Goal: Information Seeking & Learning: Learn about a topic

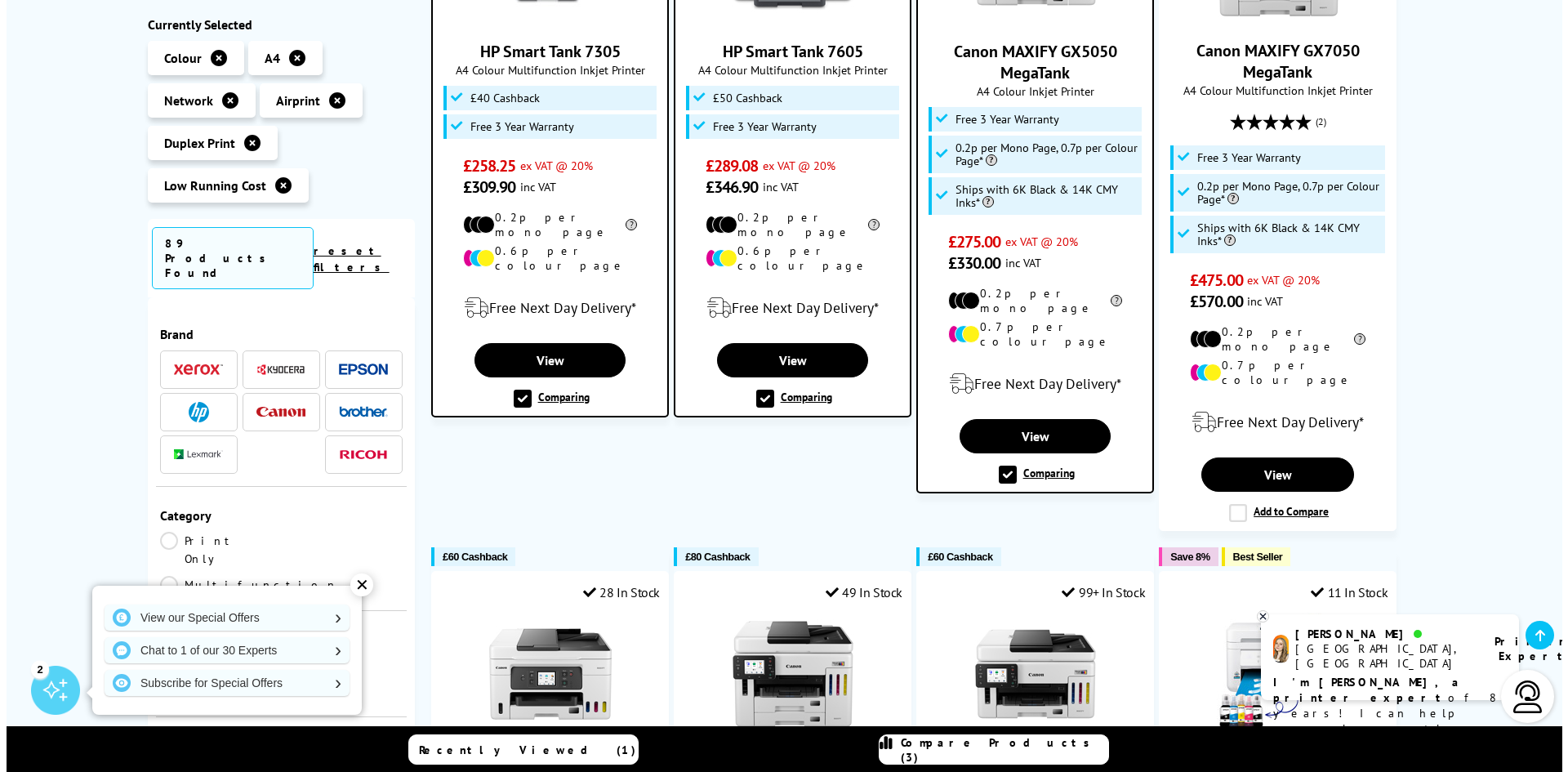
scroll to position [490, 0]
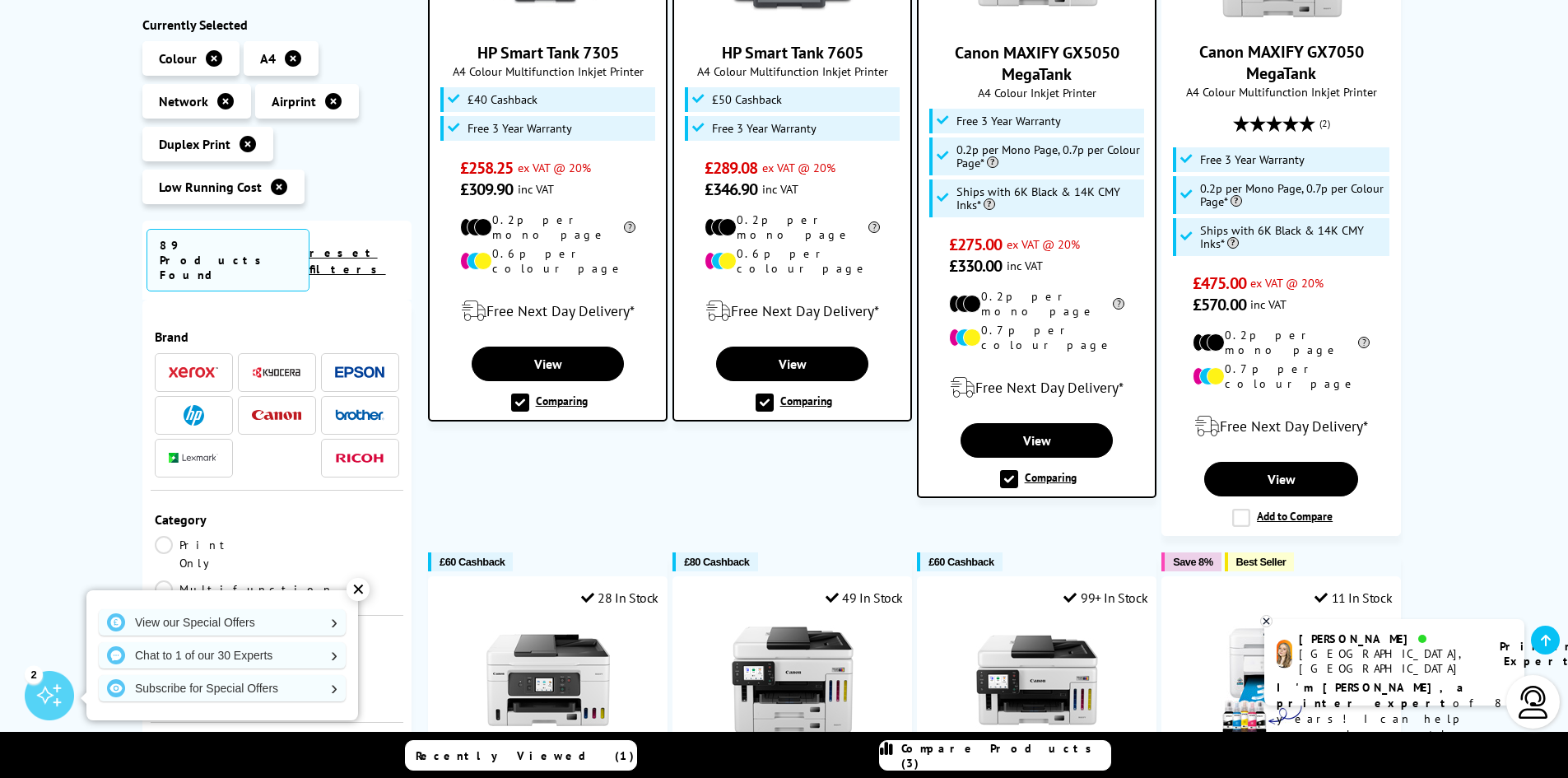
click at [1004, 470] on label "Comparing" at bounding box center [1038, 479] width 77 height 18
click at [0, 0] on input "Comparing" at bounding box center [0, 0] width 0 height 0
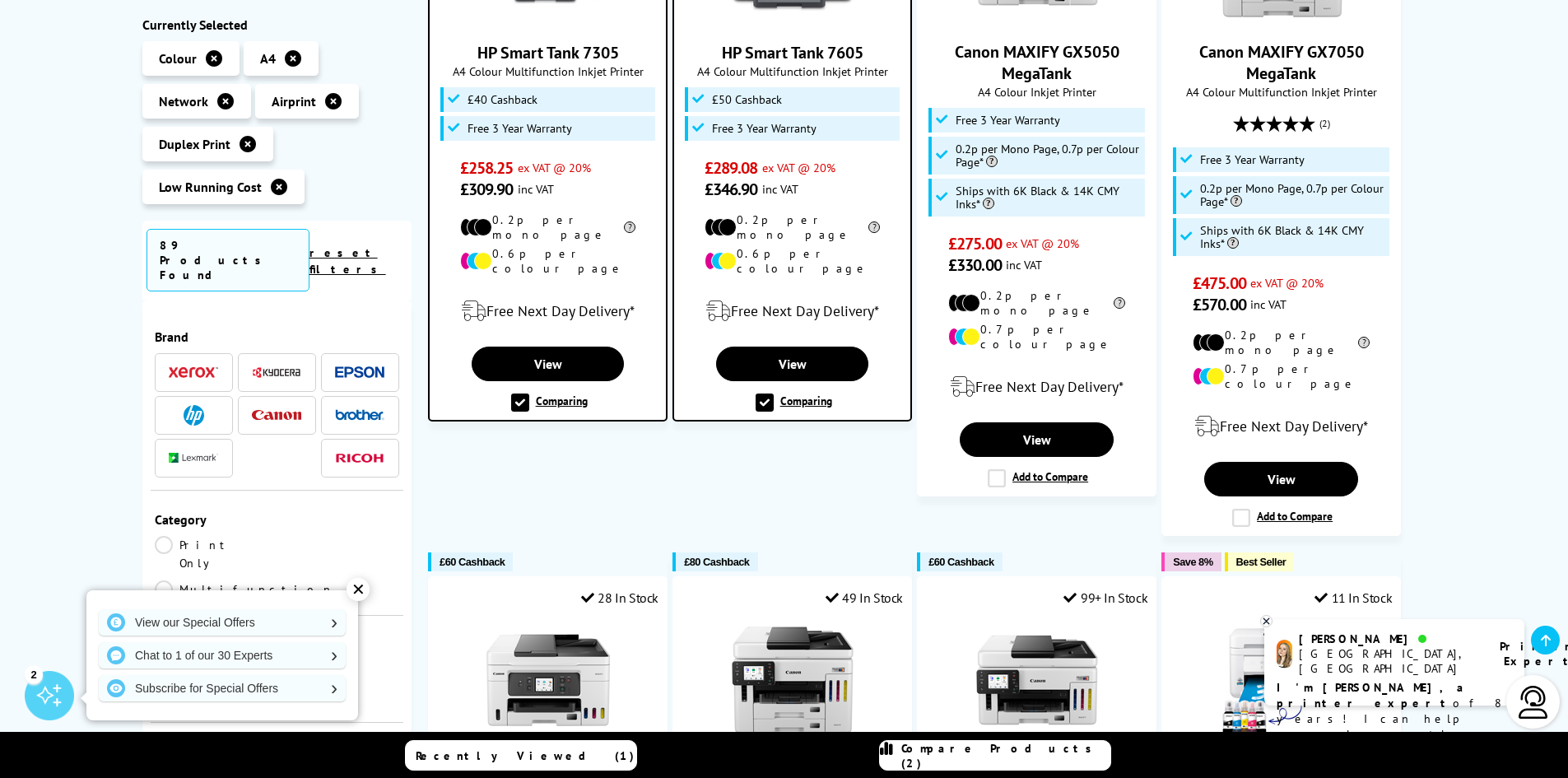
click at [1005, 752] on span "Compare Products (2)" at bounding box center [1006, 756] width 209 height 30
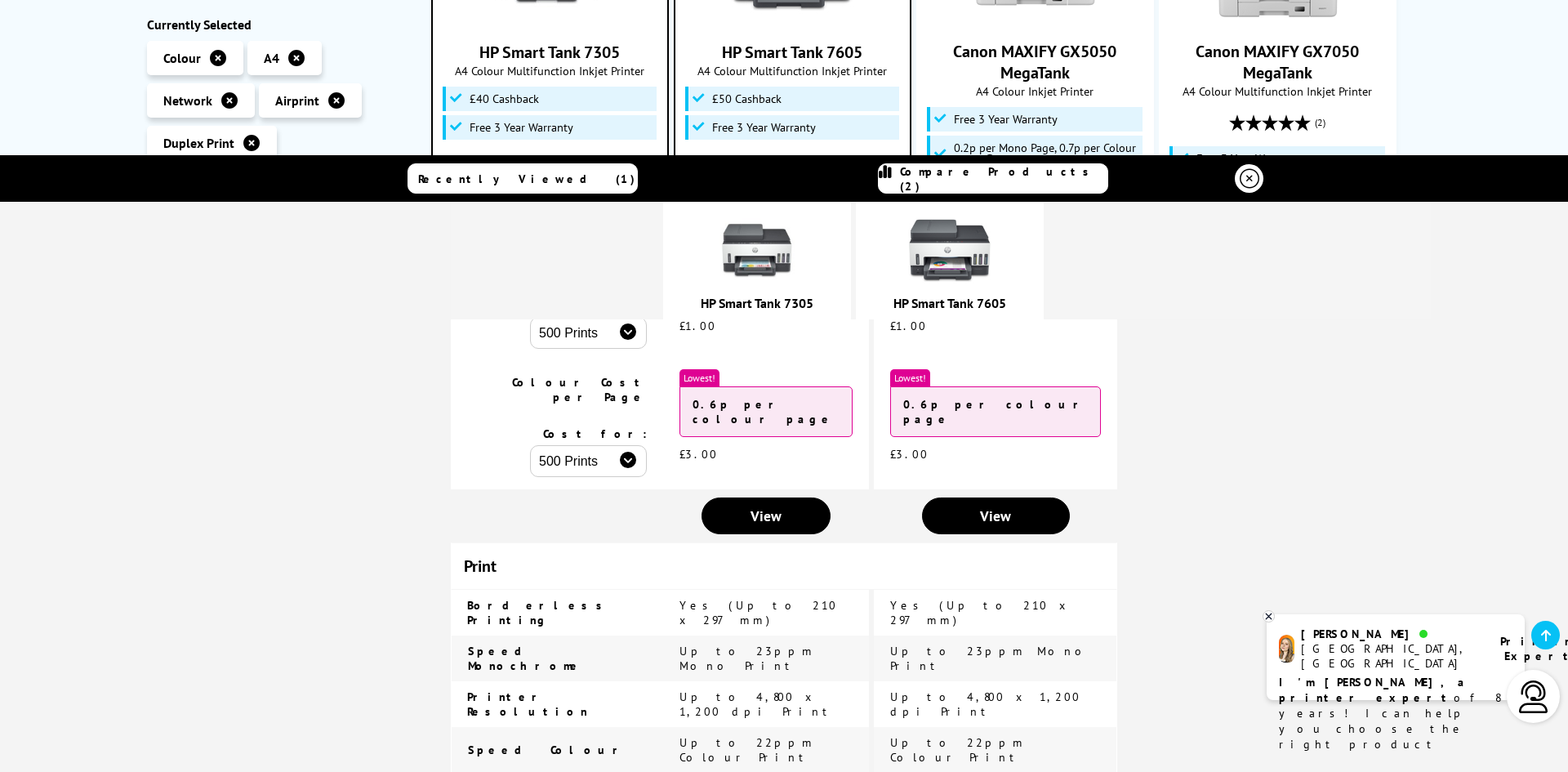
scroll to position [409, 0]
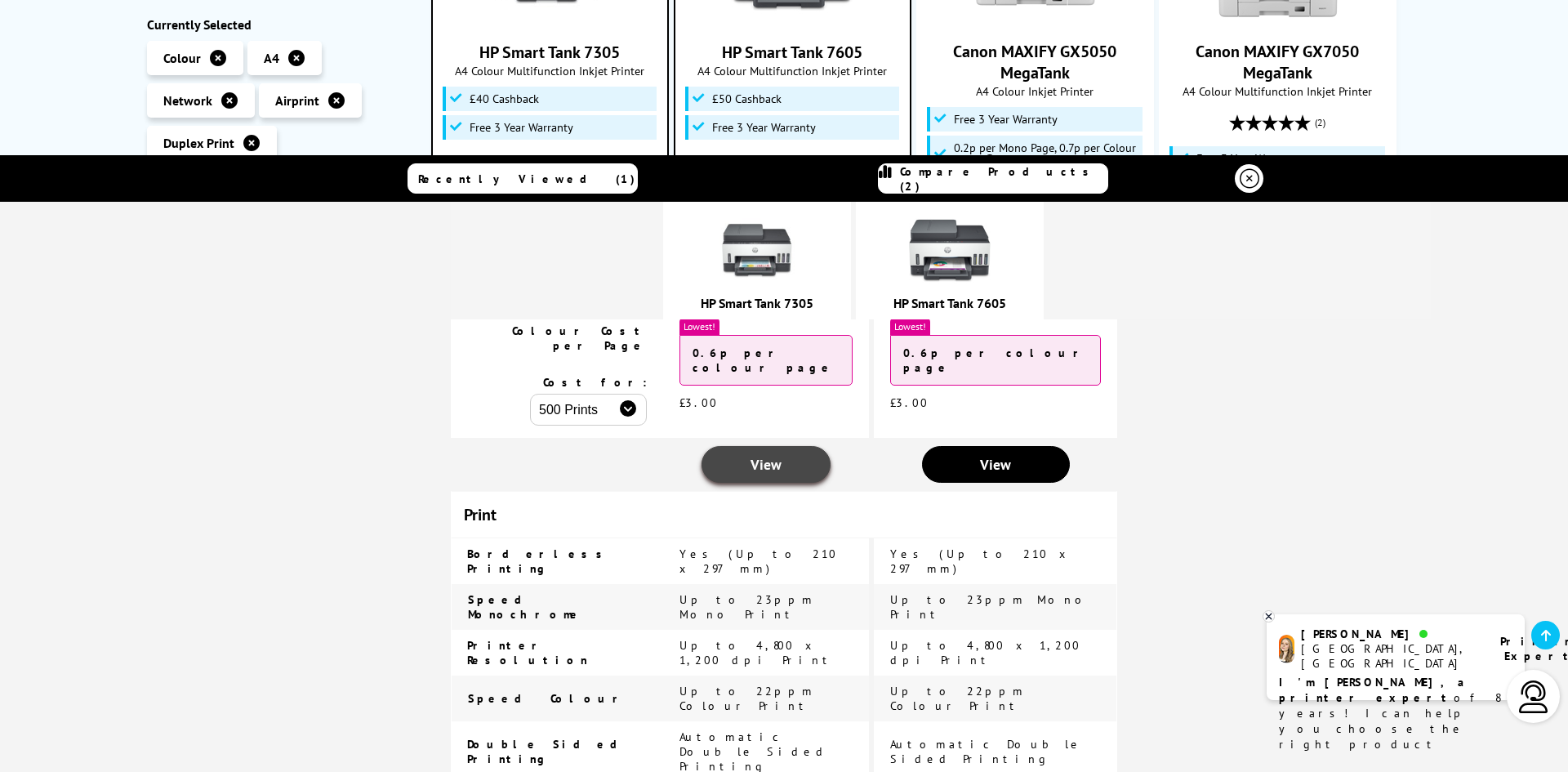
click at [782, 455] on span "View" at bounding box center [766, 464] width 31 height 19
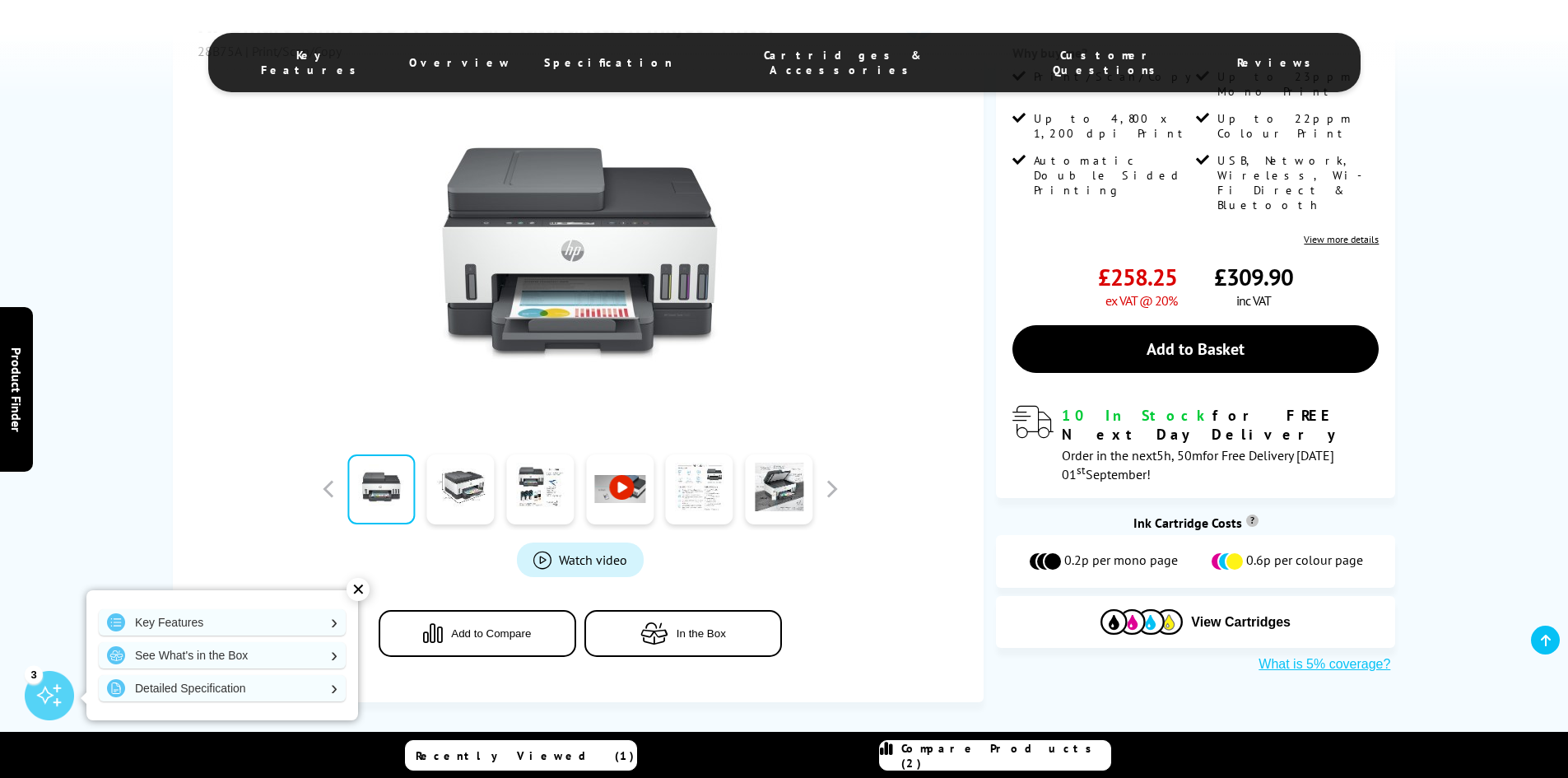
scroll to position [329, 0]
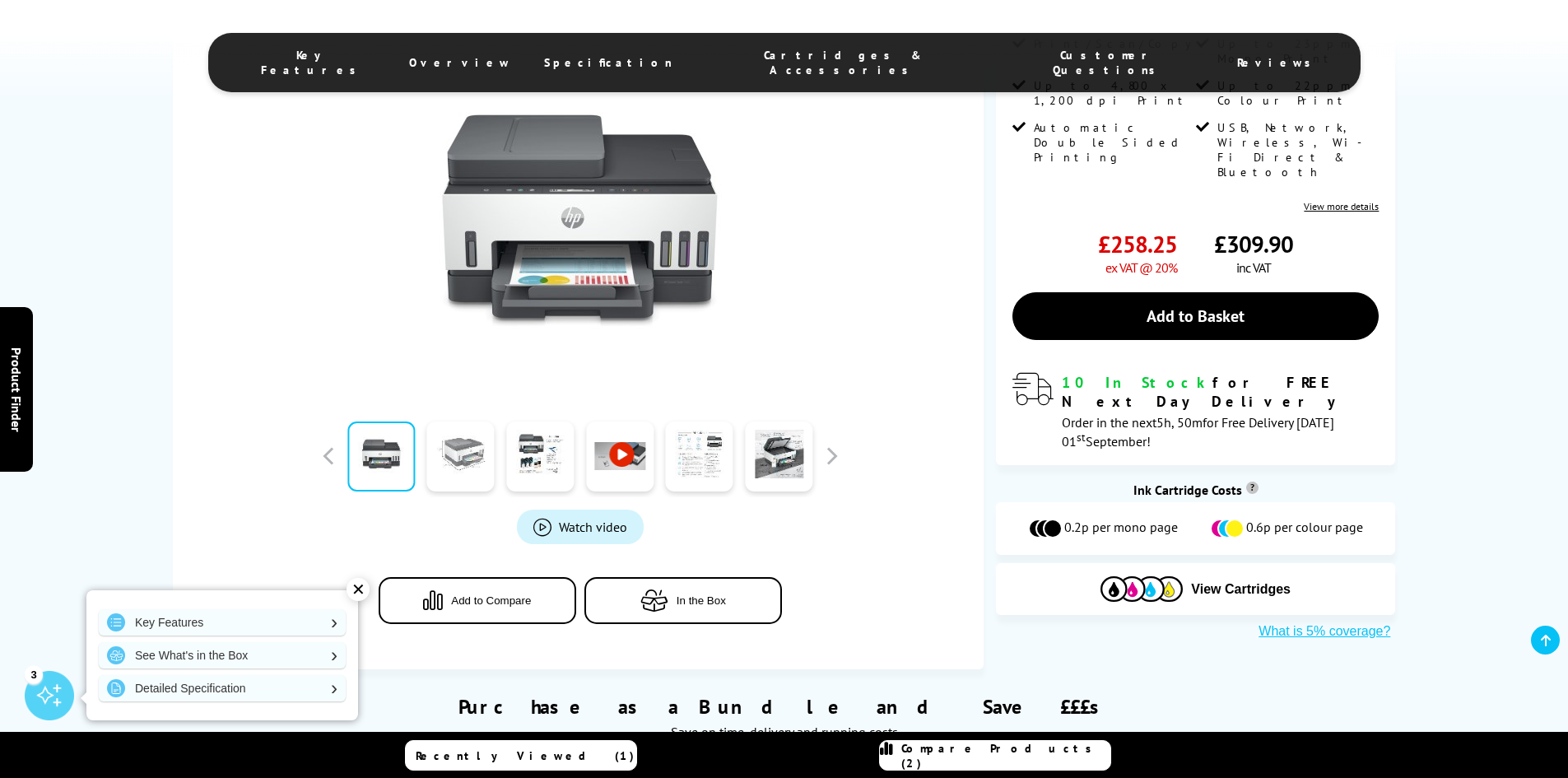
click at [457, 459] on link at bounding box center [462, 457] width 68 height 70
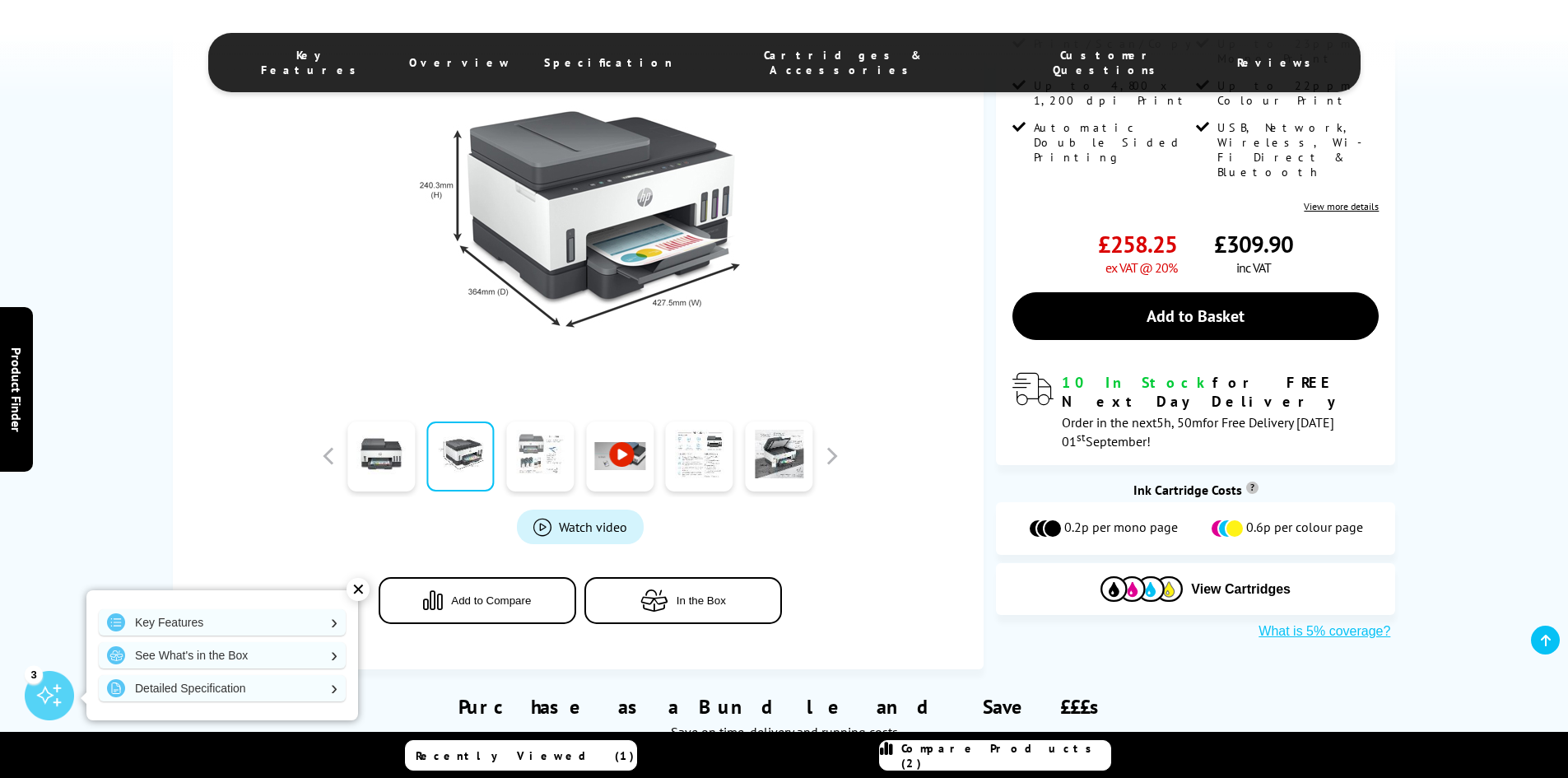
click at [530, 452] on link at bounding box center [540, 457] width 68 height 70
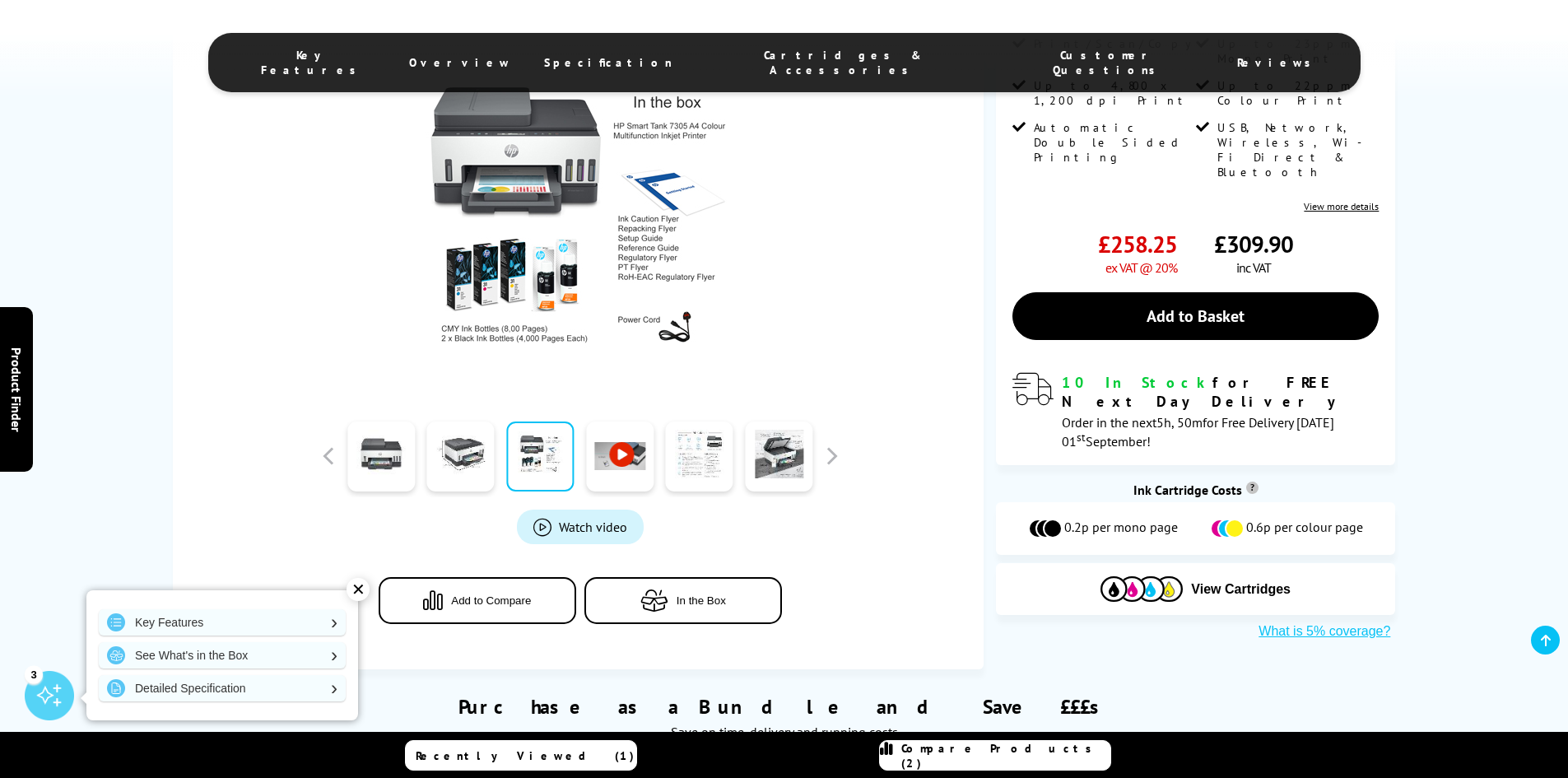
click at [625, 451] on link at bounding box center [620, 457] width 68 height 70
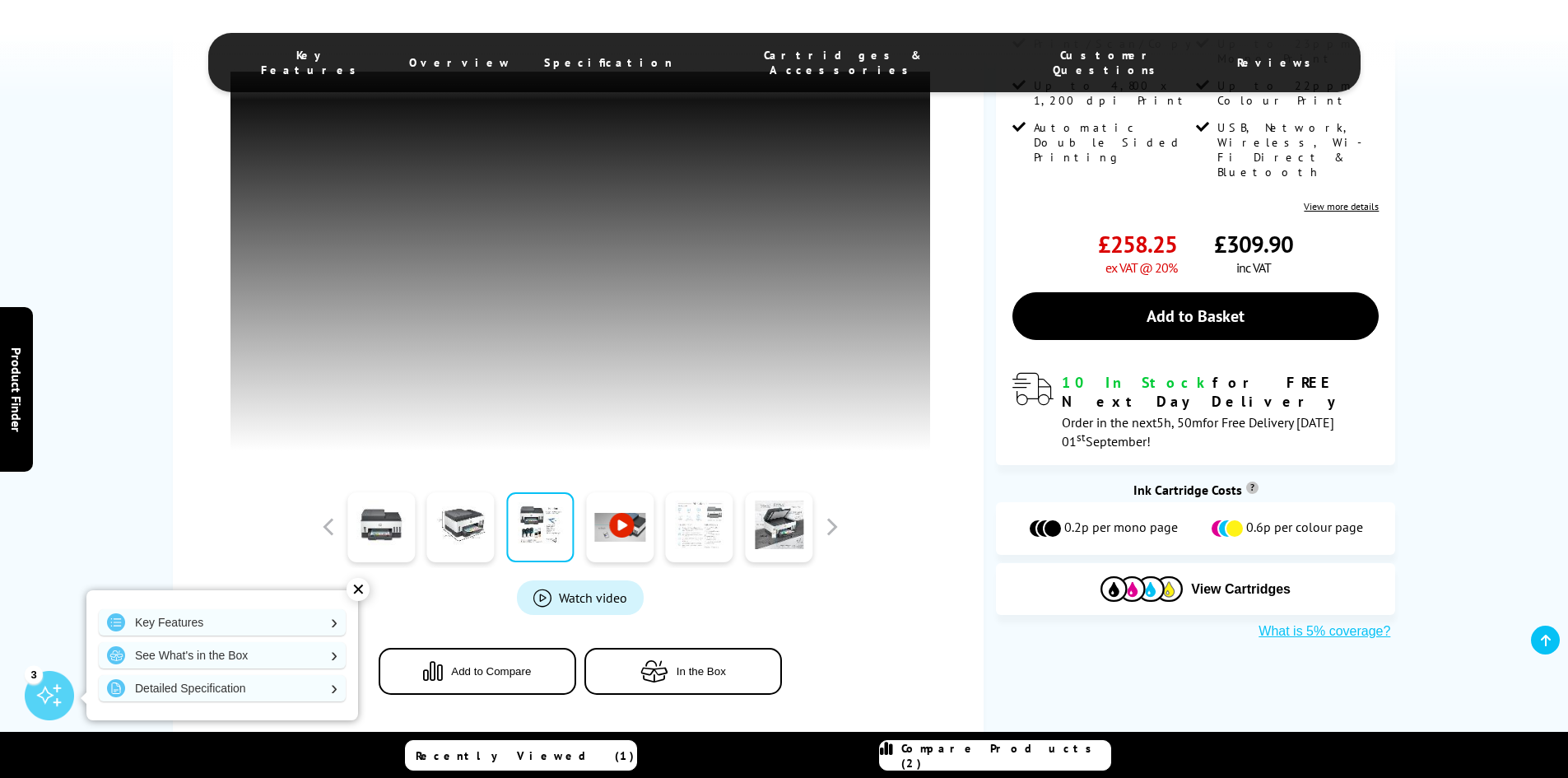
click at [701, 528] on link at bounding box center [700, 528] width 68 height 70
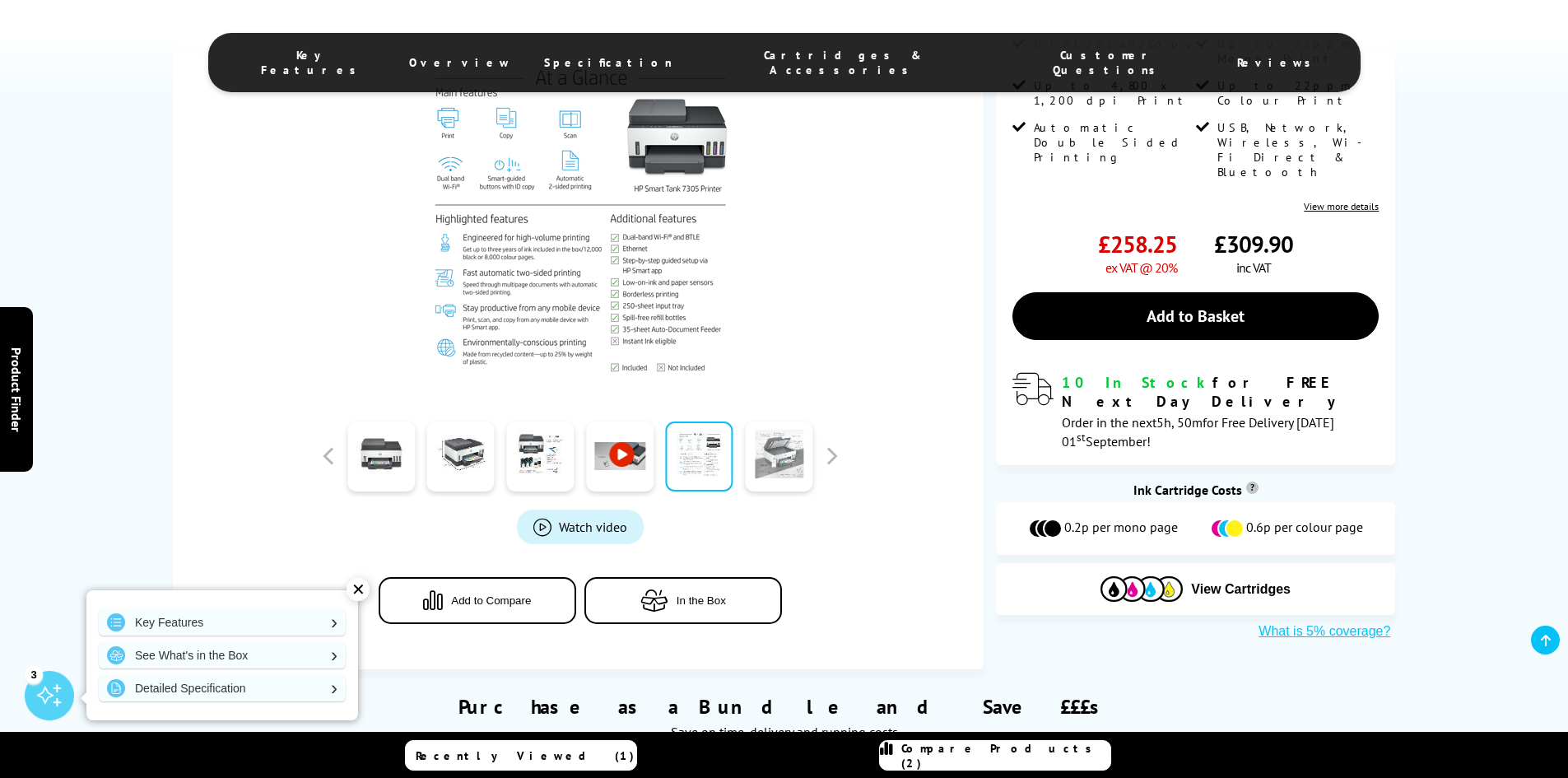
click at [786, 456] on link at bounding box center [779, 457] width 68 height 70
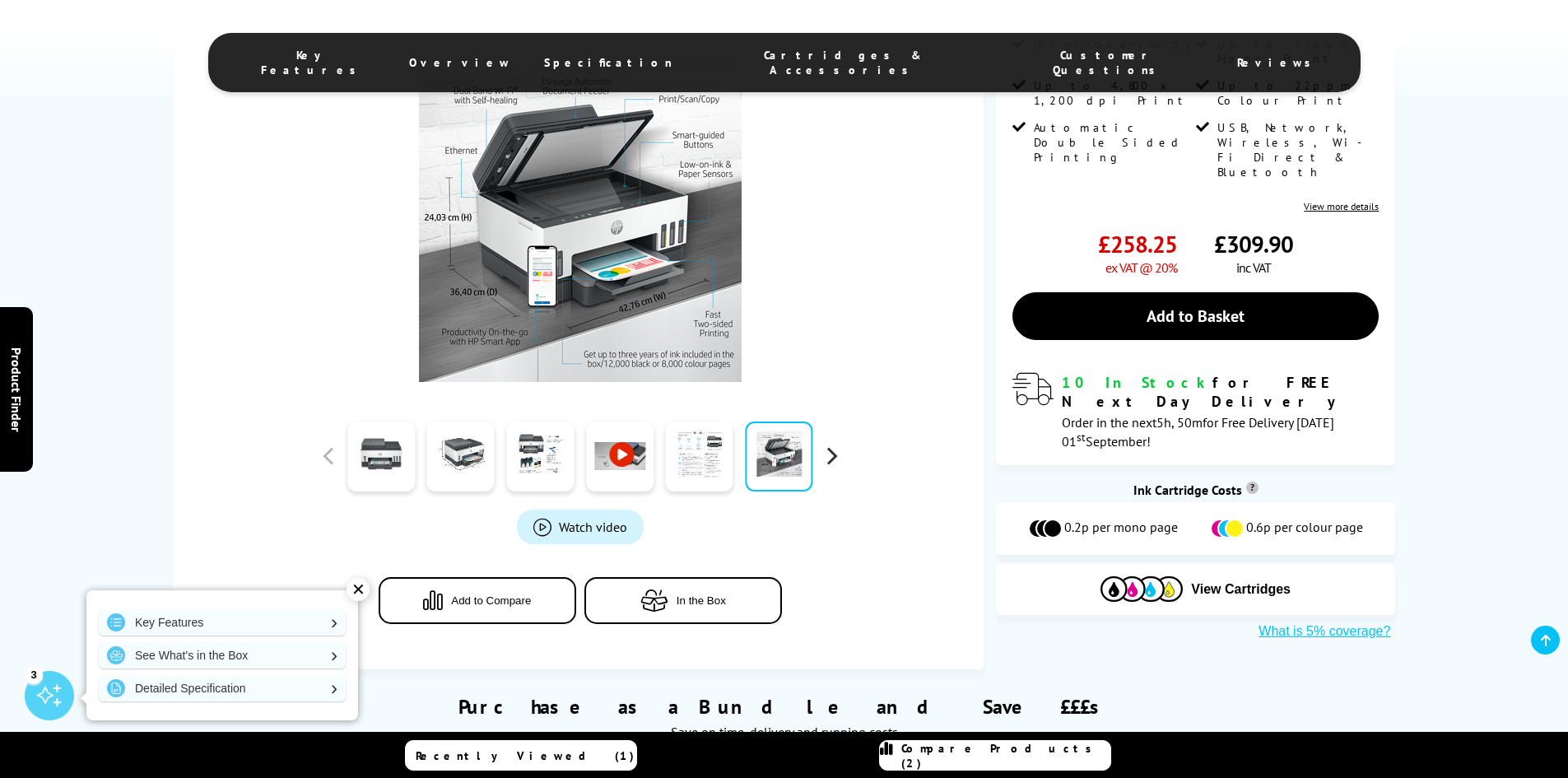
click at [834, 461] on button "button" at bounding box center [831, 456] width 25 height 25
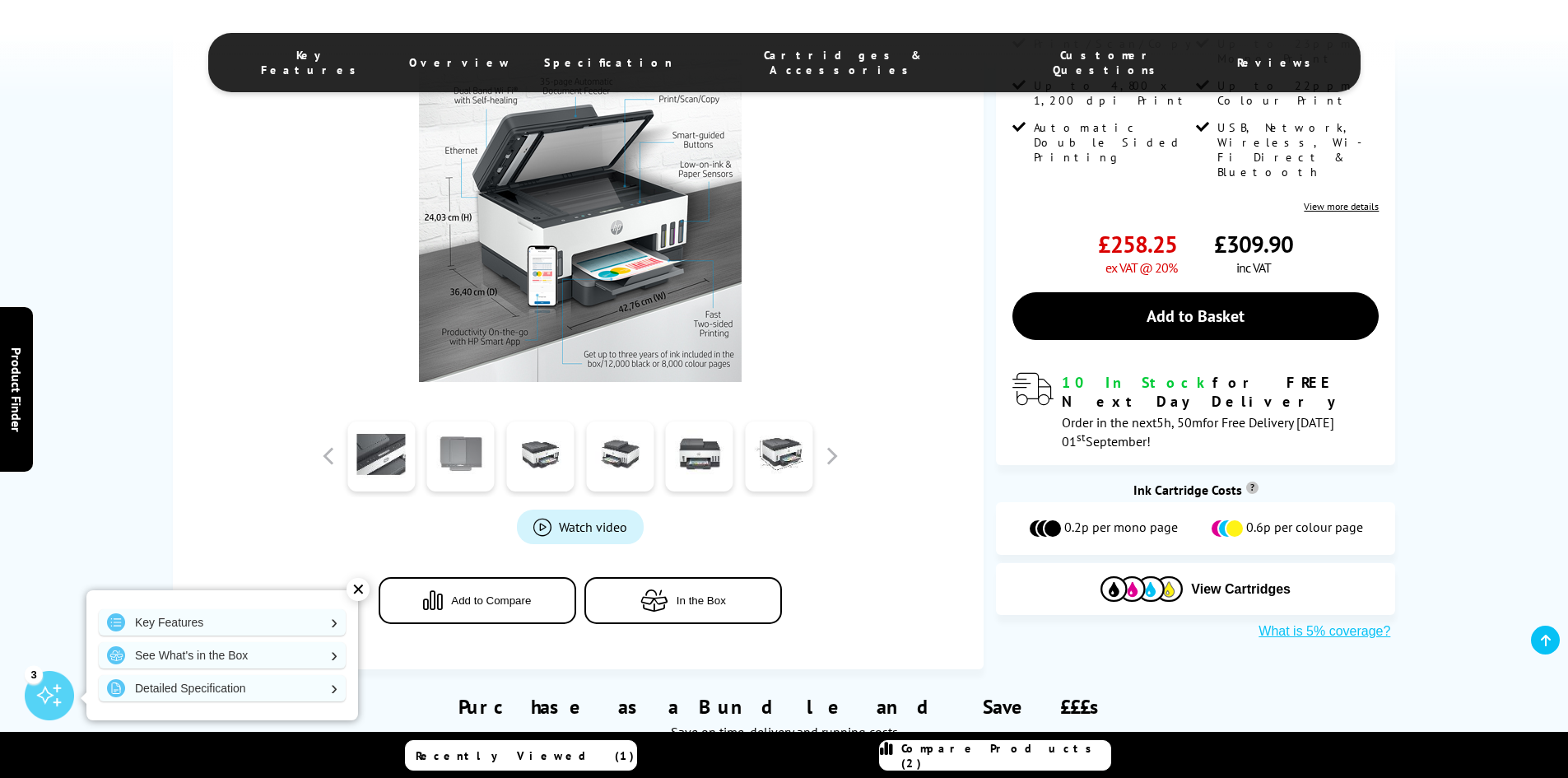
click at [473, 458] on link at bounding box center [462, 457] width 68 height 70
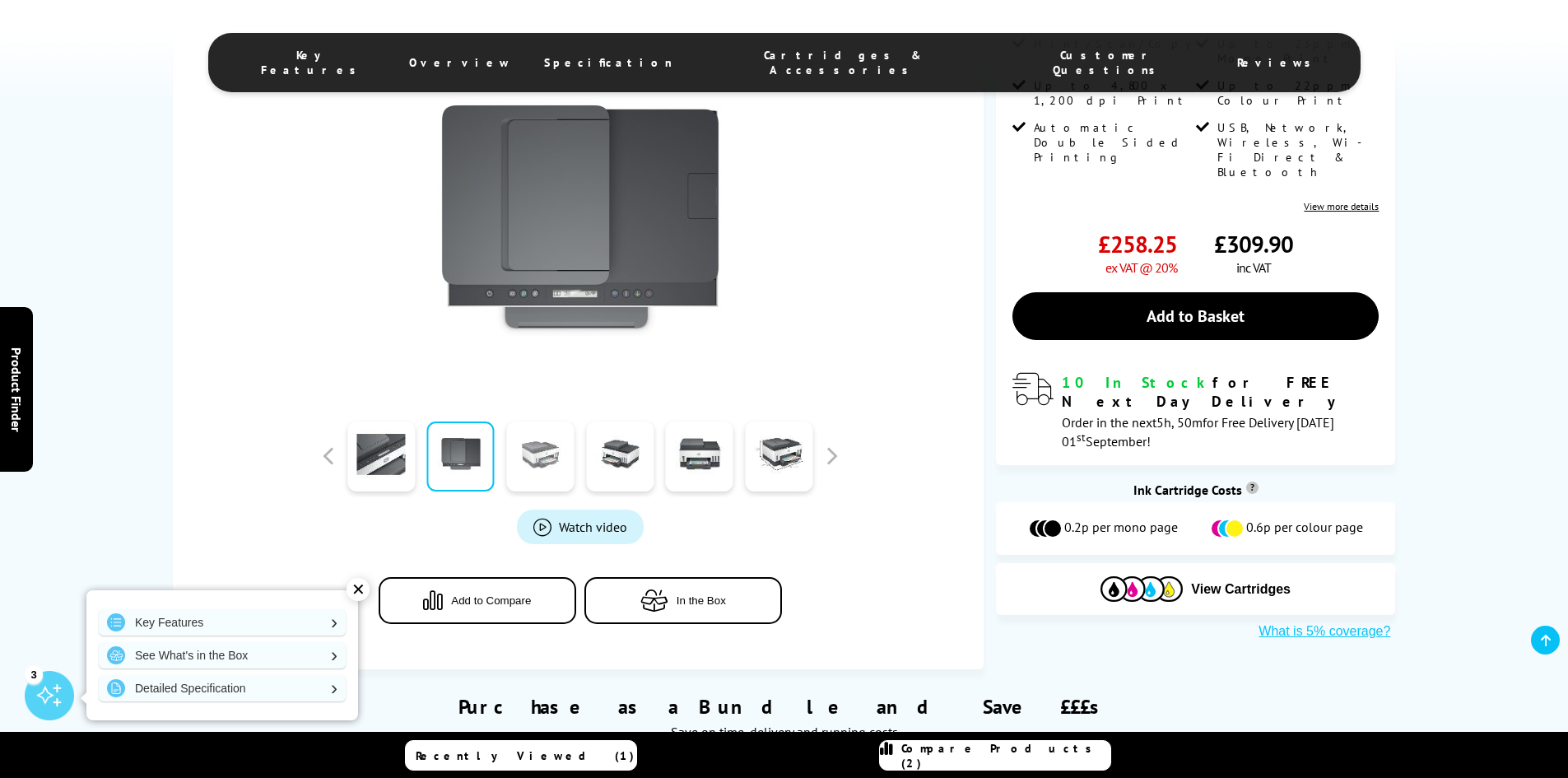
click at [552, 453] on link at bounding box center [540, 457] width 68 height 70
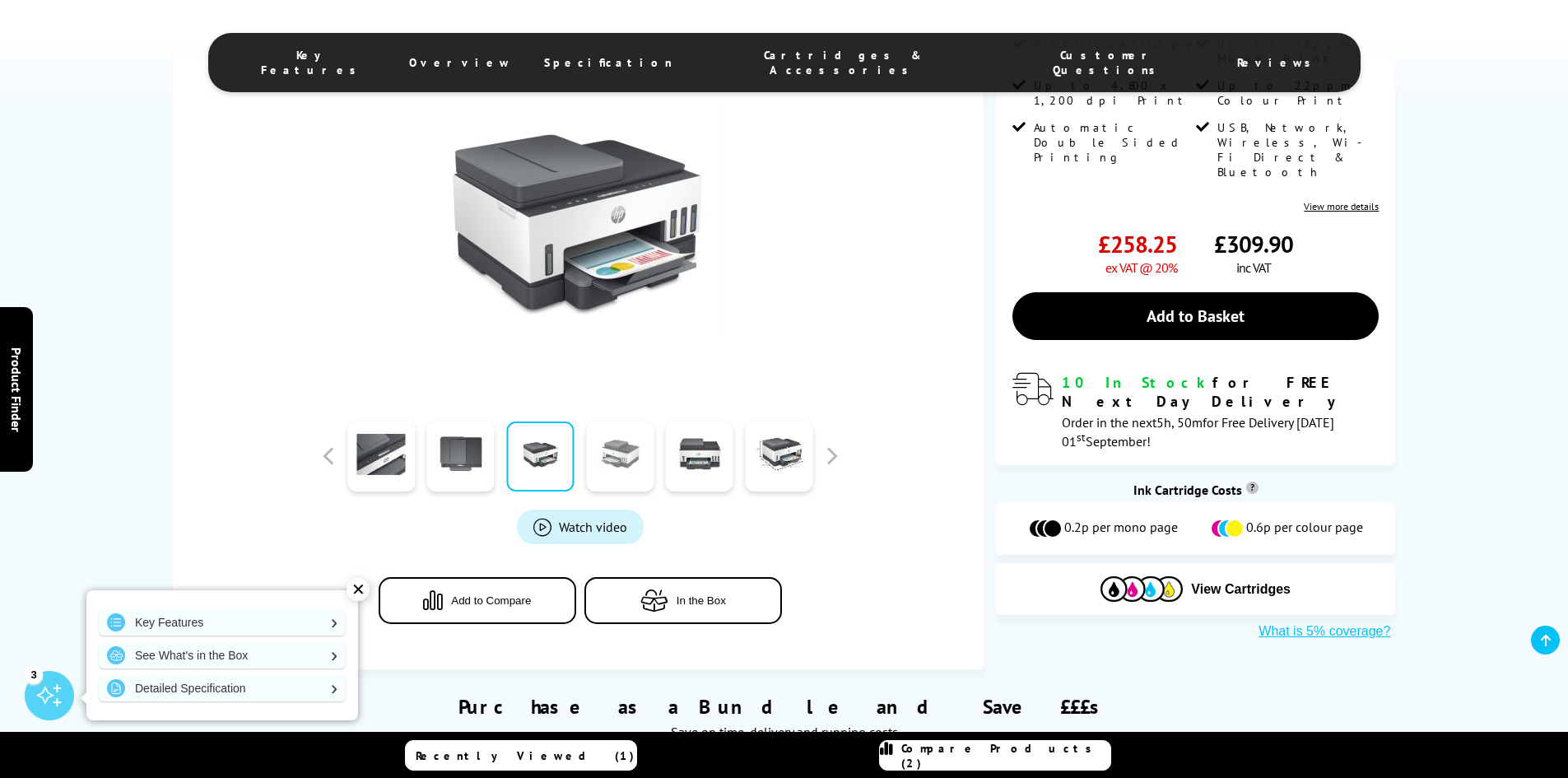
click at [614, 456] on link at bounding box center [620, 457] width 68 height 70
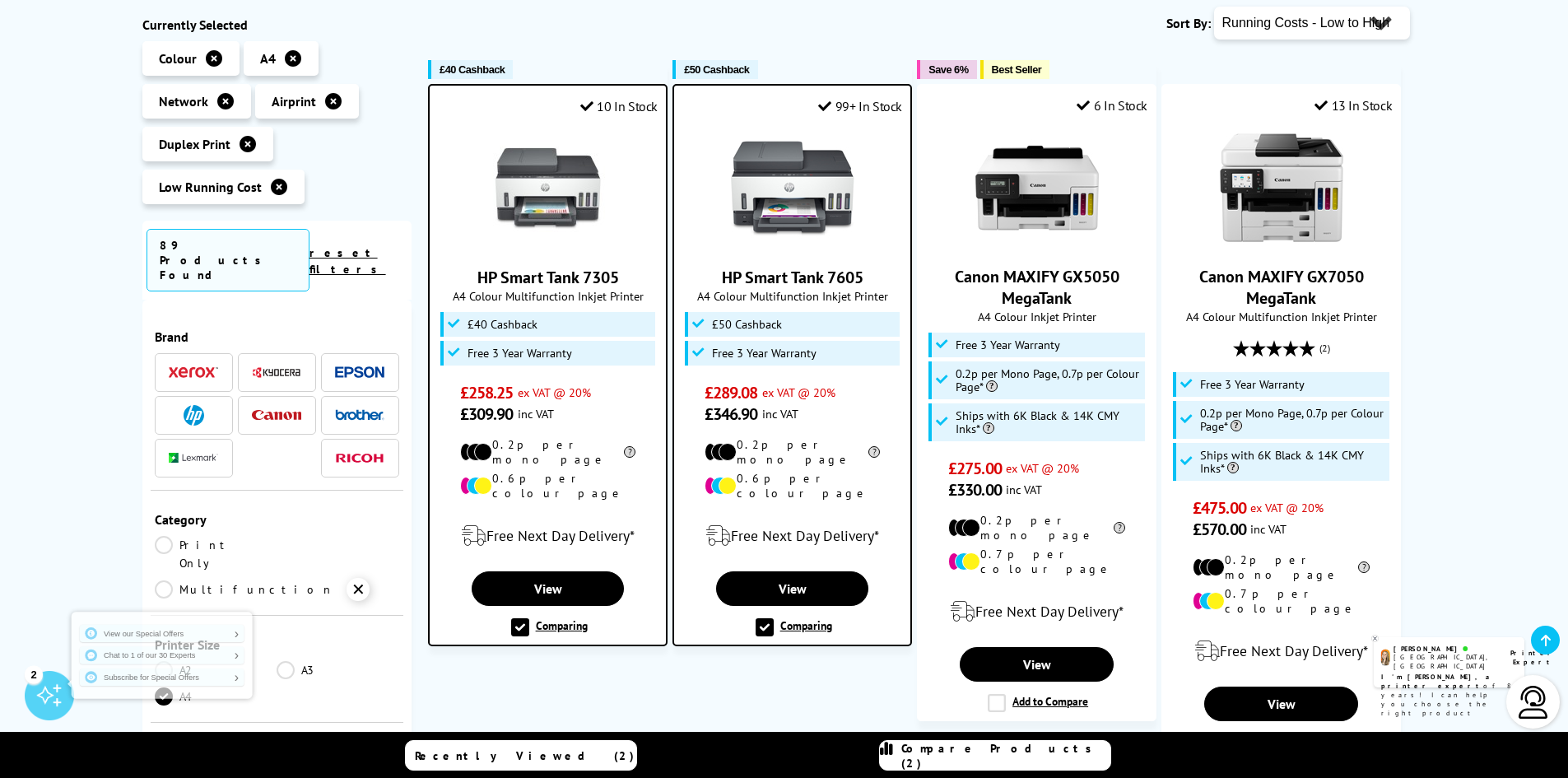
scroll to position [247, 0]
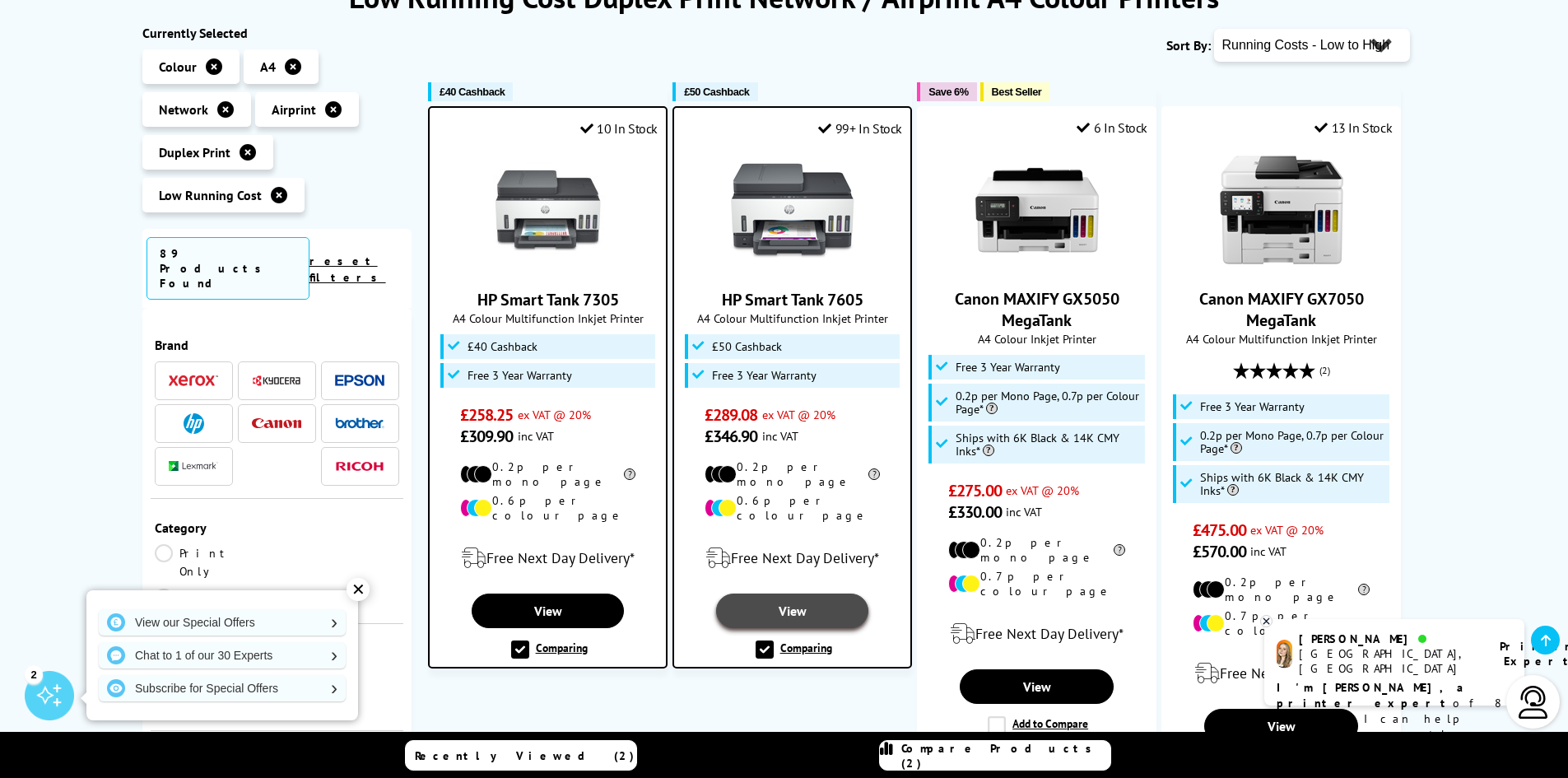
click at [795, 593] on link "View" at bounding box center [791, 610] width 153 height 35
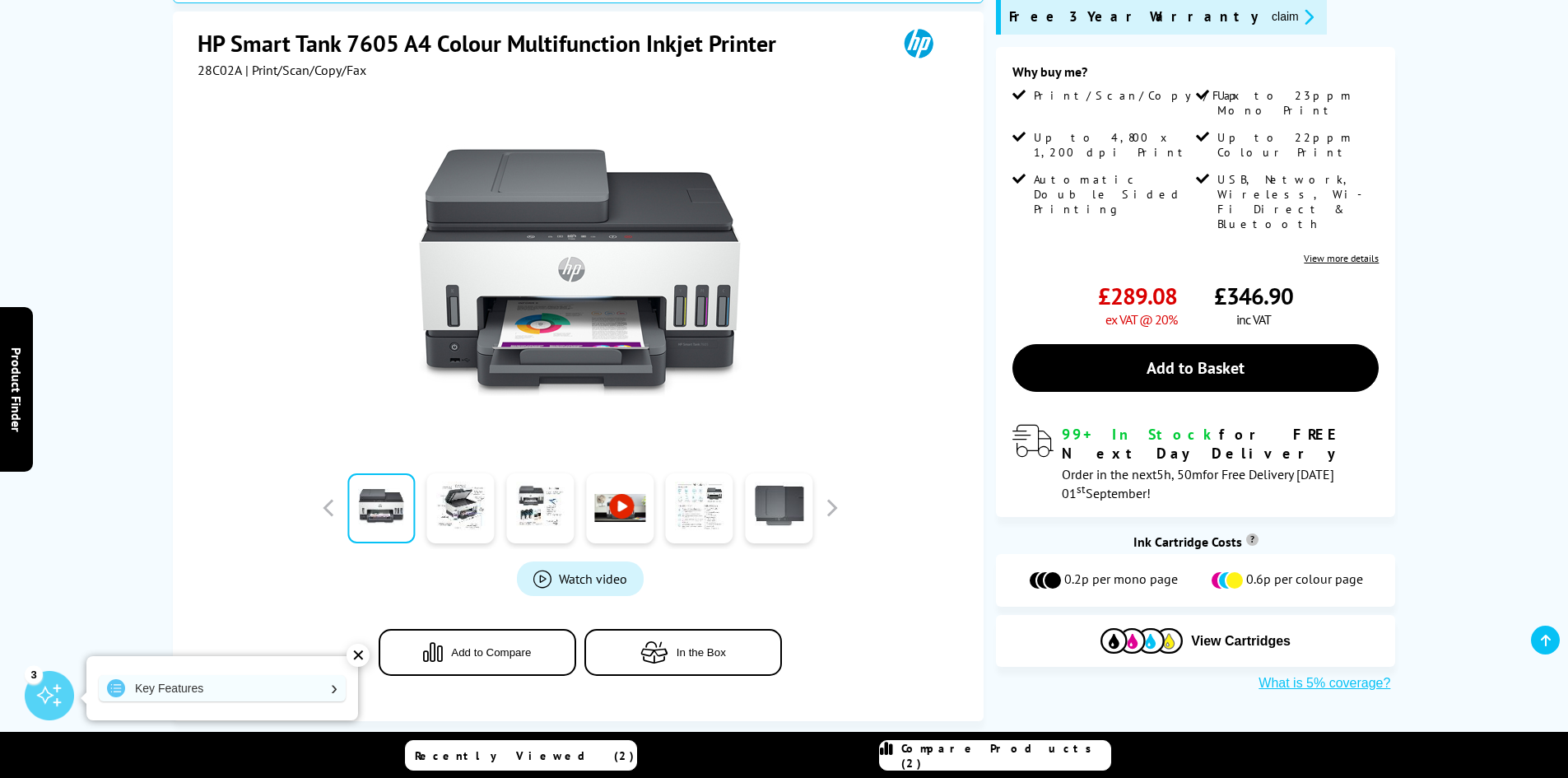
scroll to position [329, 0]
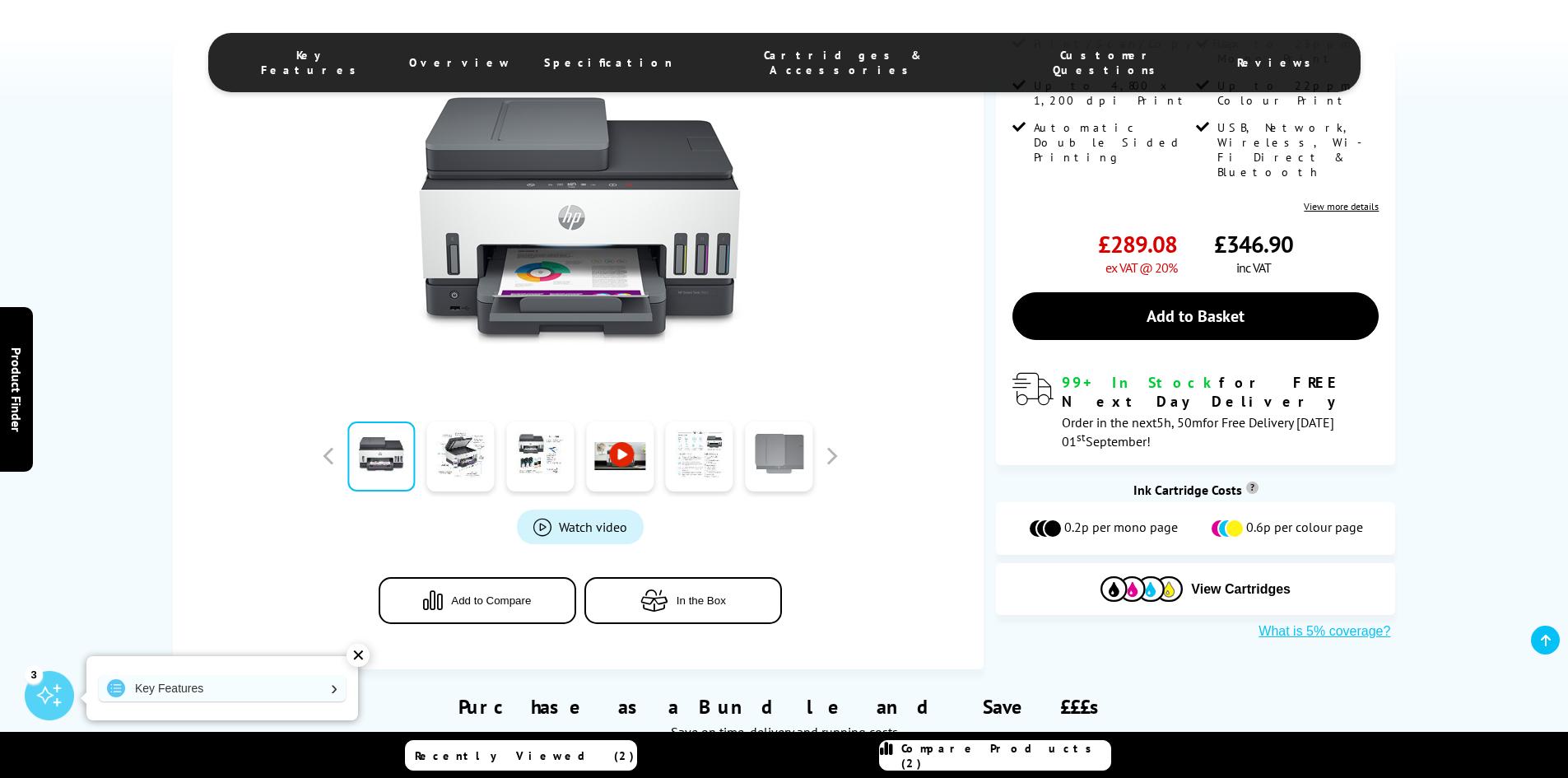
click at [770, 460] on link at bounding box center [779, 457] width 68 height 70
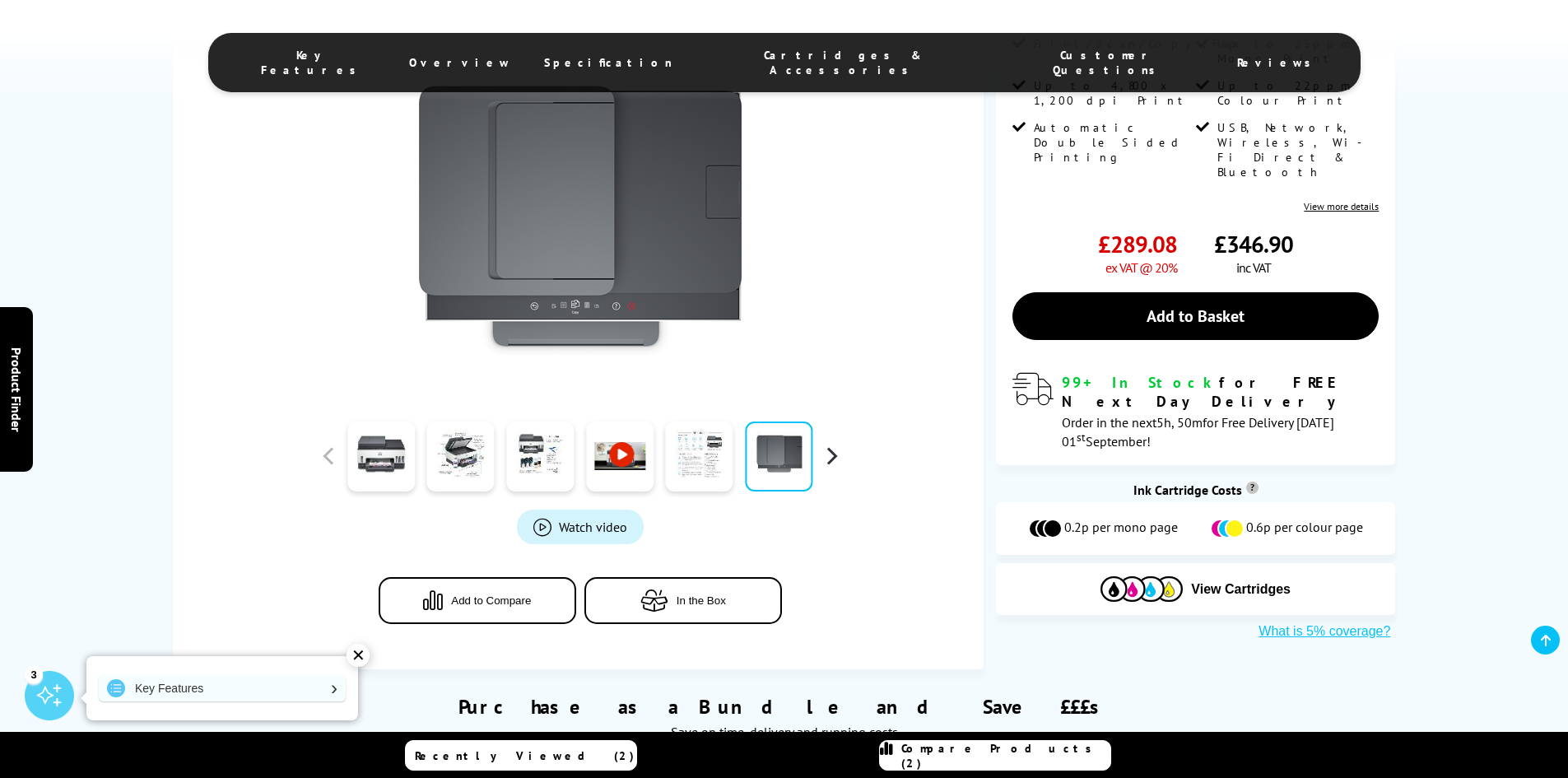
click at [828, 457] on button "button" at bounding box center [831, 456] width 25 height 25
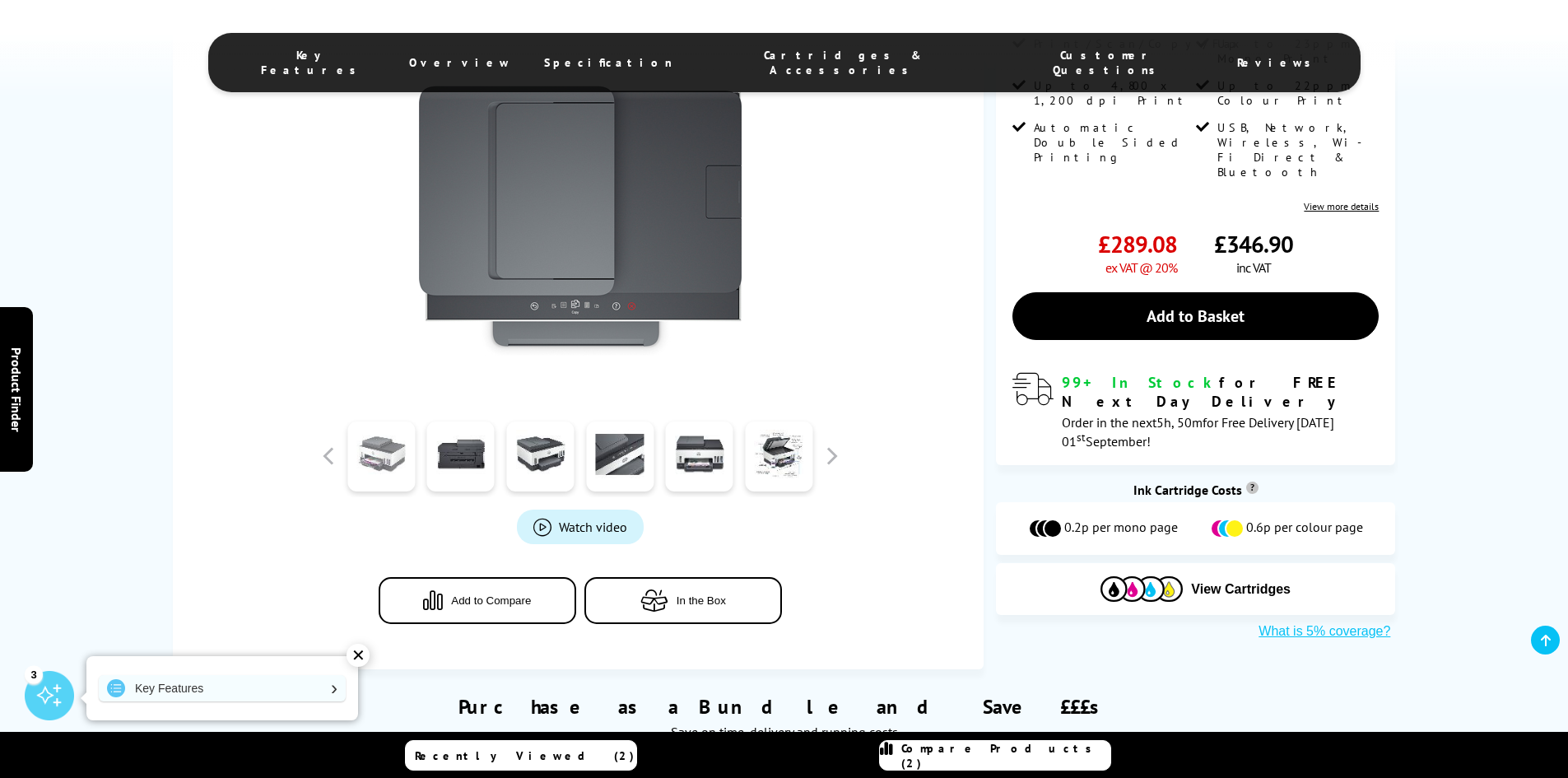
click at [384, 473] on link at bounding box center [381, 457] width 68 height 70
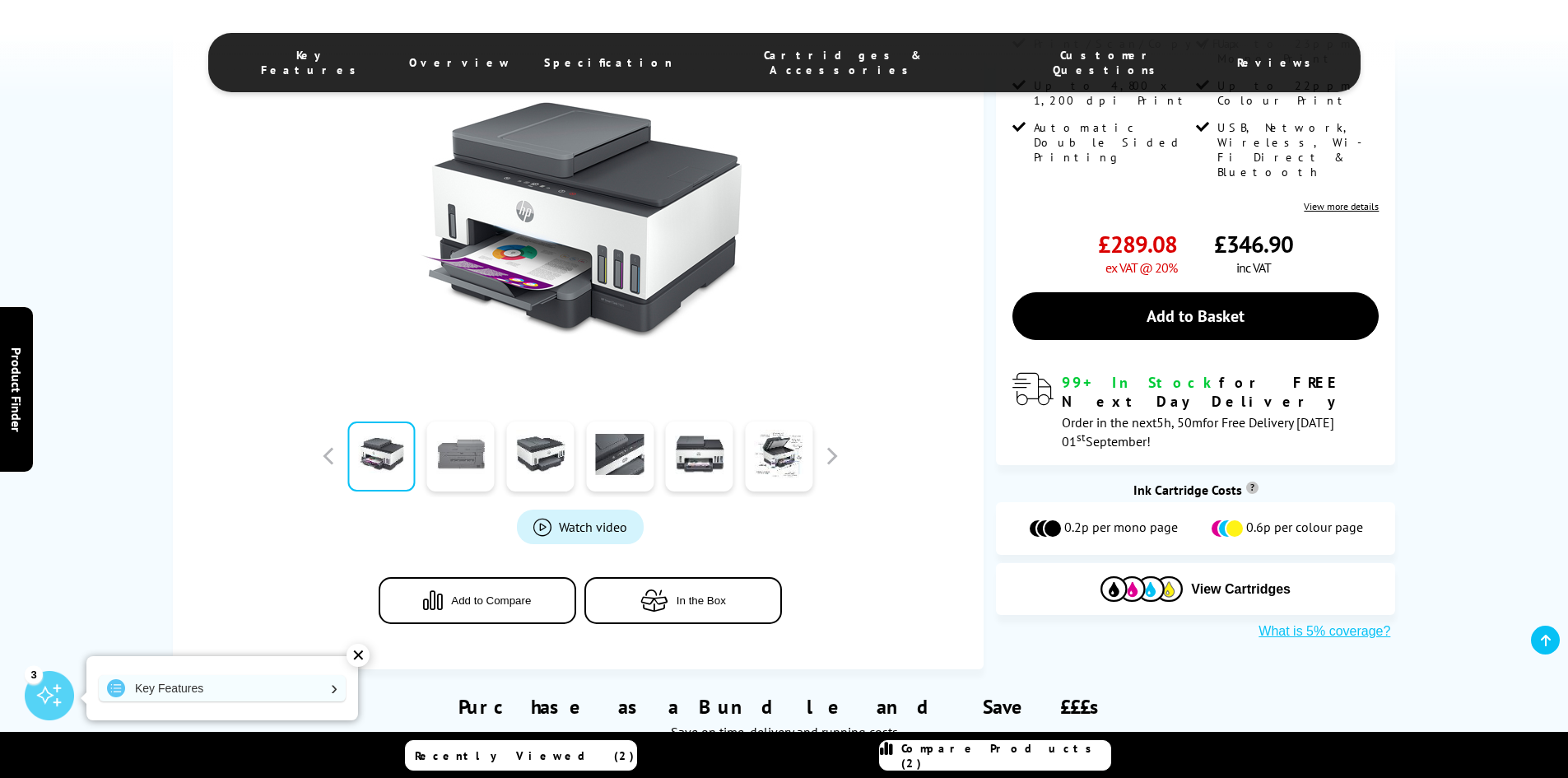
click at [463, 466] on link at bounding box center [462, 457] width 68 height 70
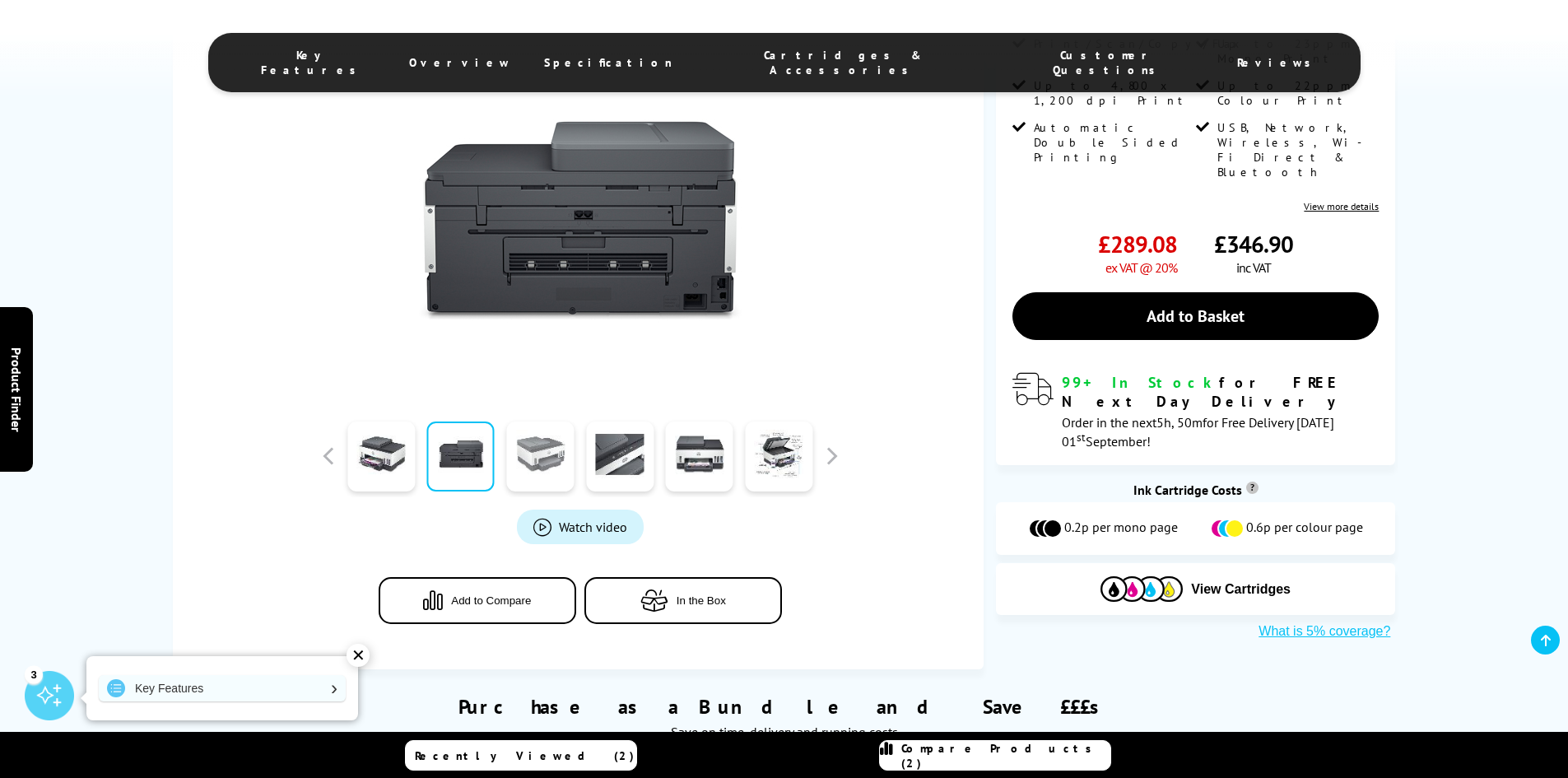
click at [555, 461] on link at bounding box center [540, 457] width 68 height 70
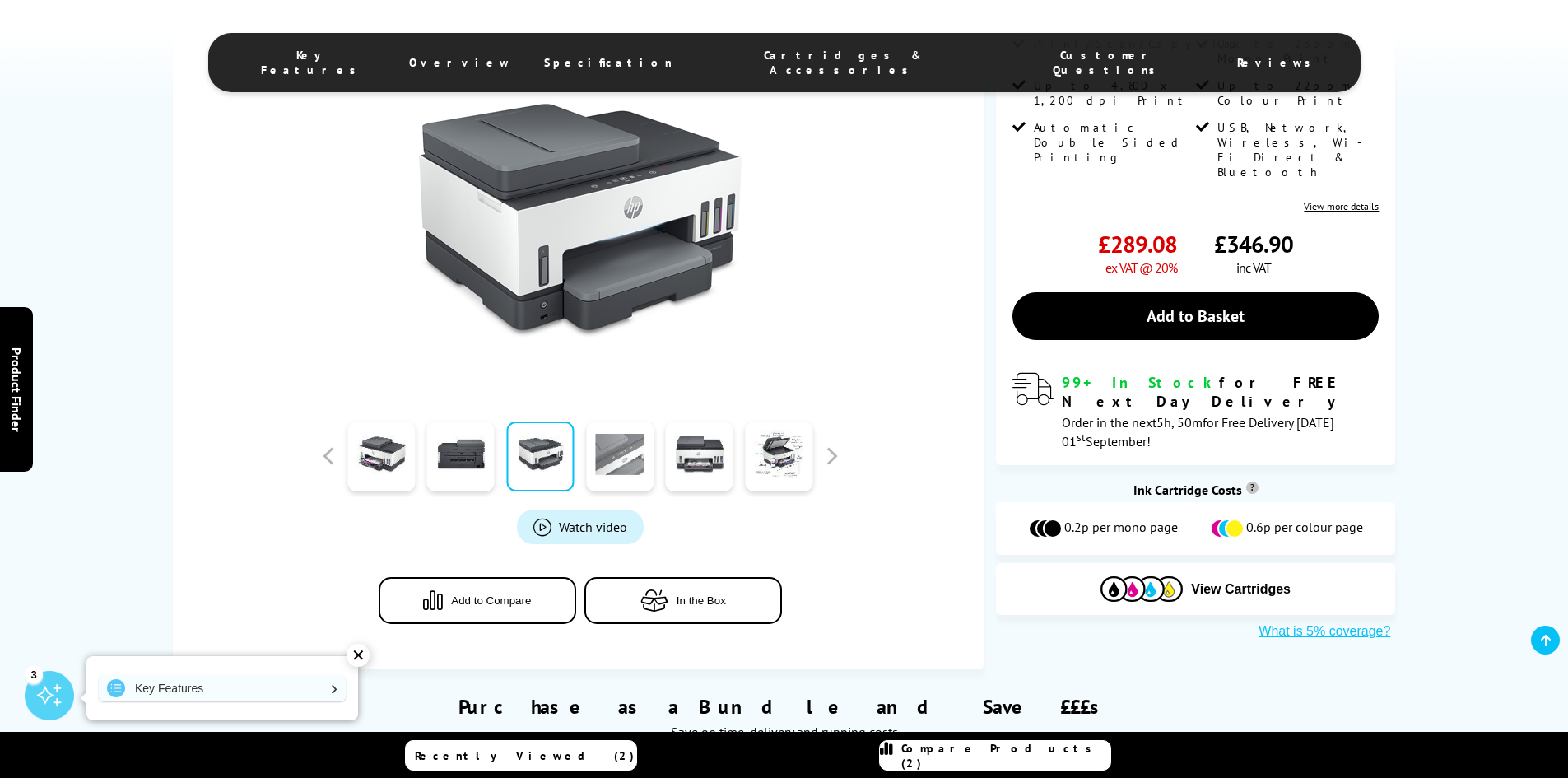
click at [616, 454] on link at bounding box center [620, 457] width 68 height 70
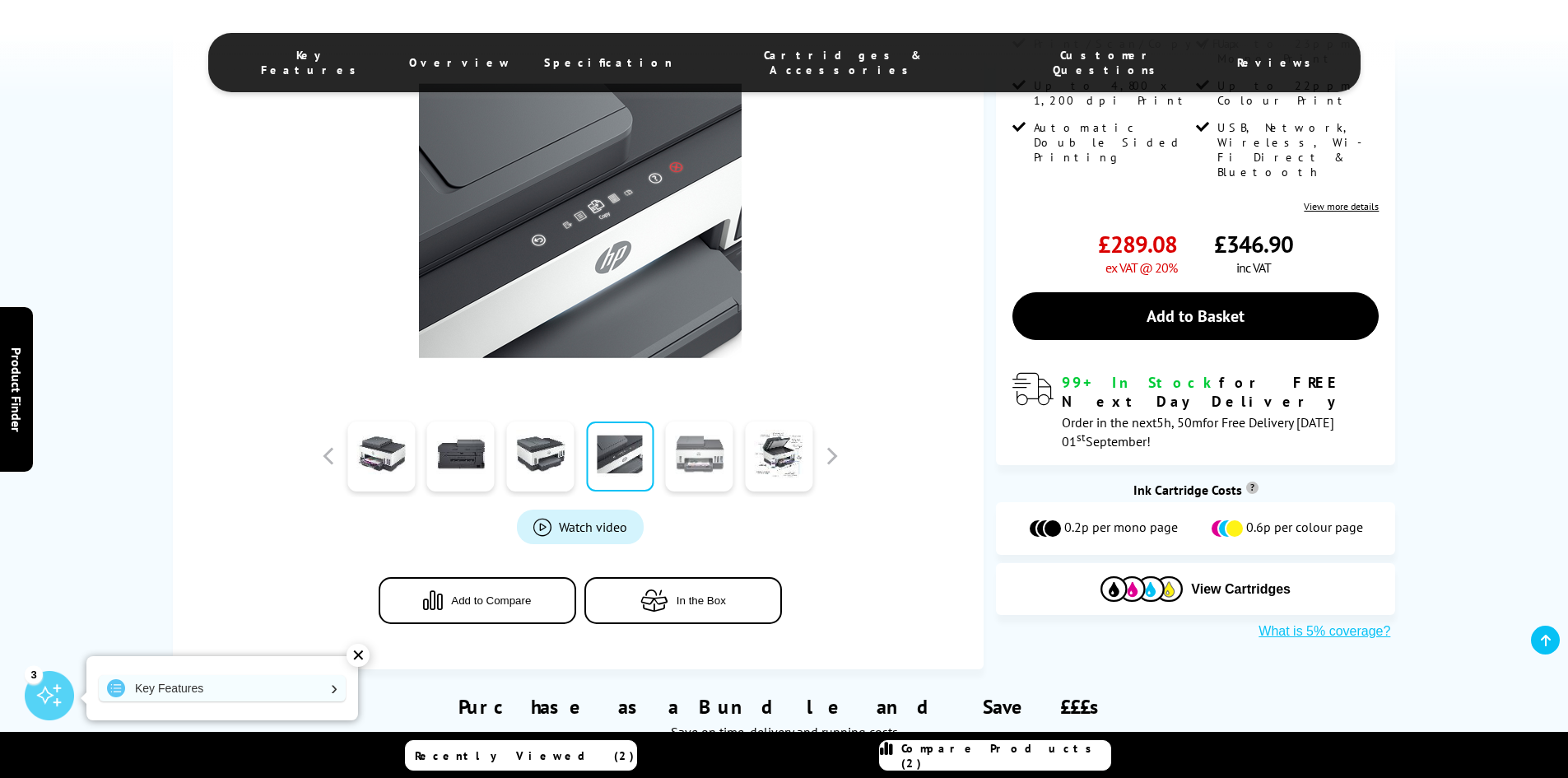
click at [699, 460] on link at bounding box center [700, 457] width 68 height 70
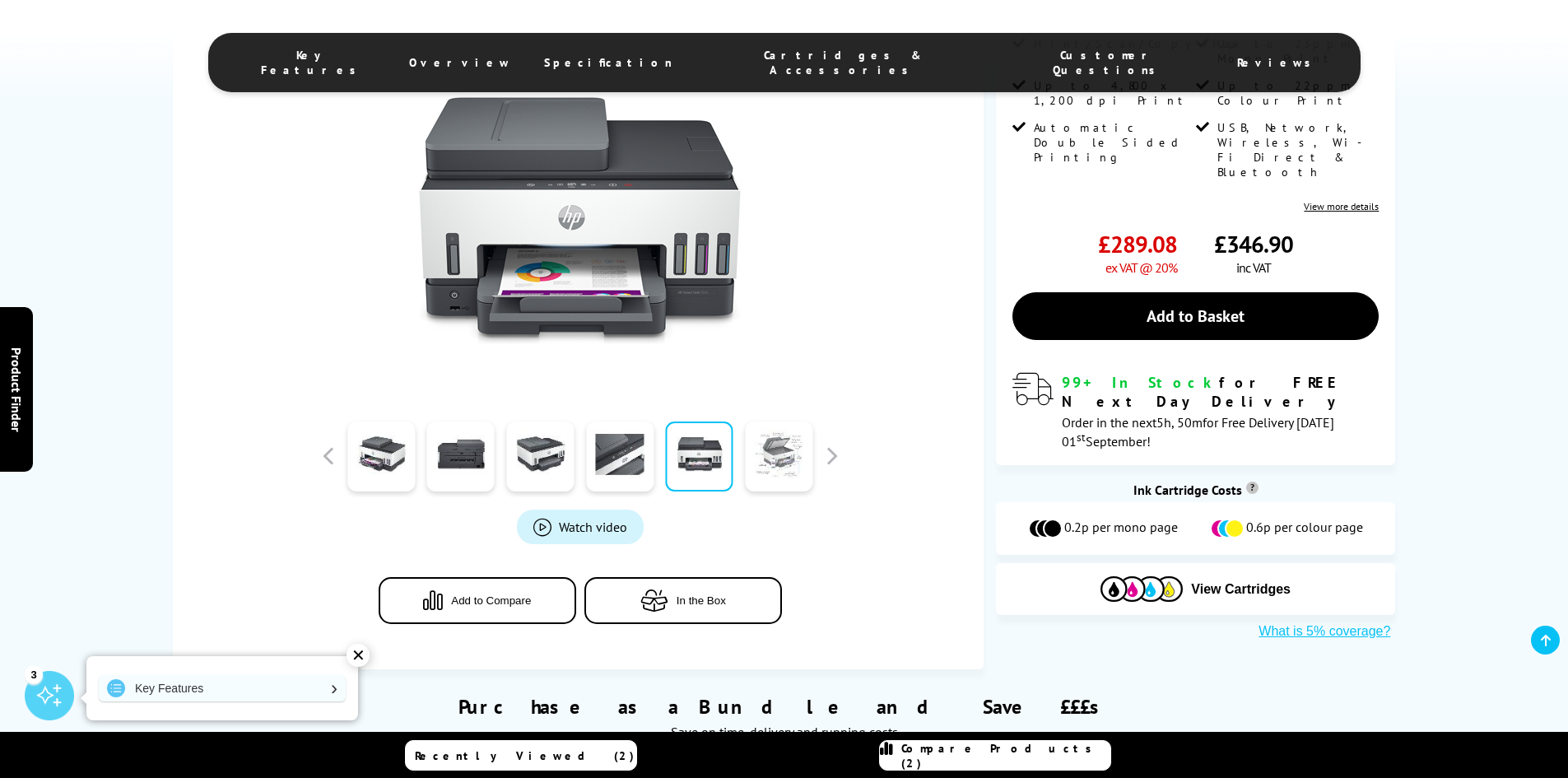
click at [758, 456] on link at bounding box center [779, 457] width 68 height 70
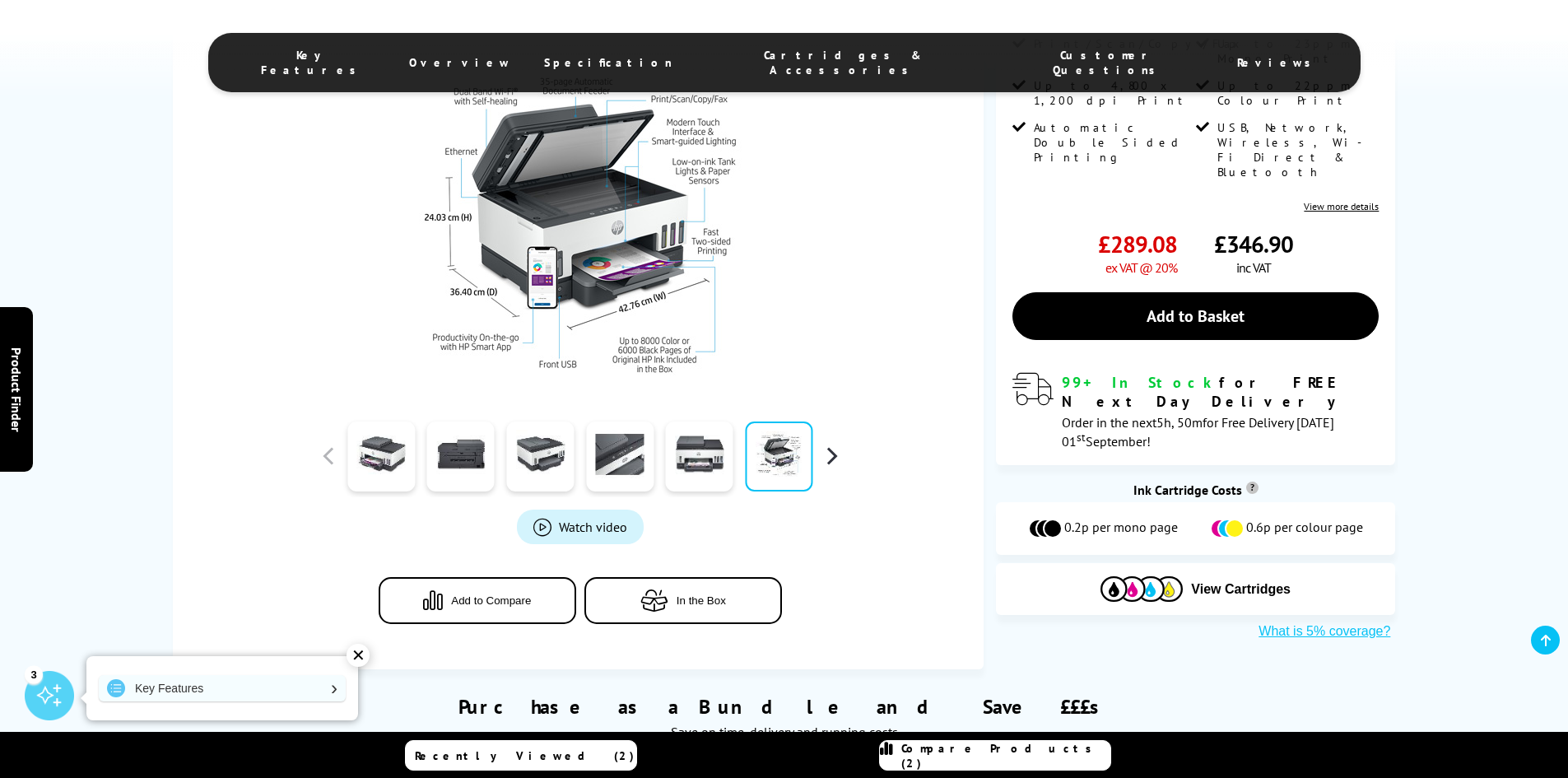
click at [831, 455] on button "button" at bounding box center [831, 456] width 25 height 25
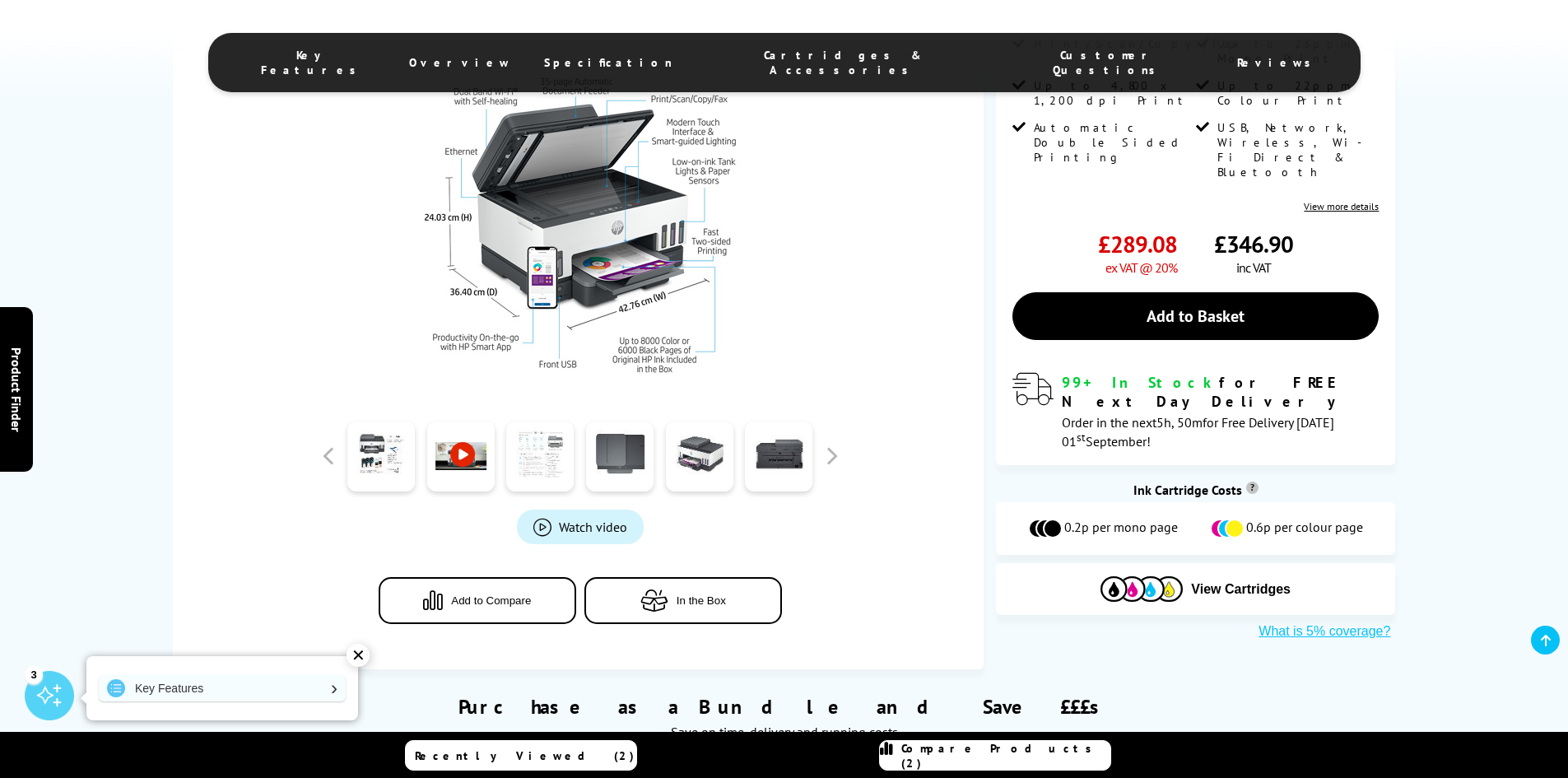
click at [549, 461] on link at bounding box center [540, 457] width 68 height 70
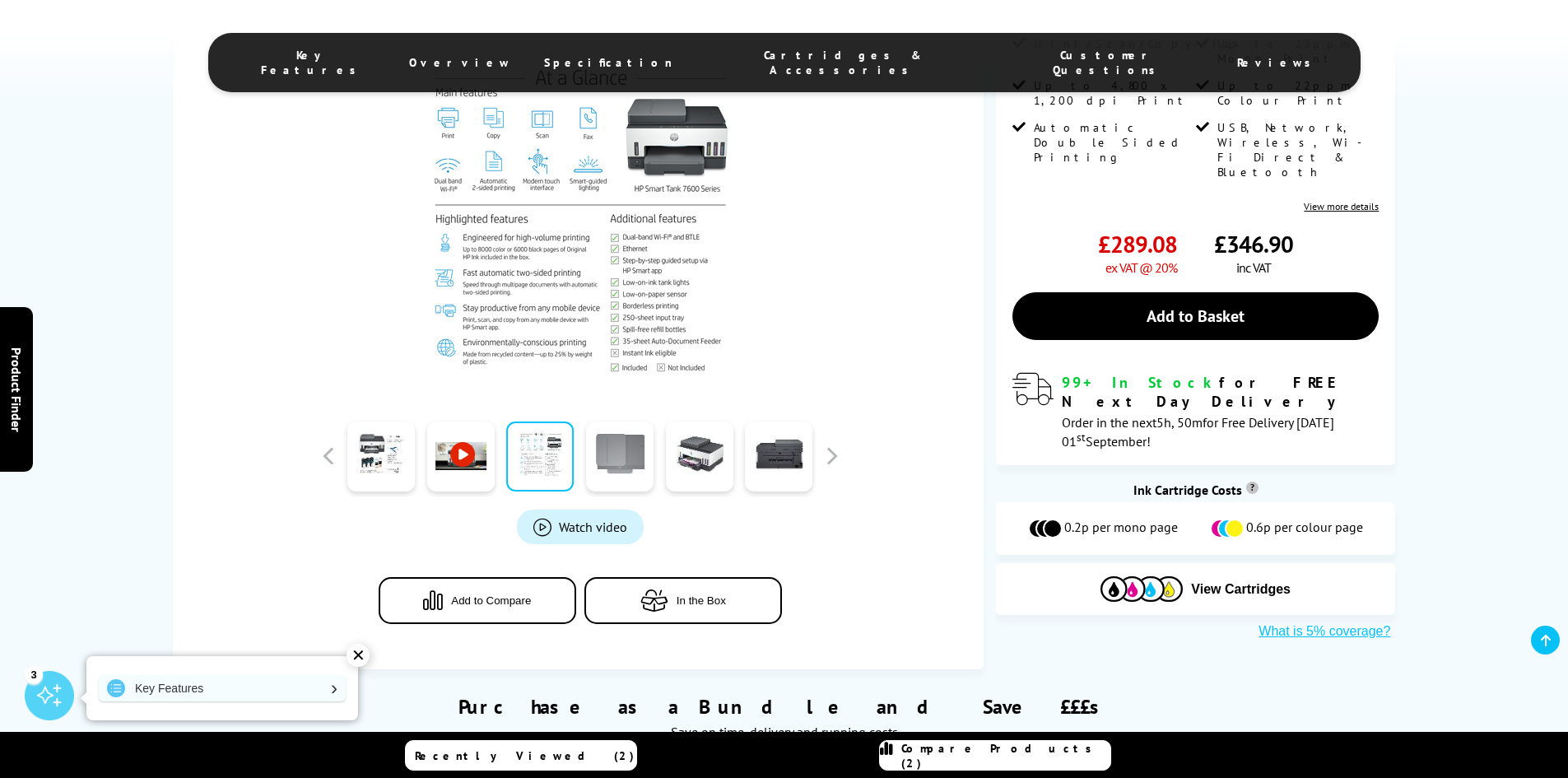
click at [602, 453] on link at bounding box center [620, 457] width 68 height 70
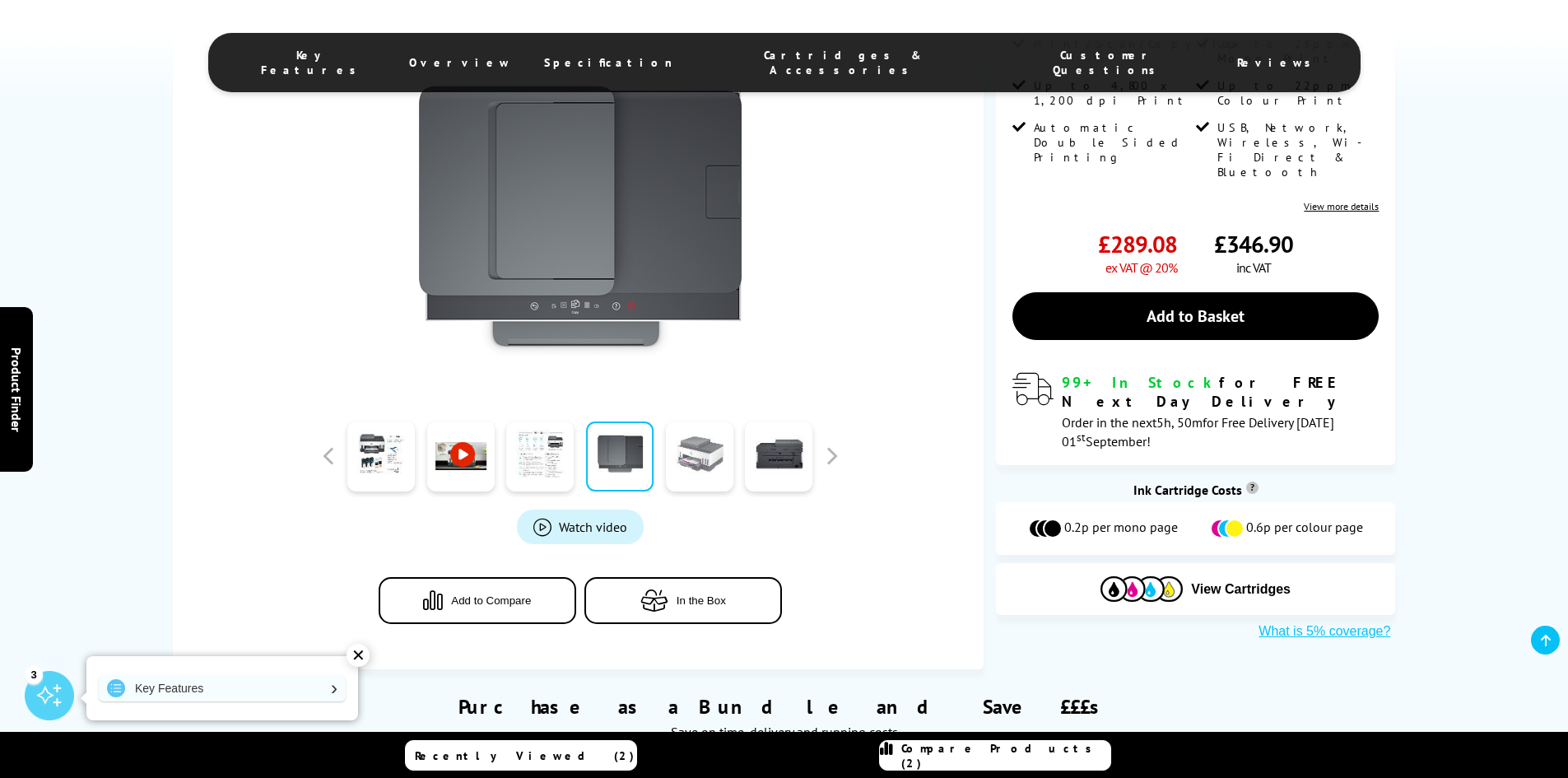
click at [688, 450] on link at bounding box center [700, 457] width 68 height 70
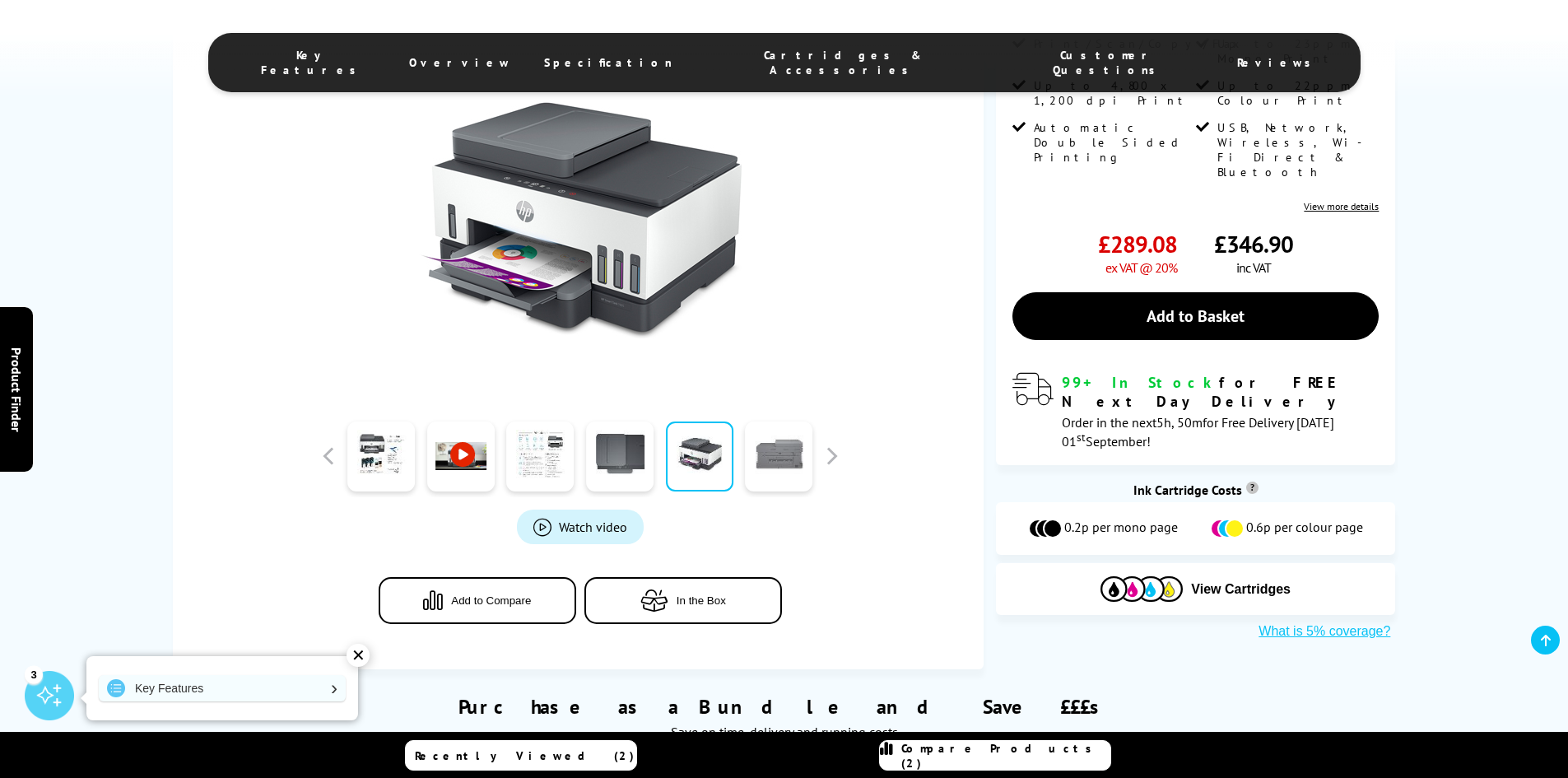
click at [772, 451] on link at bounding box center [779, 457] width 68 height 70
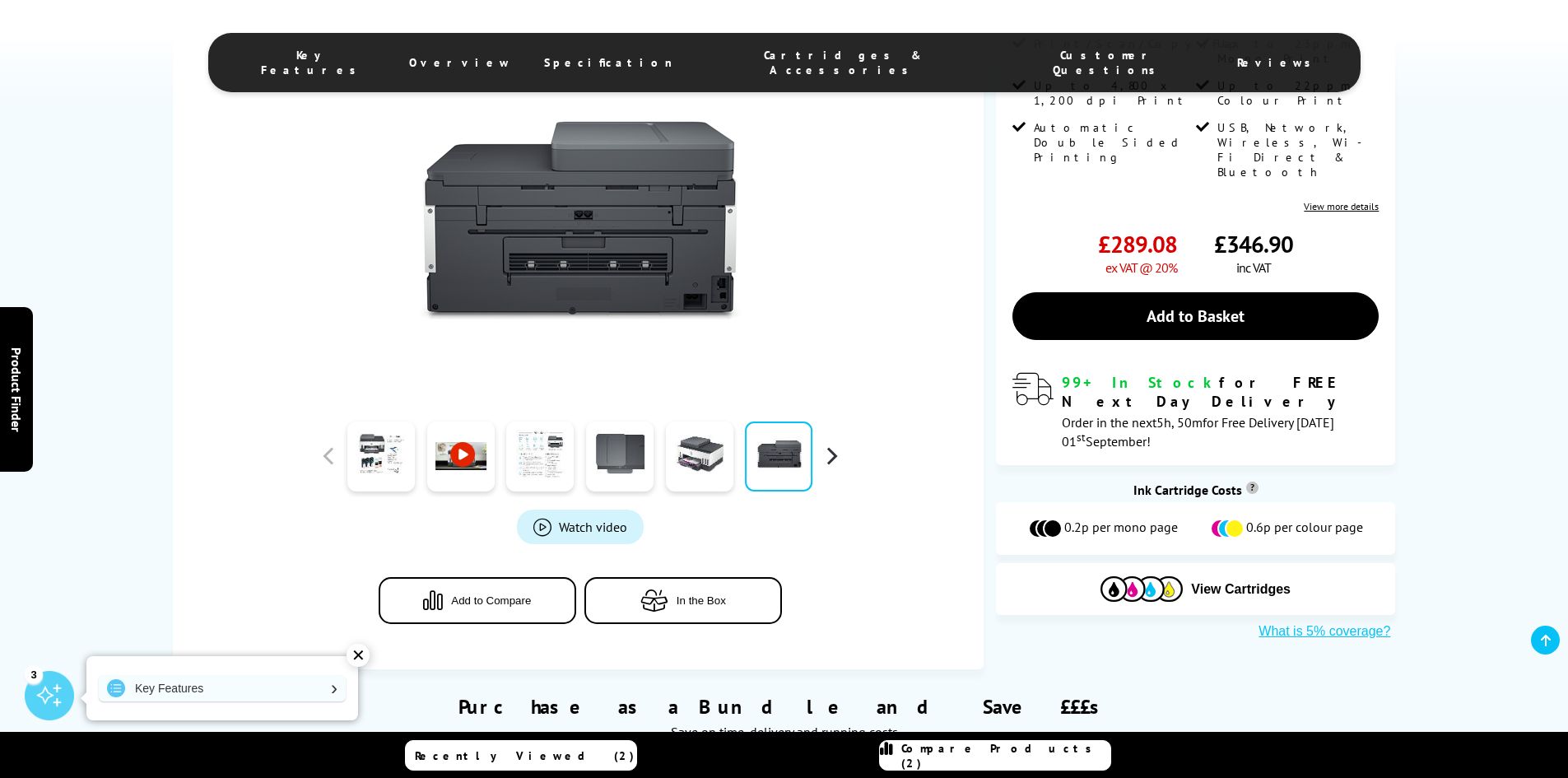
click at [828, 460] on button "button" at bounding box center [831, 456] width 25 height 25
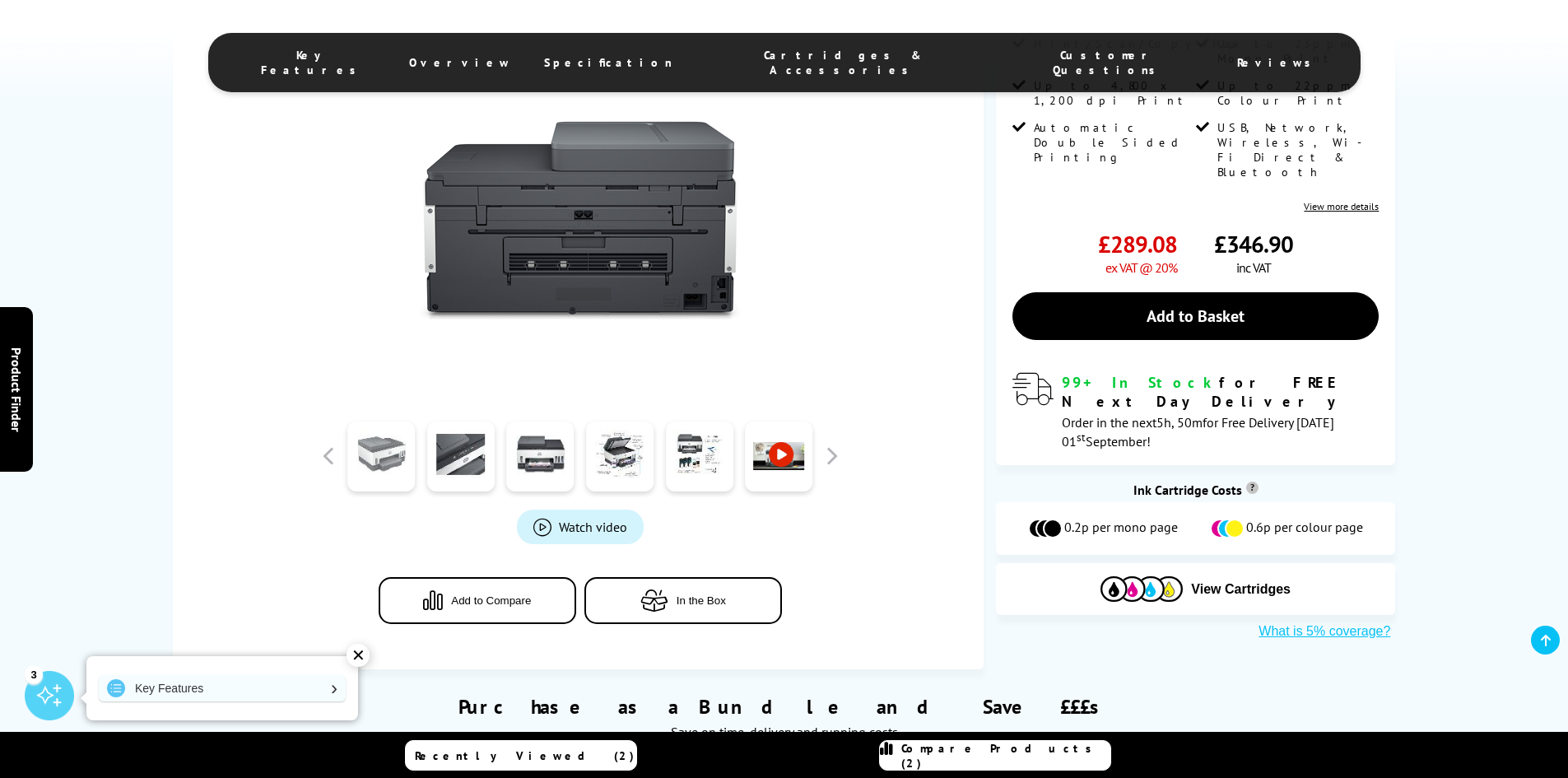
click at [400, 468] on link at bounding box center [381, 457] width 68 height 70
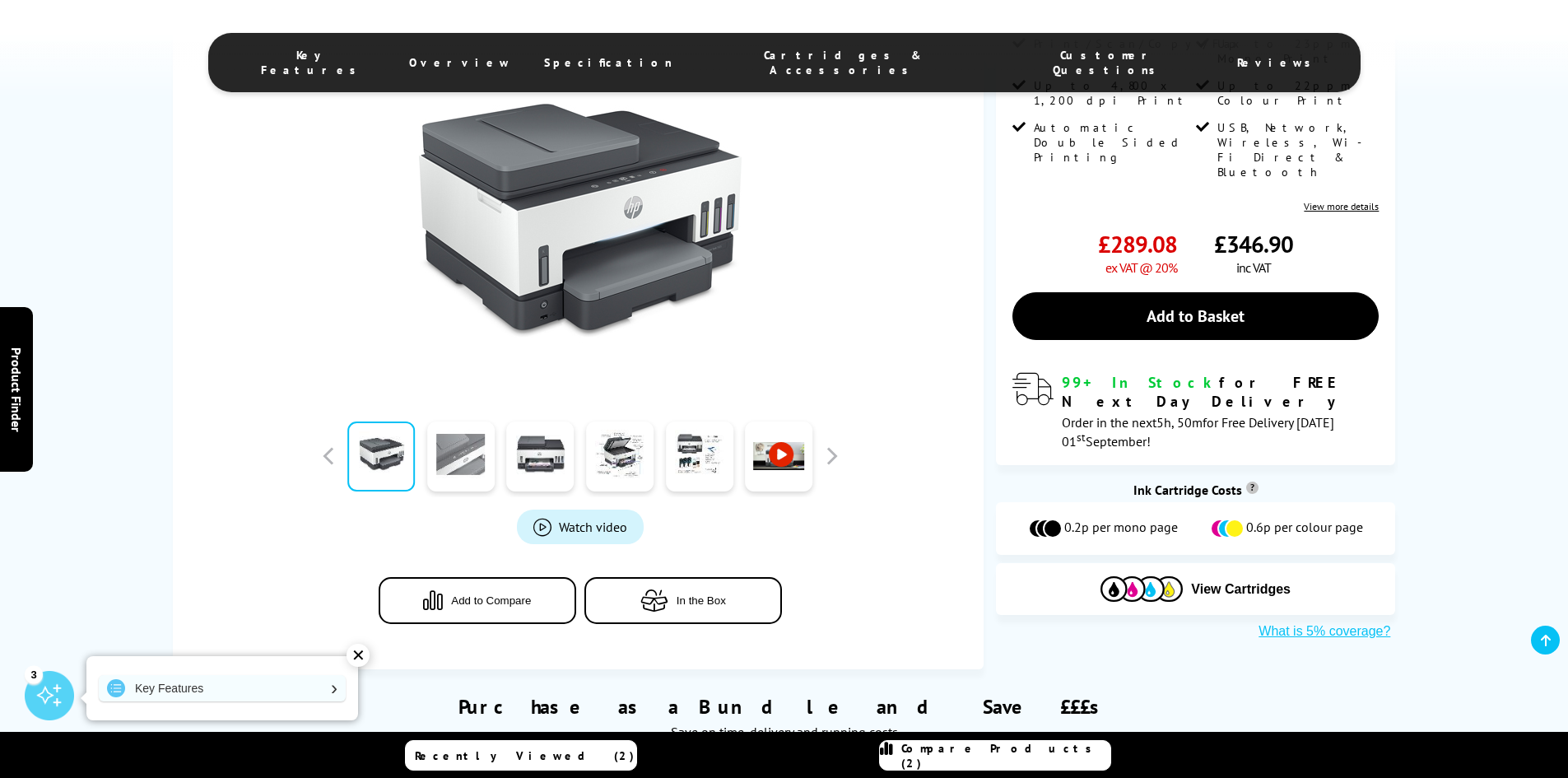
click at [454, 461] on link at bounding box center [462, 457] width 68 height 70
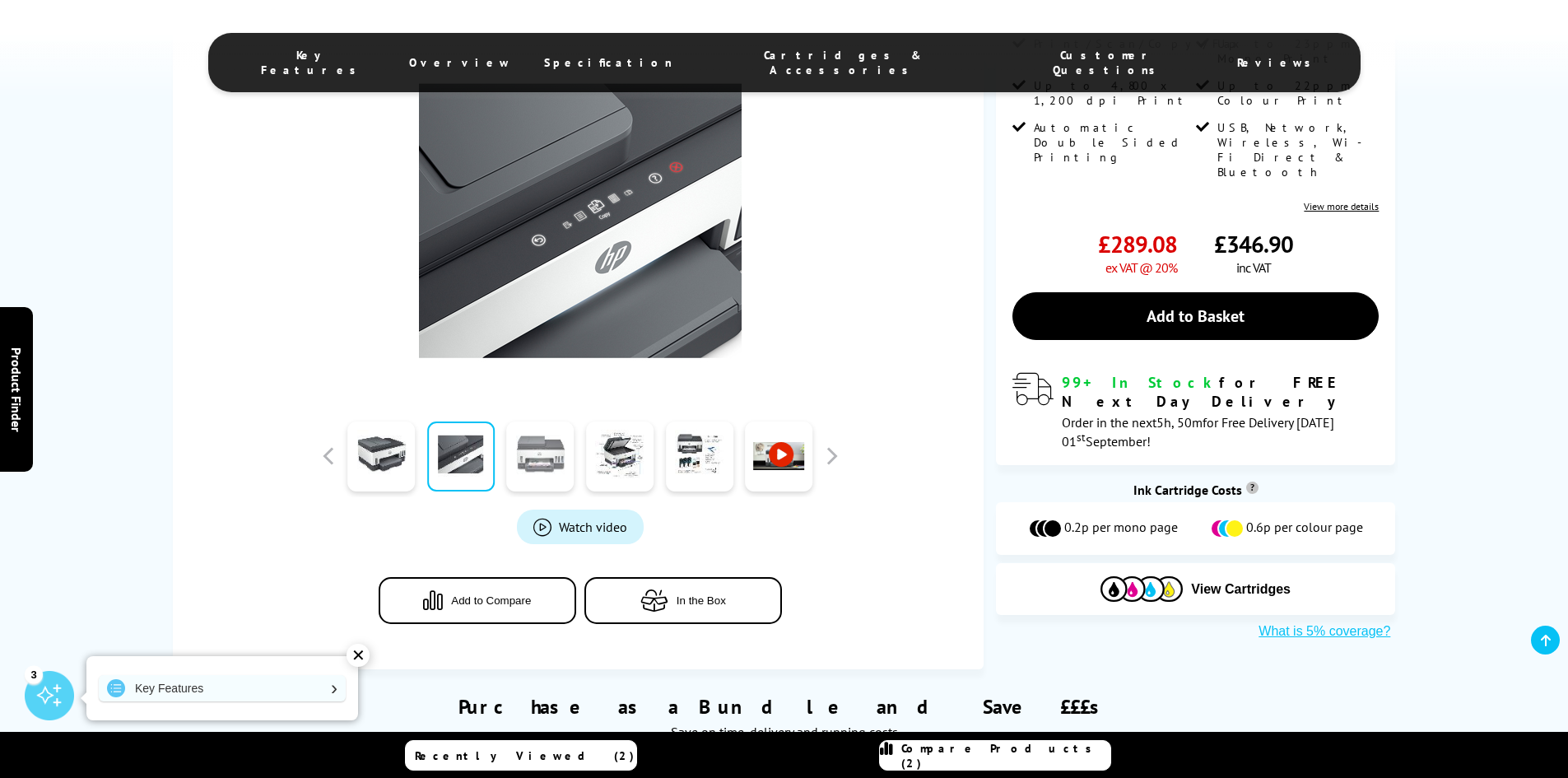
click at [530, 459] on link at bounding box center [540, 457] width 68 height 70
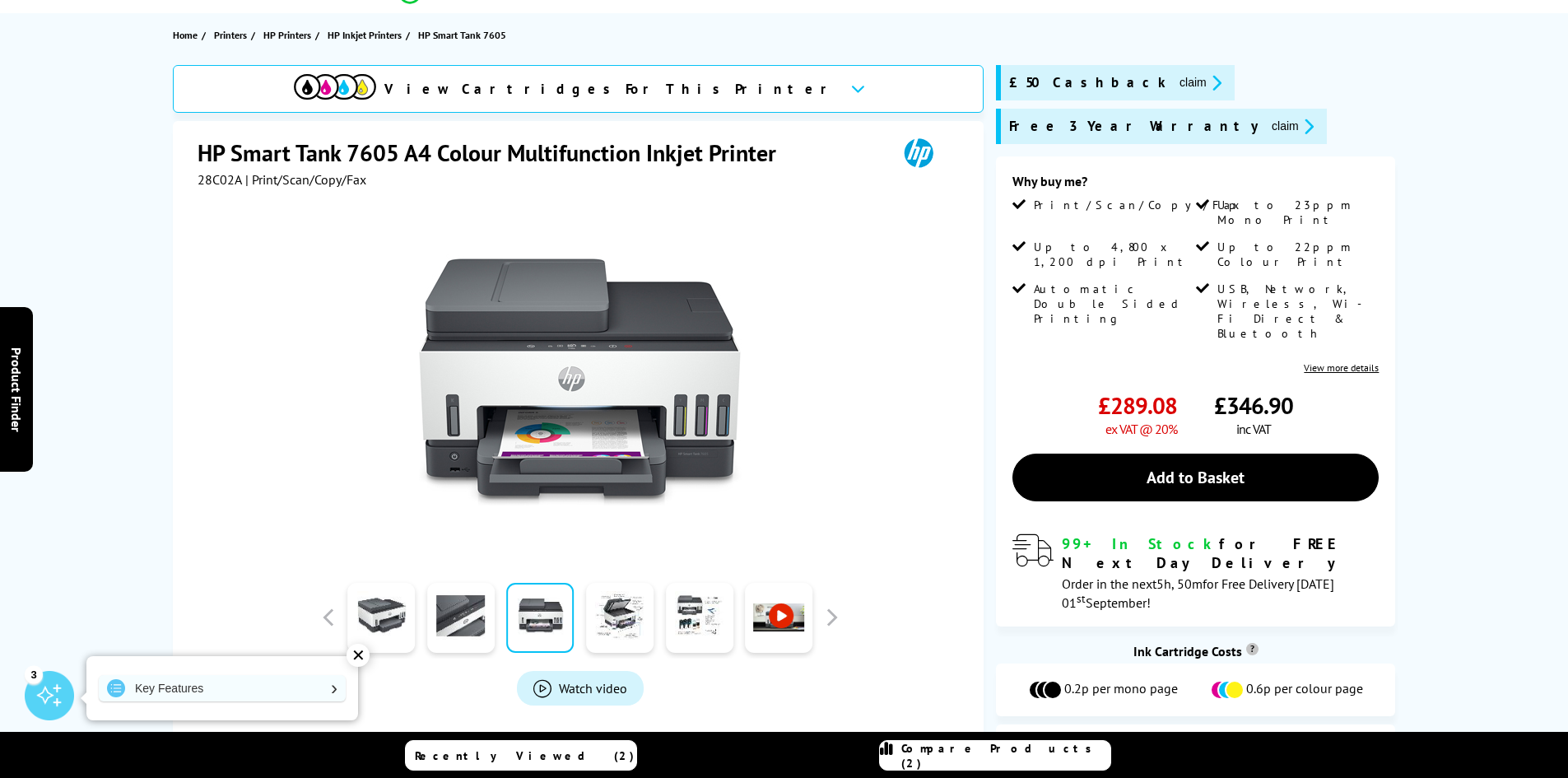
scroll to position [0, 0]
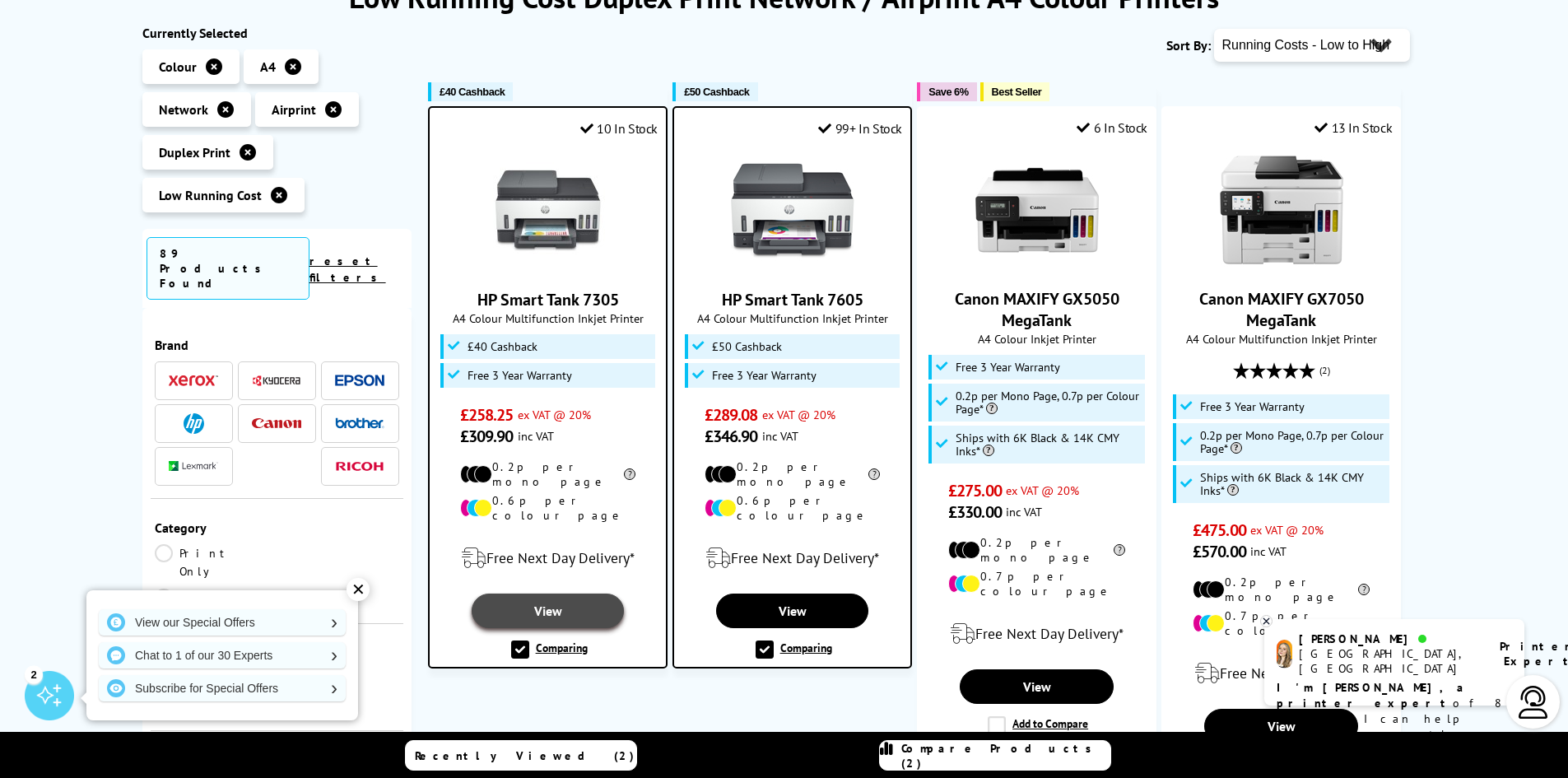
click at [562, 593] on link "View" at bounding box center [547, 610] width 153 height 35
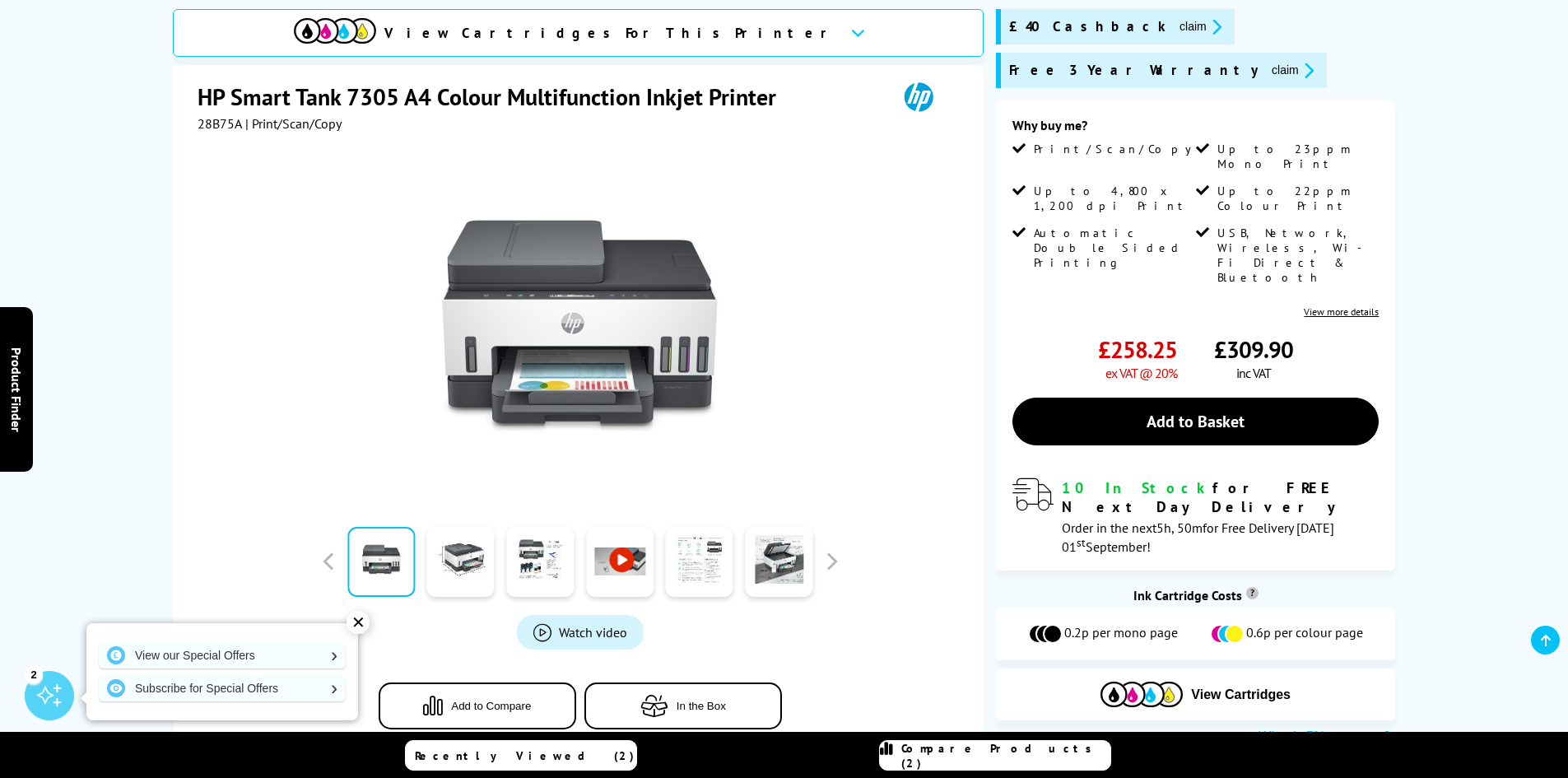
scroll to position [247, 0]
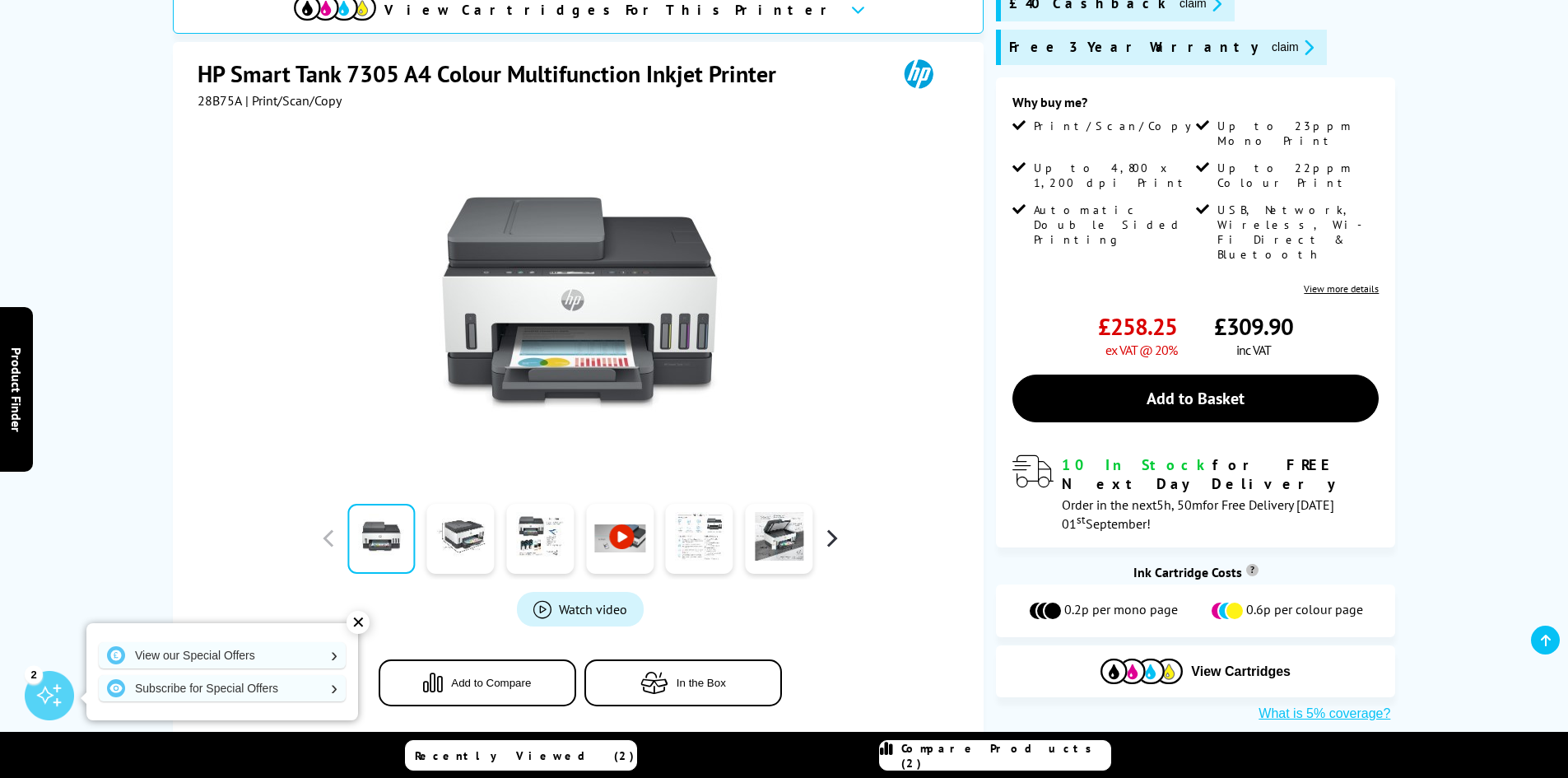
click at [833, 535] on button "button" at bounding box center [831, 539] width 25 height 25
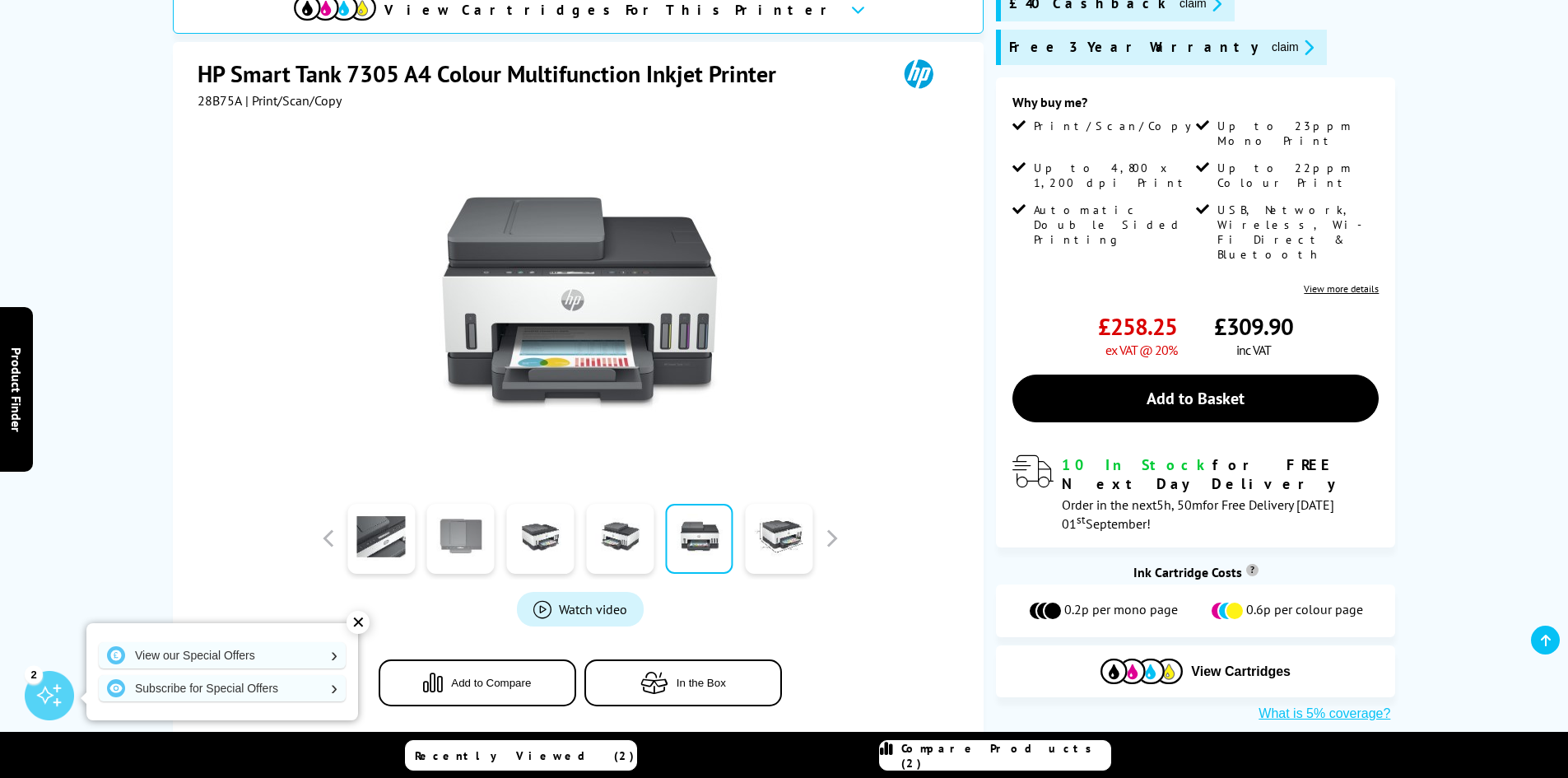
click at [451, 546] on link at bounding box center [462, 539] width 68 height 70
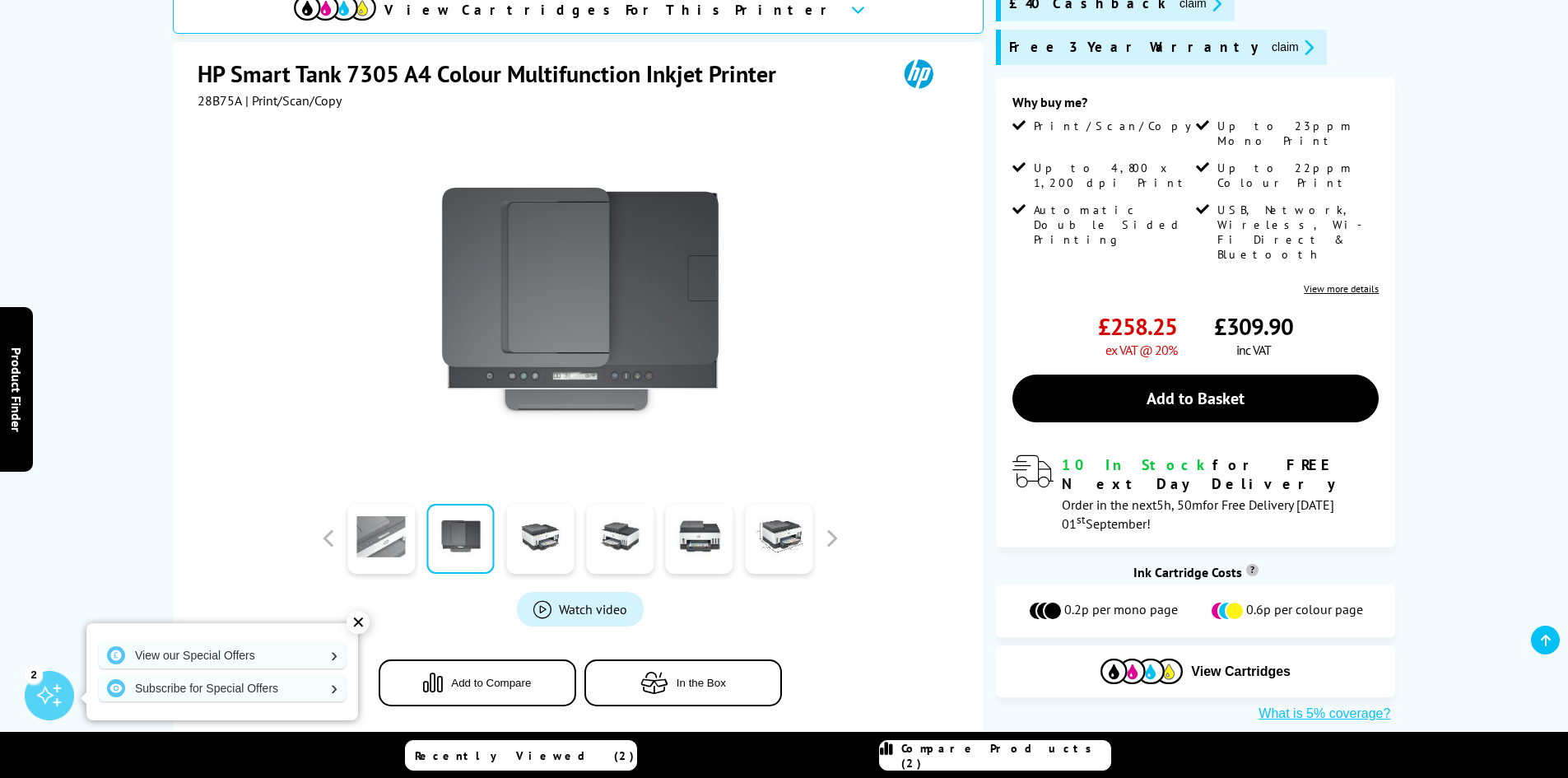
click at [377, 547] on link at bounding box center [381, 539] width 68 height 70
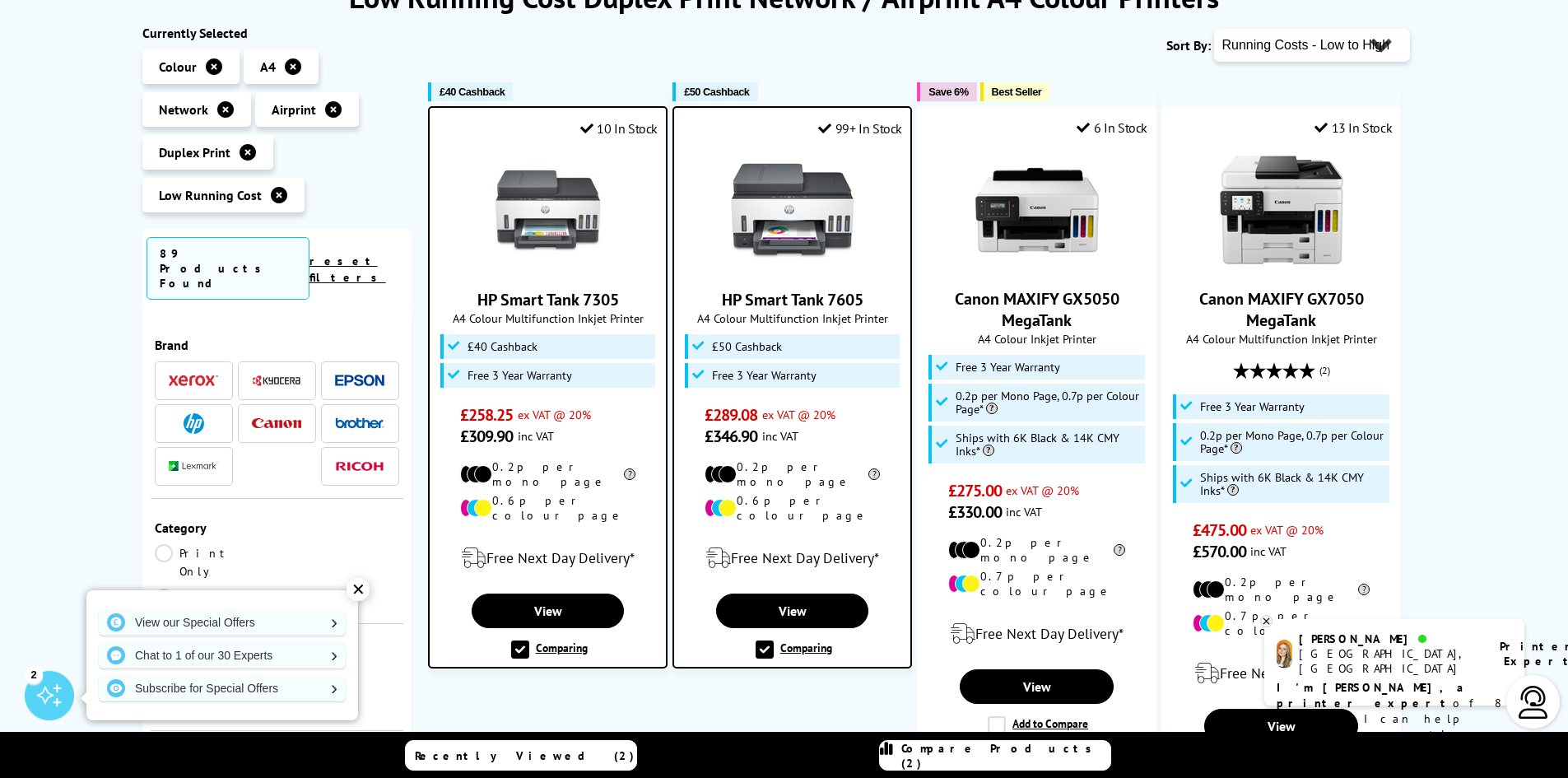
click at [209, 63] on icon at bounding box center [213, 67] width 17 height 17
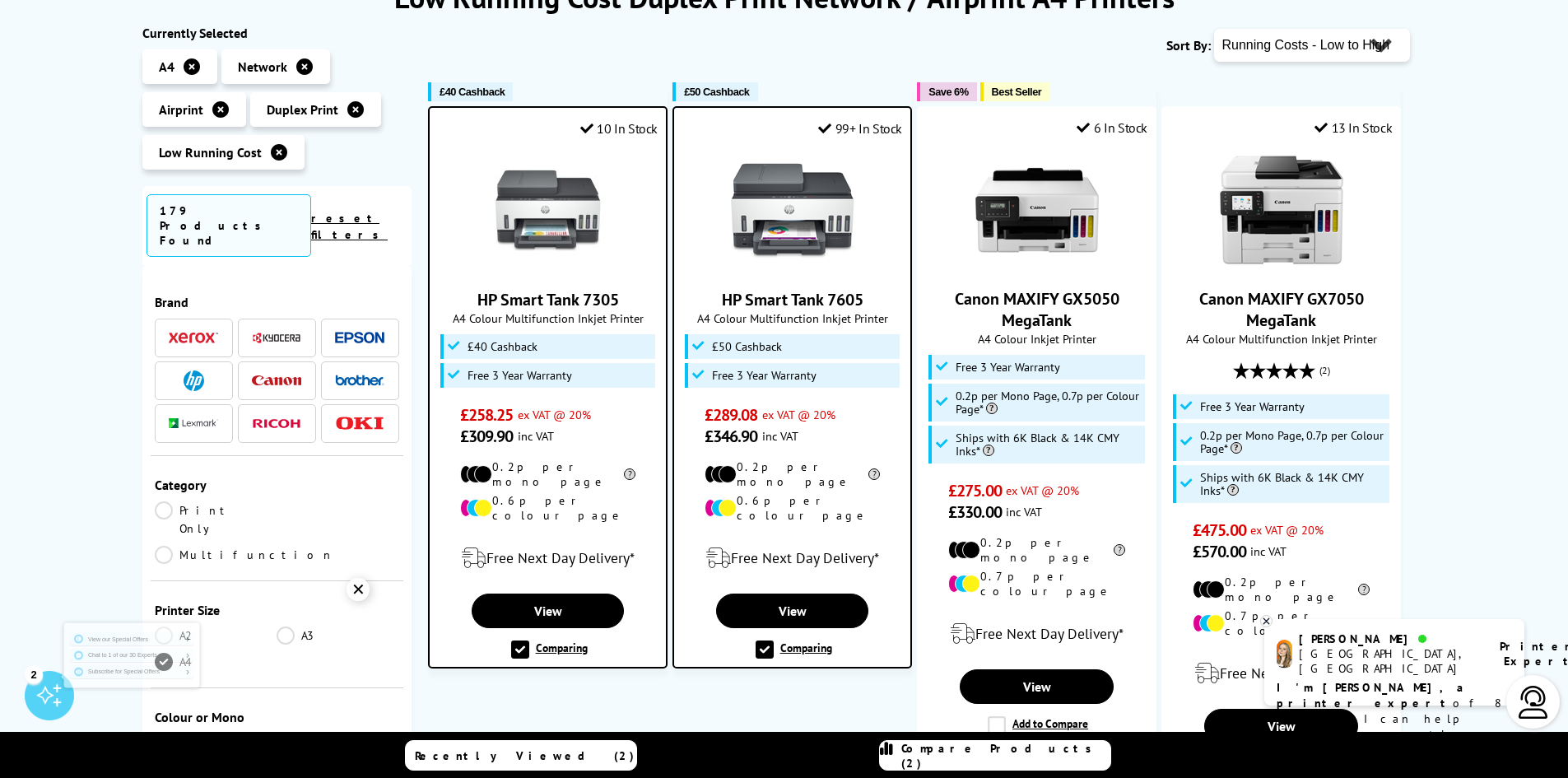
click at [219, 108] on icon at bounding box center [220, 110] width 17 height 17
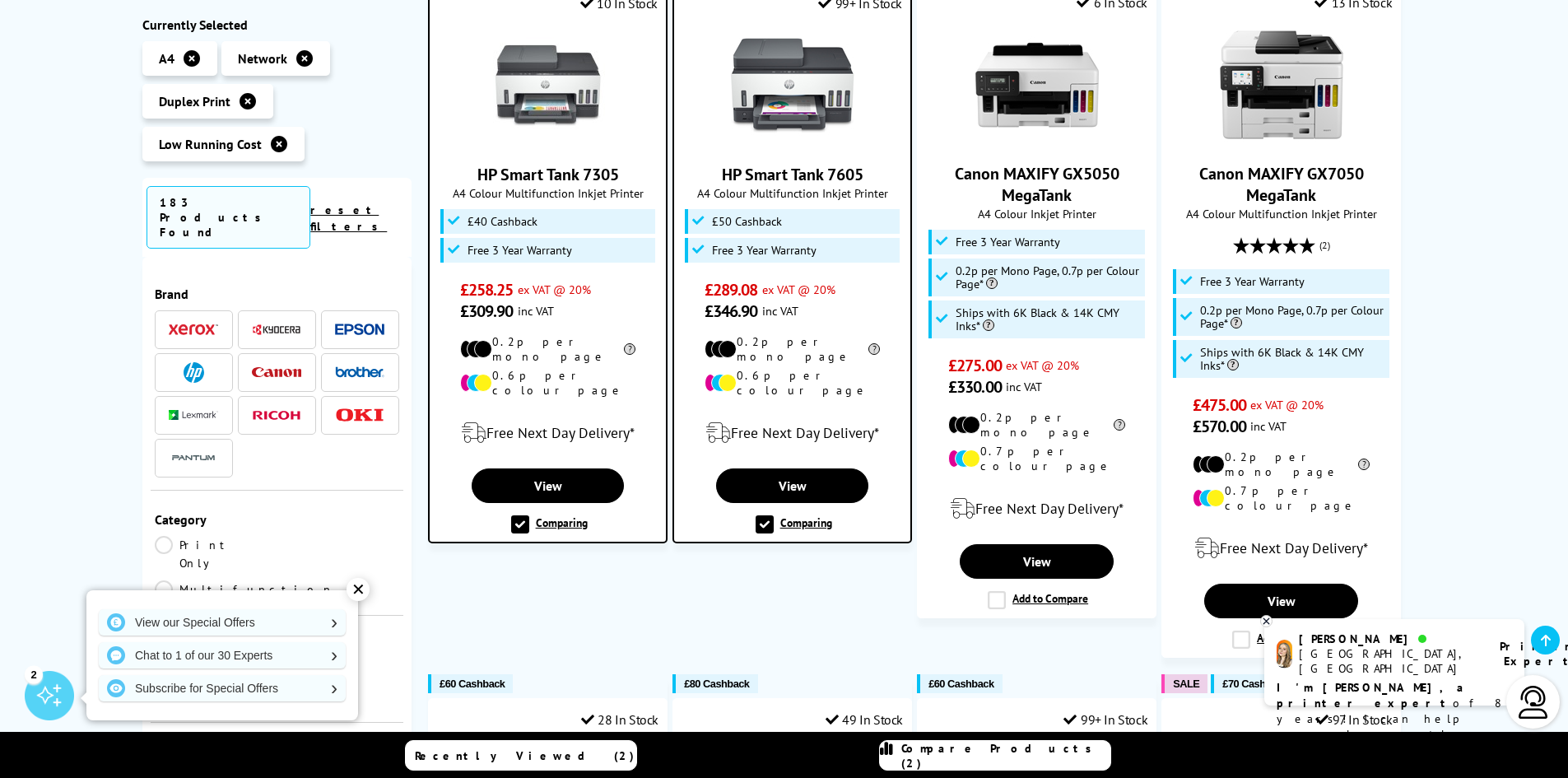
scroll to position [412, 0]
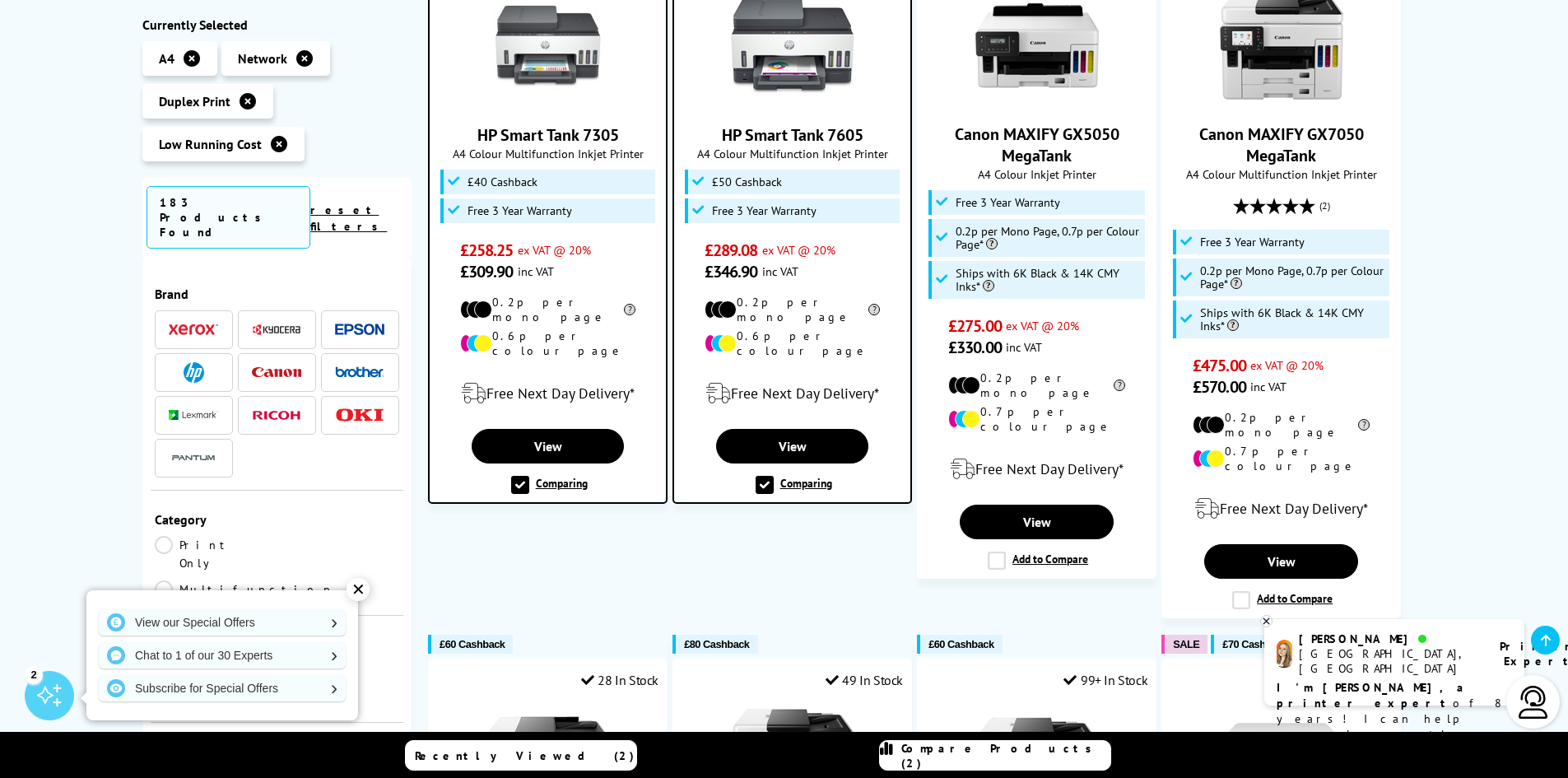
click at [358, 592] on div "✕" at bounding box center [358, 589] width 23 height 23
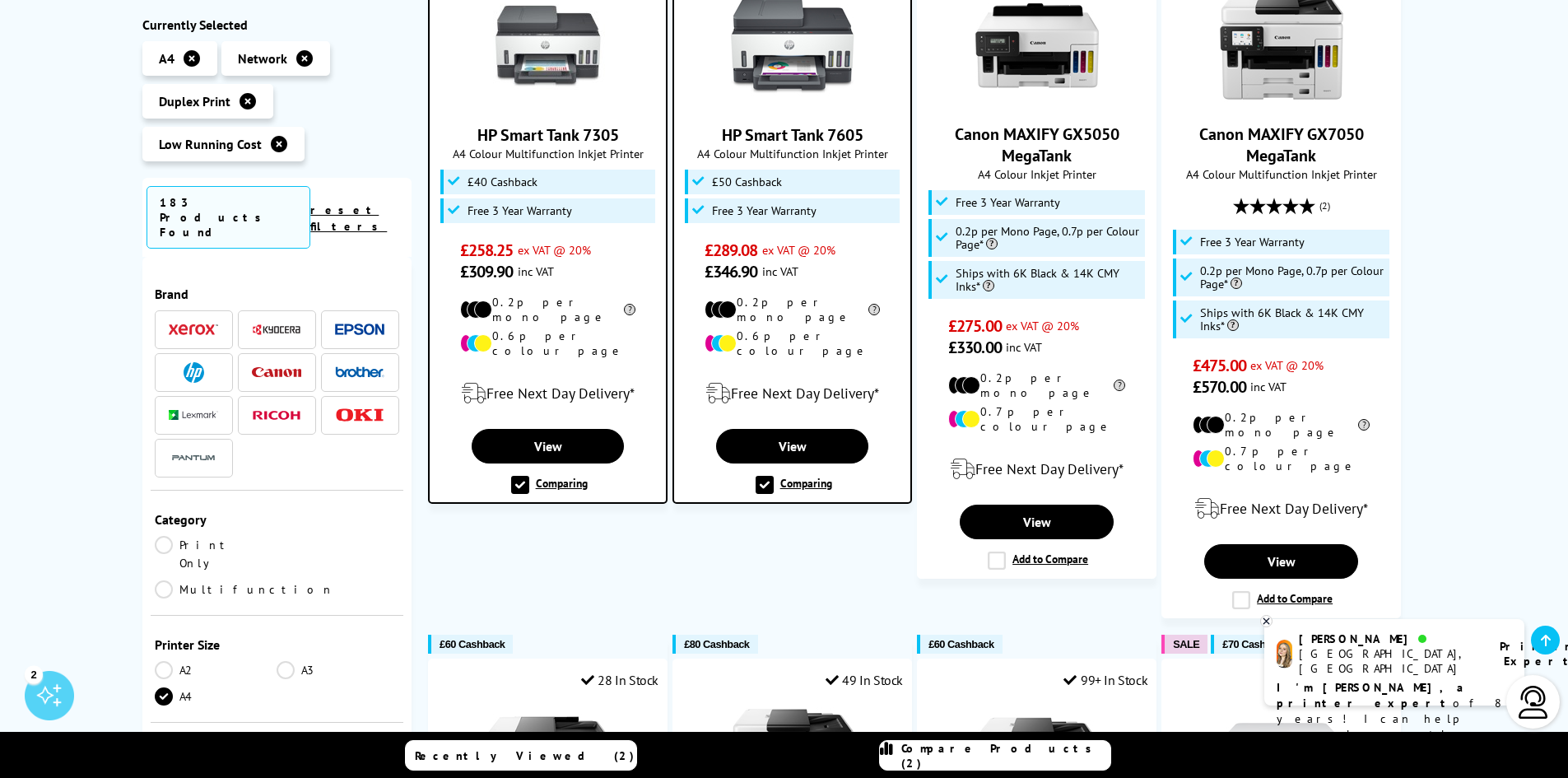
click at [162, 537] on link "Print Only" at bounding box center [215, 555] width 123 height 36
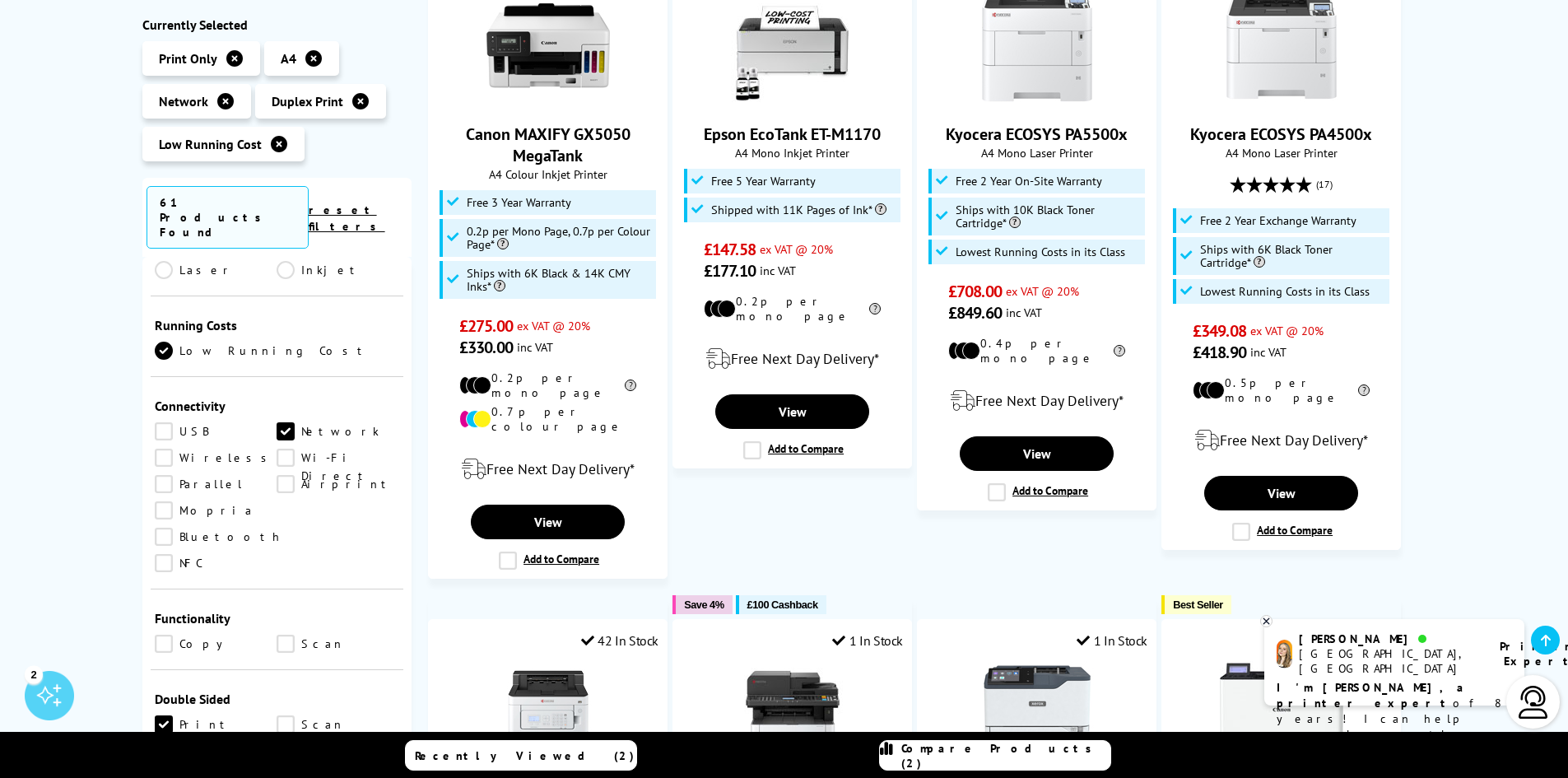
scroll to position [543, 0]
click at [162, 718] on link "Print" at bounding box center [215, 727] width 123 height 18
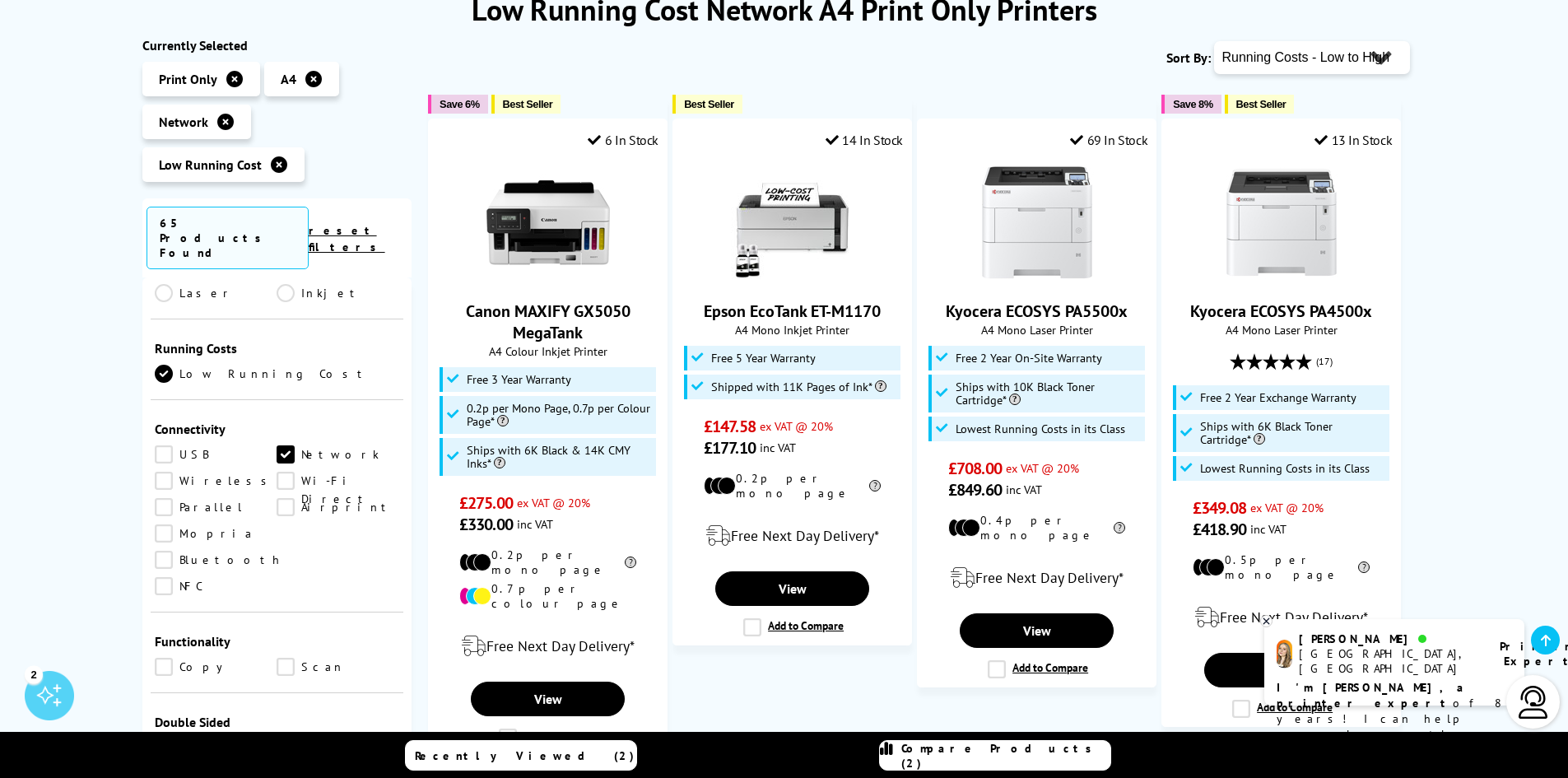
scroll to position [247, 0]
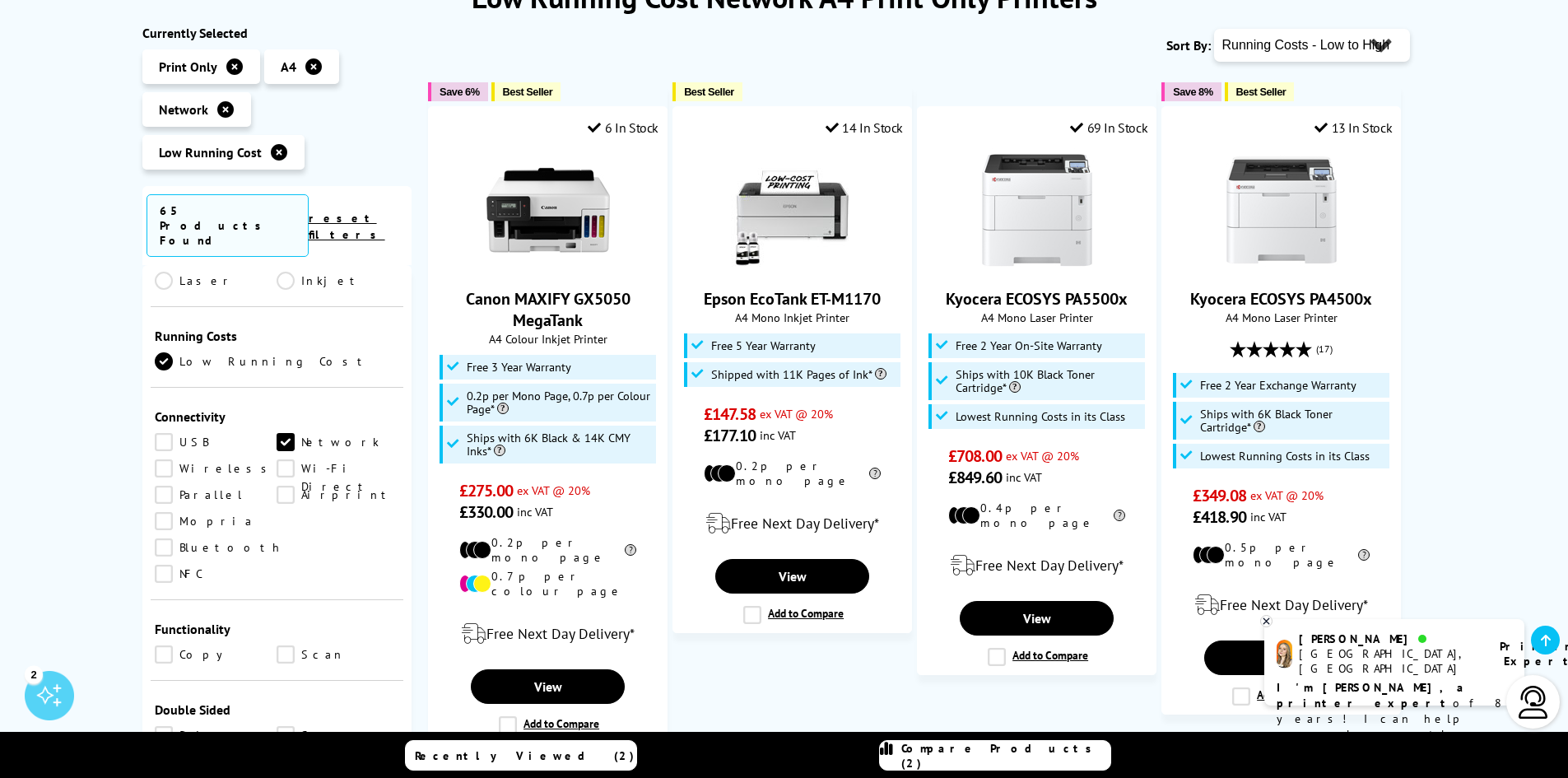
click at [1324, 57] on select "Popularity Rating Price - Low to High Price - High to Low Running Costs - Low t…" at bounding box center [1312, 45] width 196 height 33
select select "Price Ascending"
click at [1214, 29] on select "Popularity Rating Price - Low to High Price - High to Low Running Costs - Low t…" at bounding box center [1312, 45] width 196 height 33
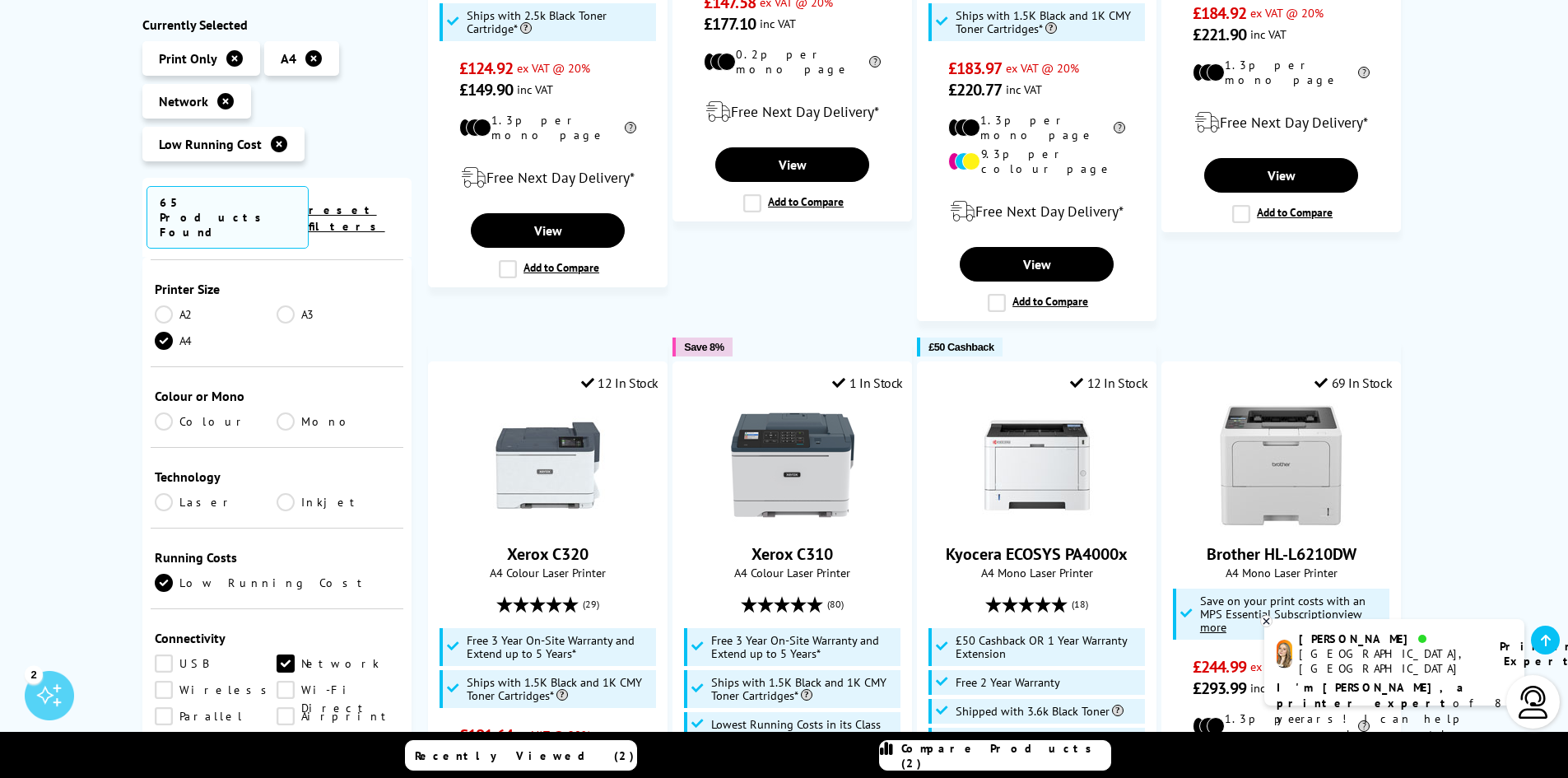
scroll to position [329, 0]
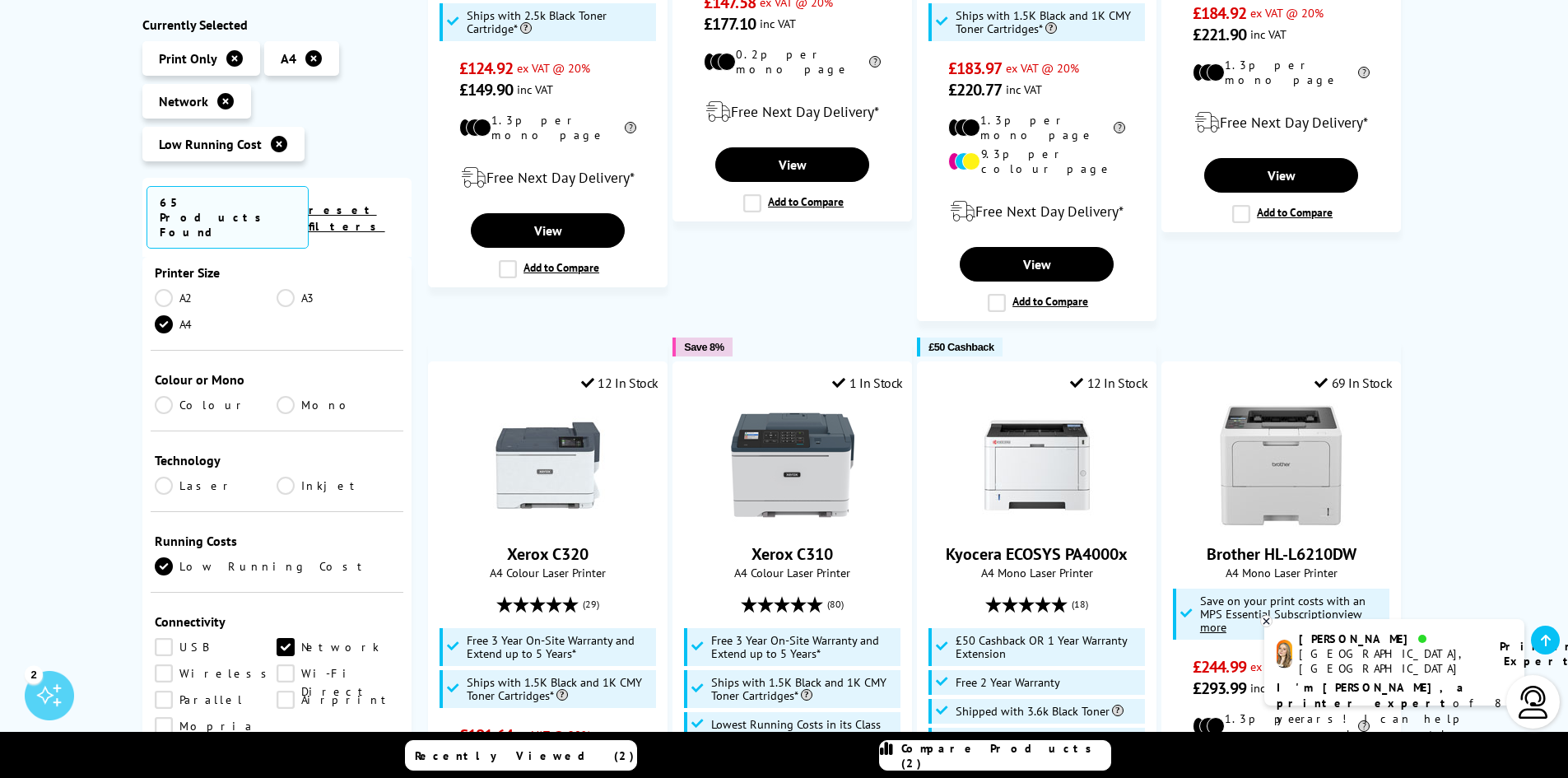
click at [284, 477] on link "Inkjet" at bounding box center [337, 486] width 123 height 18
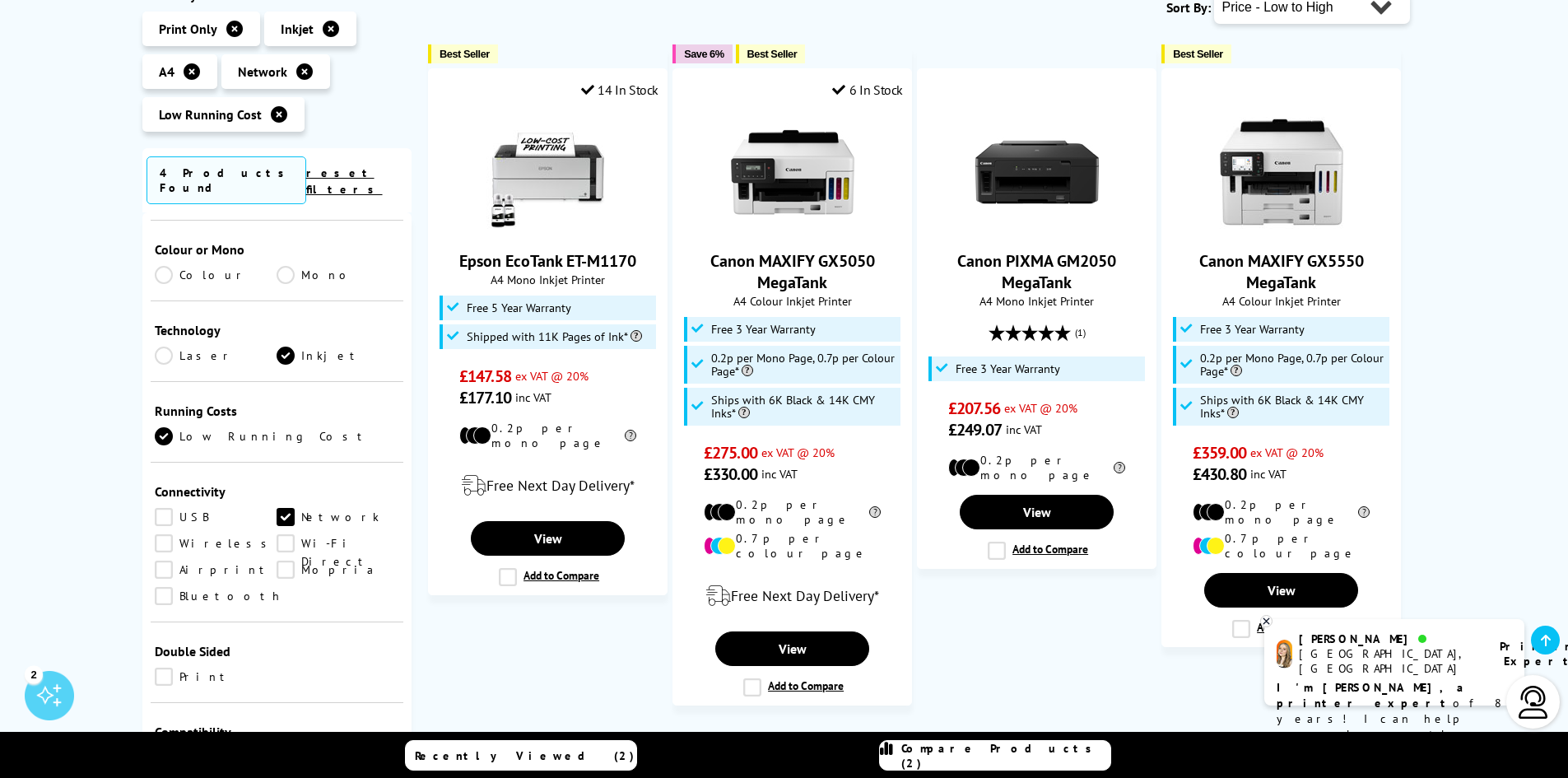
scroll to position [247, 0]
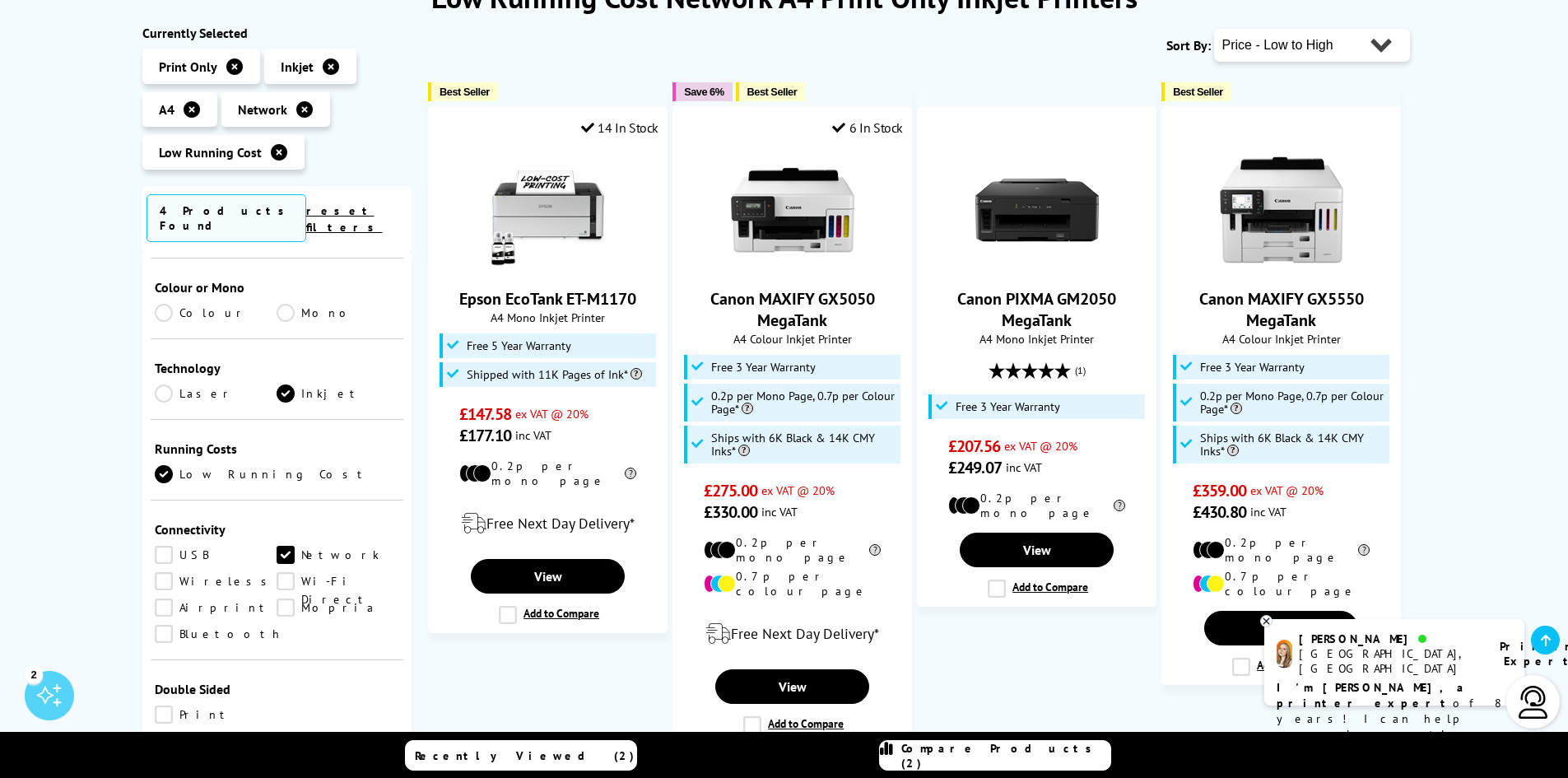
click at [276, 152] on icon at bounding box center [279, 152] width 17 height 17
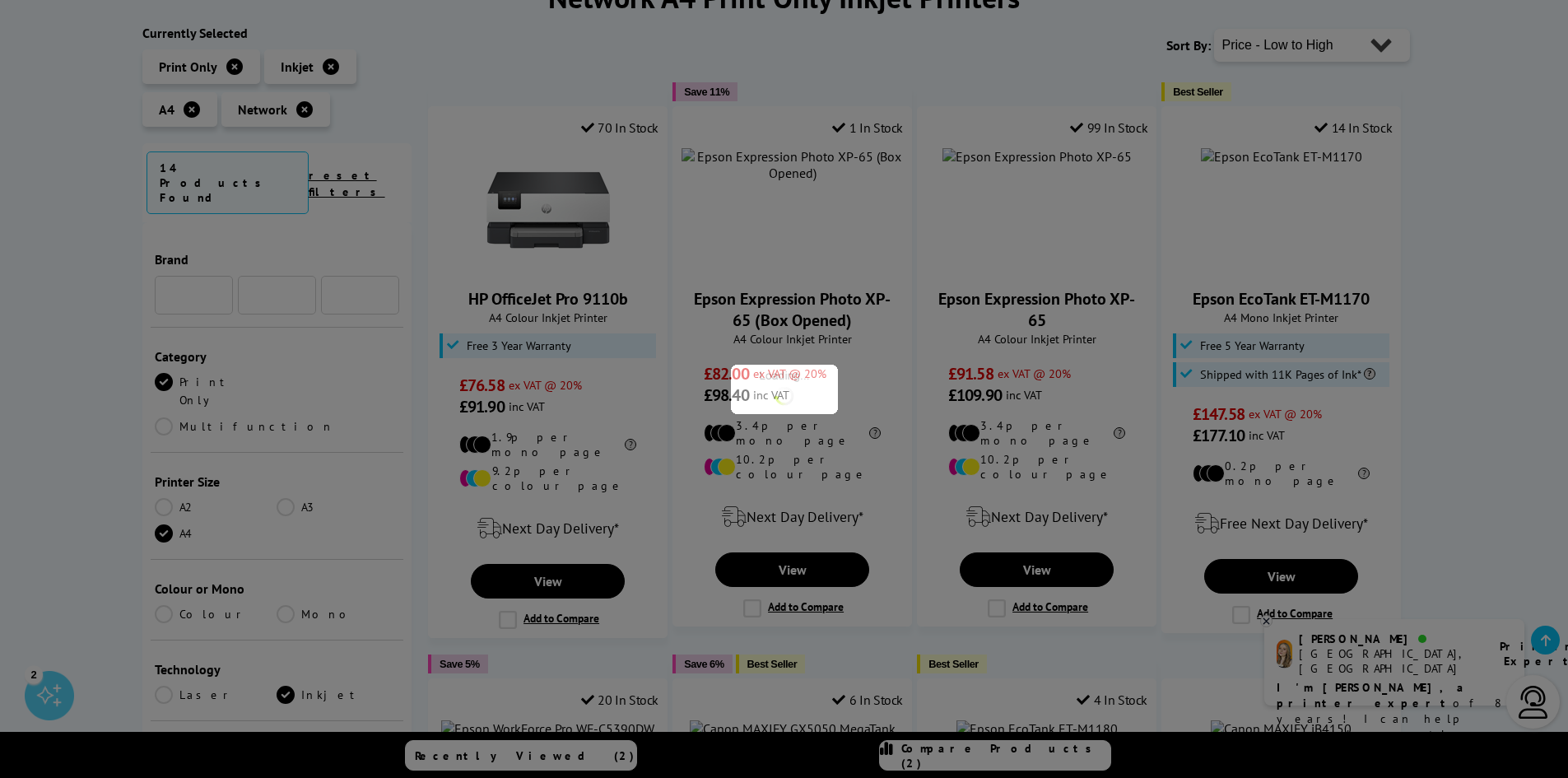
scroll to position [329, 0]
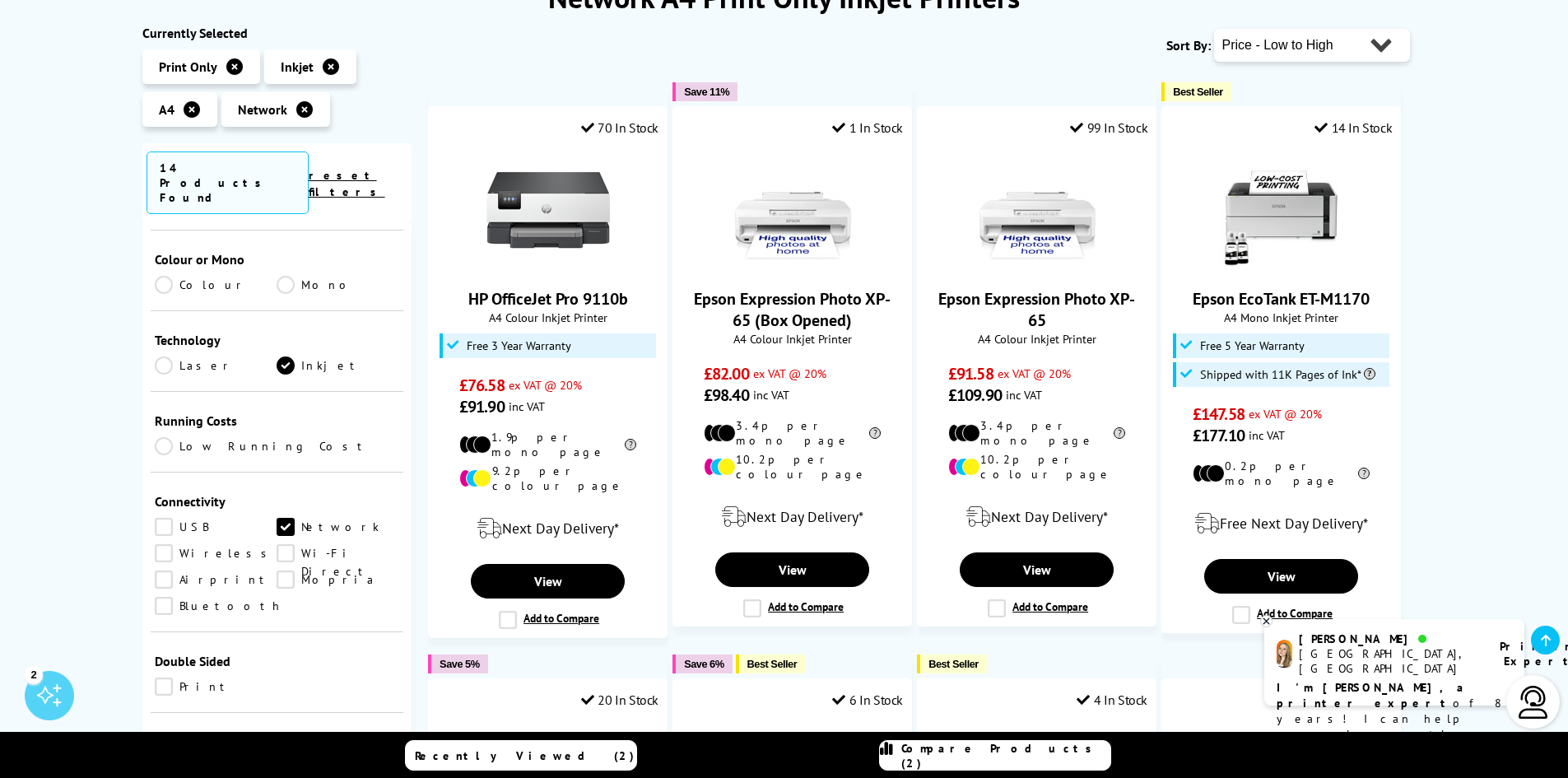
click at [328, 62] on icon at bounding box center [331, 67] width 17 height 17
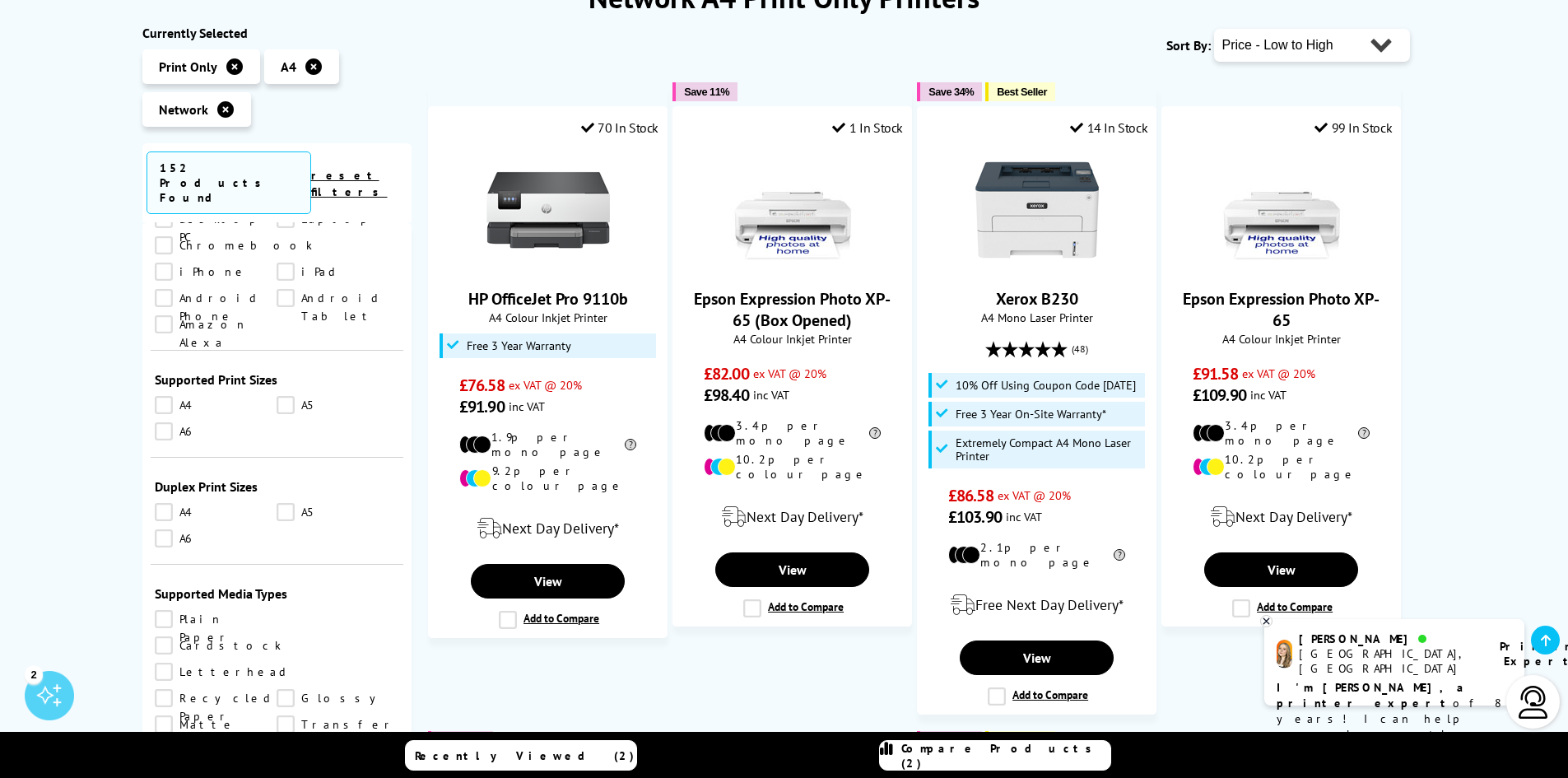
scroll to position [1318, 0]
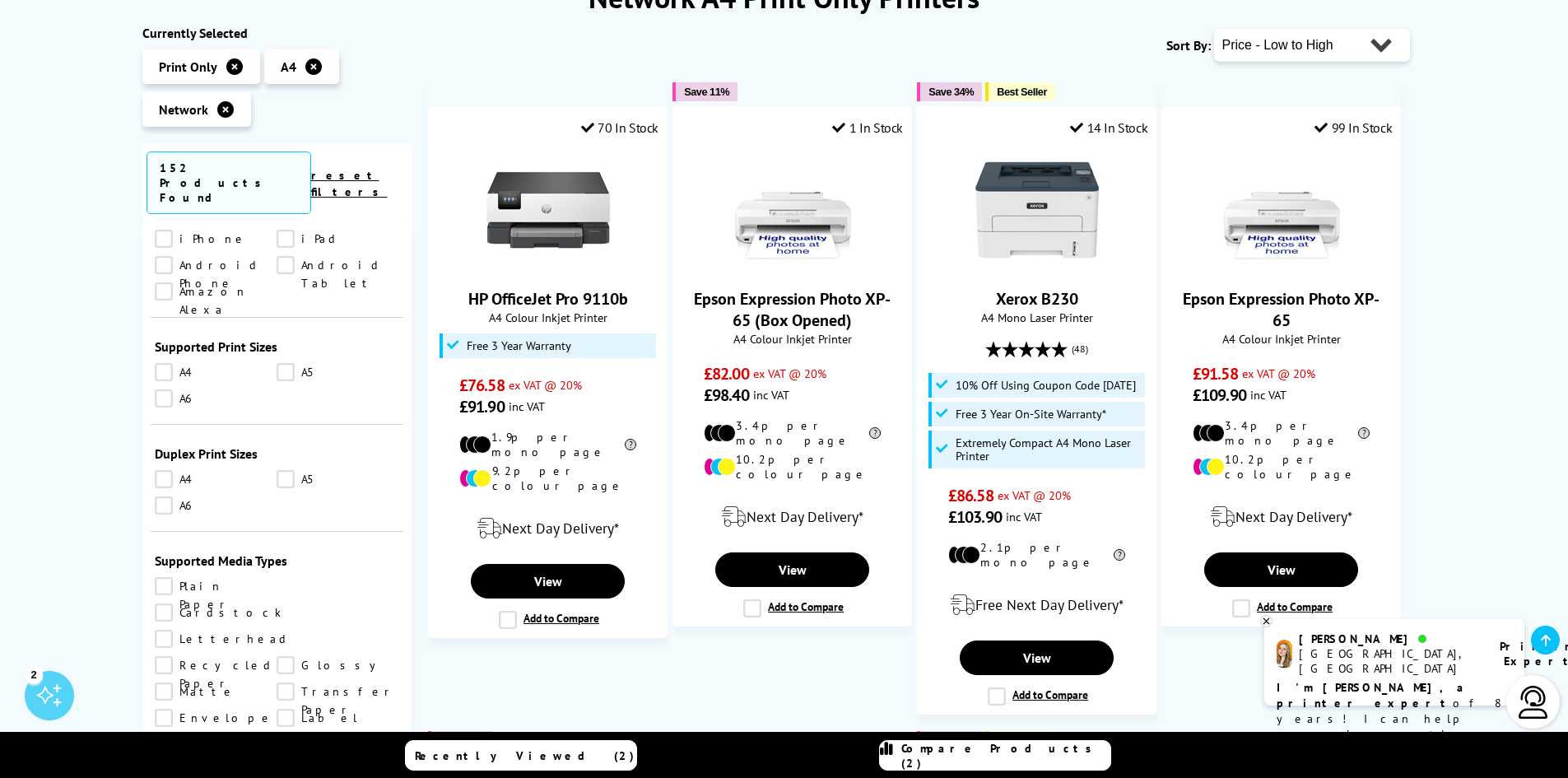
click at [161, 470] on link "A4" at bounding box center [215, 479] width 123 height 18
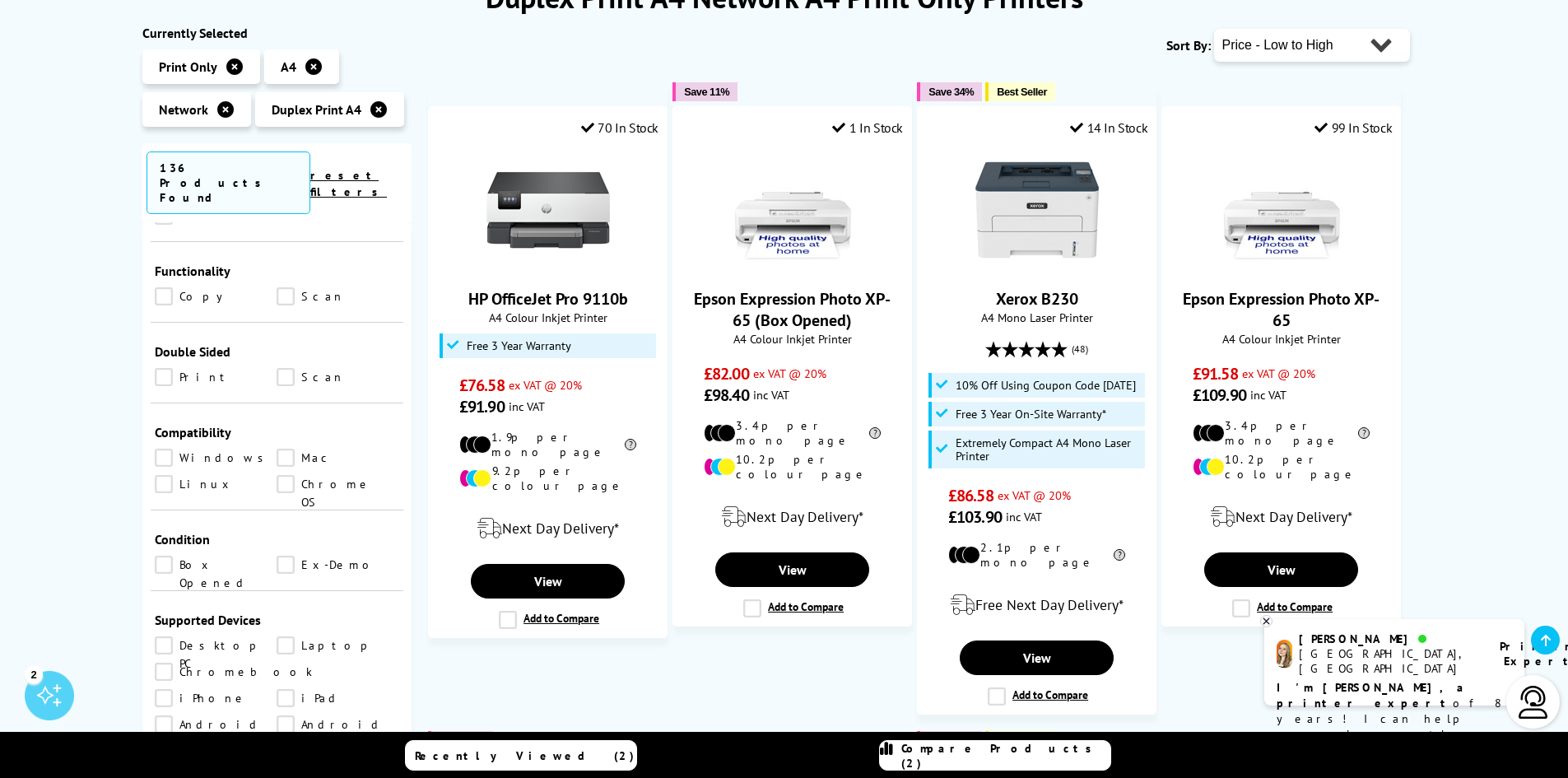
scroll to position [790, 0]
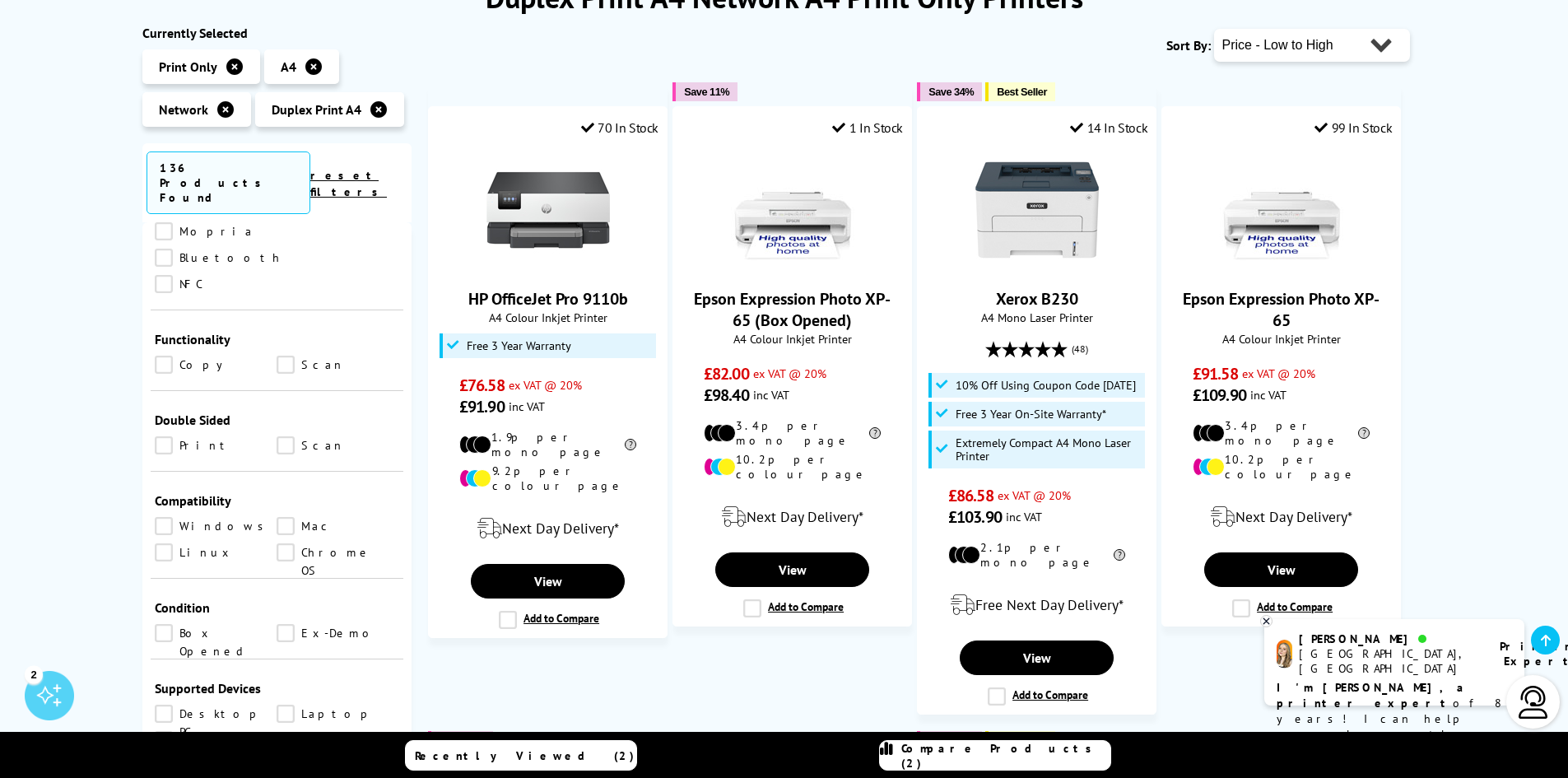
click at [161, 437] on link "Print" at bounding box center [215, 446] width 123 height 18
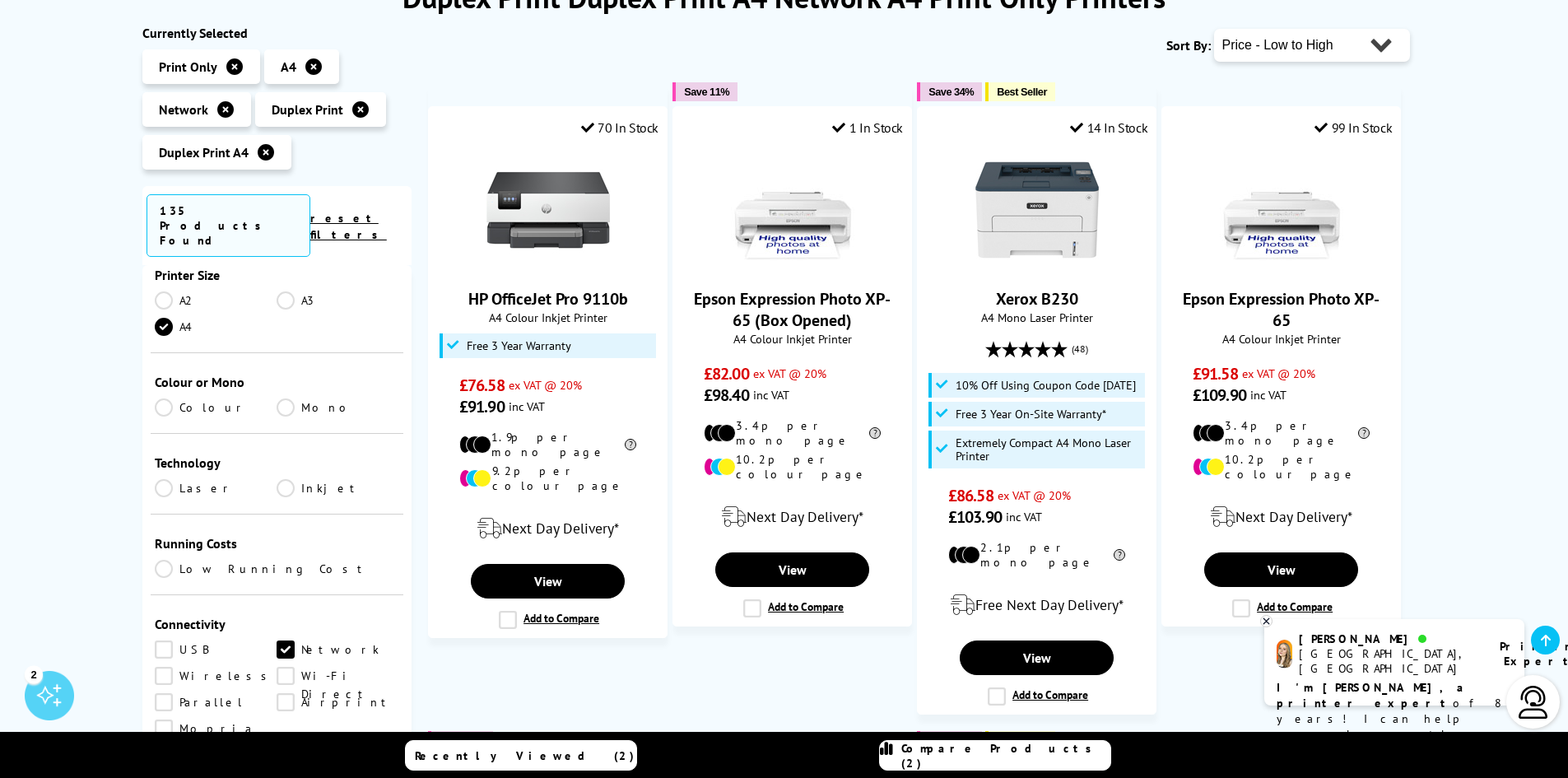
scroll to position [295, 0]
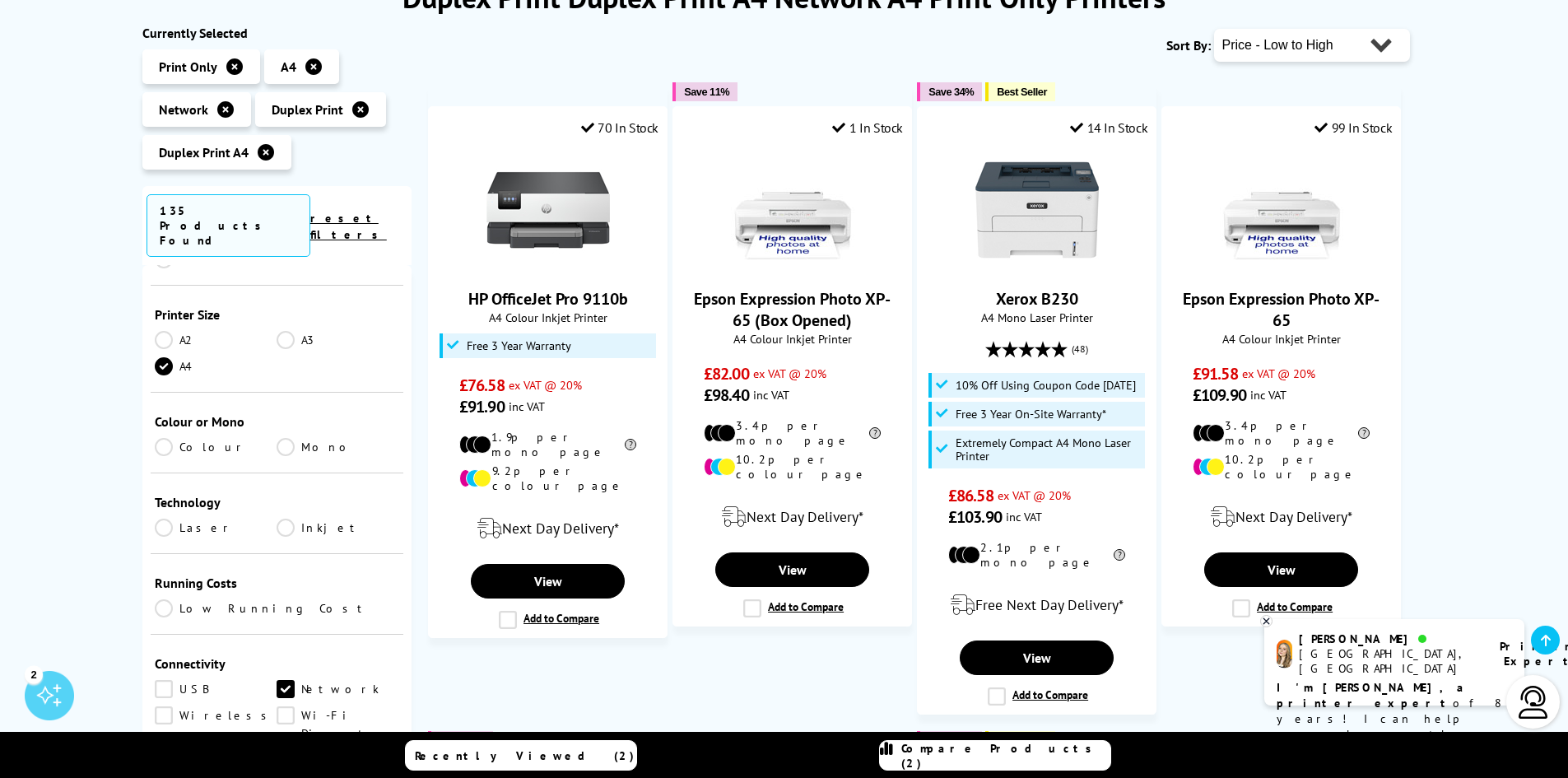
click at [1287, 50] on select "Popularity Rating Price - Low to High Price - High to Low Running Costs - Low t…" at bounding box center [1312, 45] width 196 height 33
select select "Running Costs"
click at [1214, 29] on select "Popularity Rating Price - Low to High Price - High to Low Running Costs - Low t…" at bounding box center [1312, 45] width 196 height 33
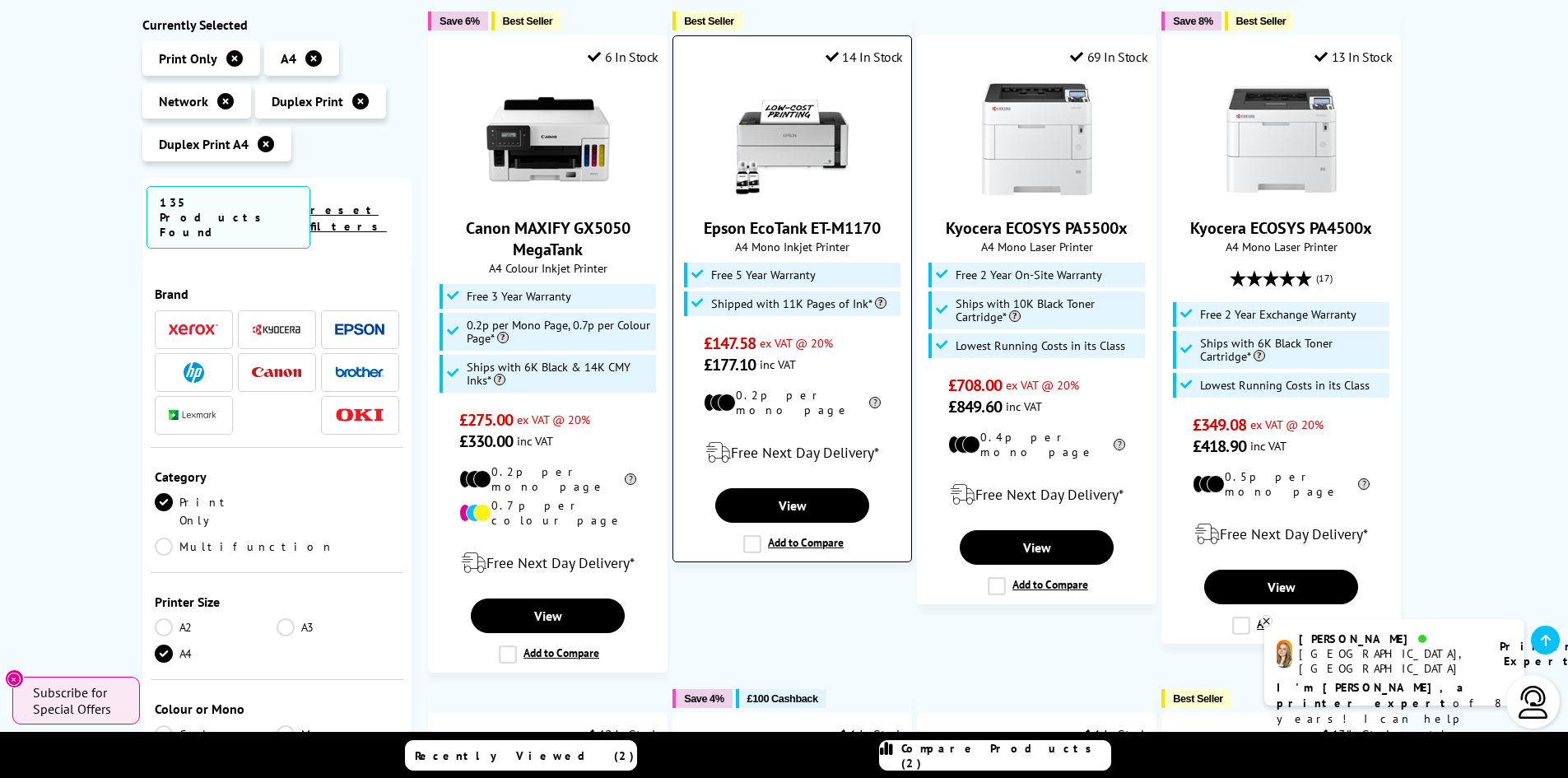
scroll to position [329, 0]
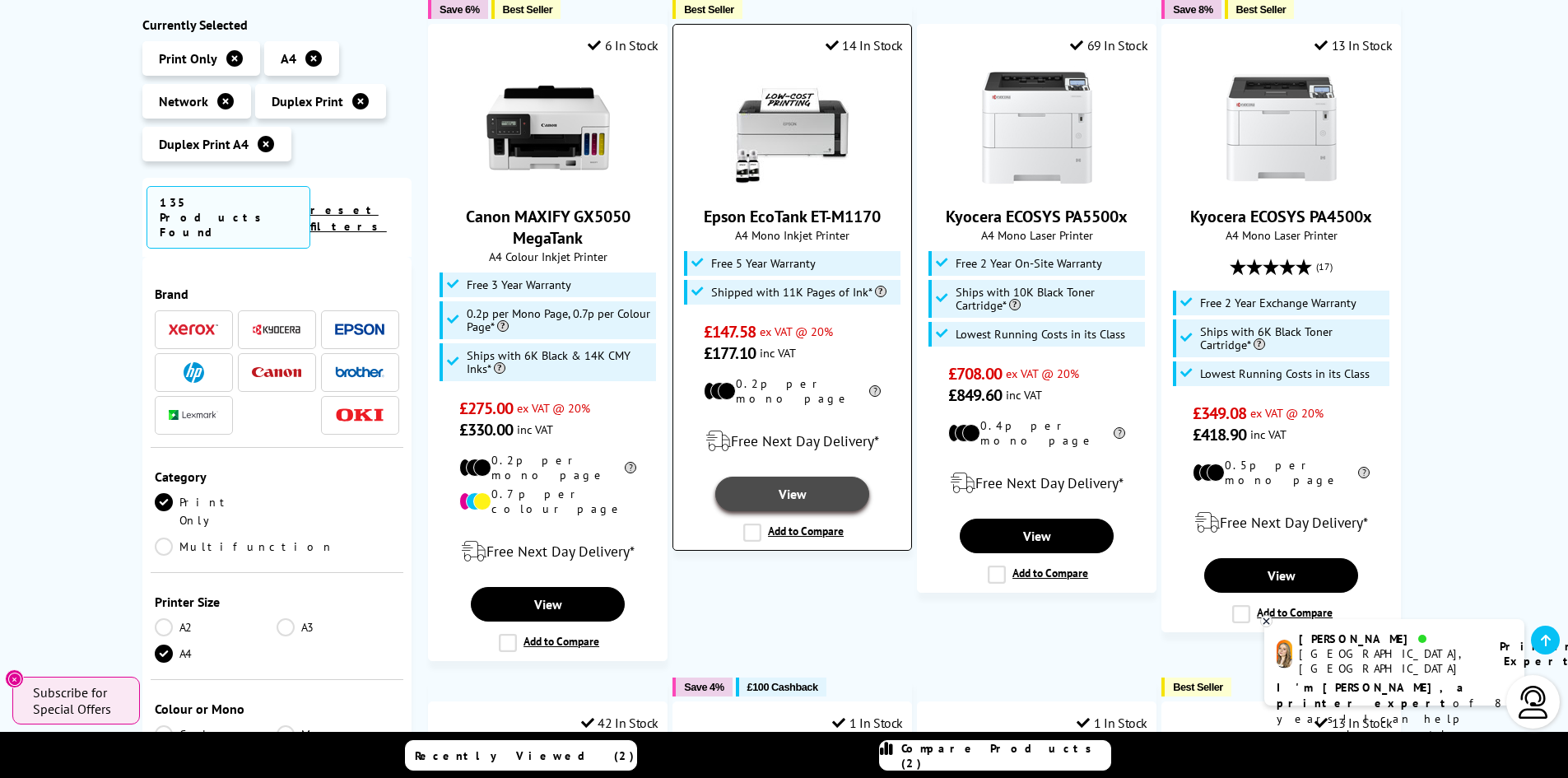
click at [789, 484] on link "View" at bounding box center [792, 494] width 154 height 35
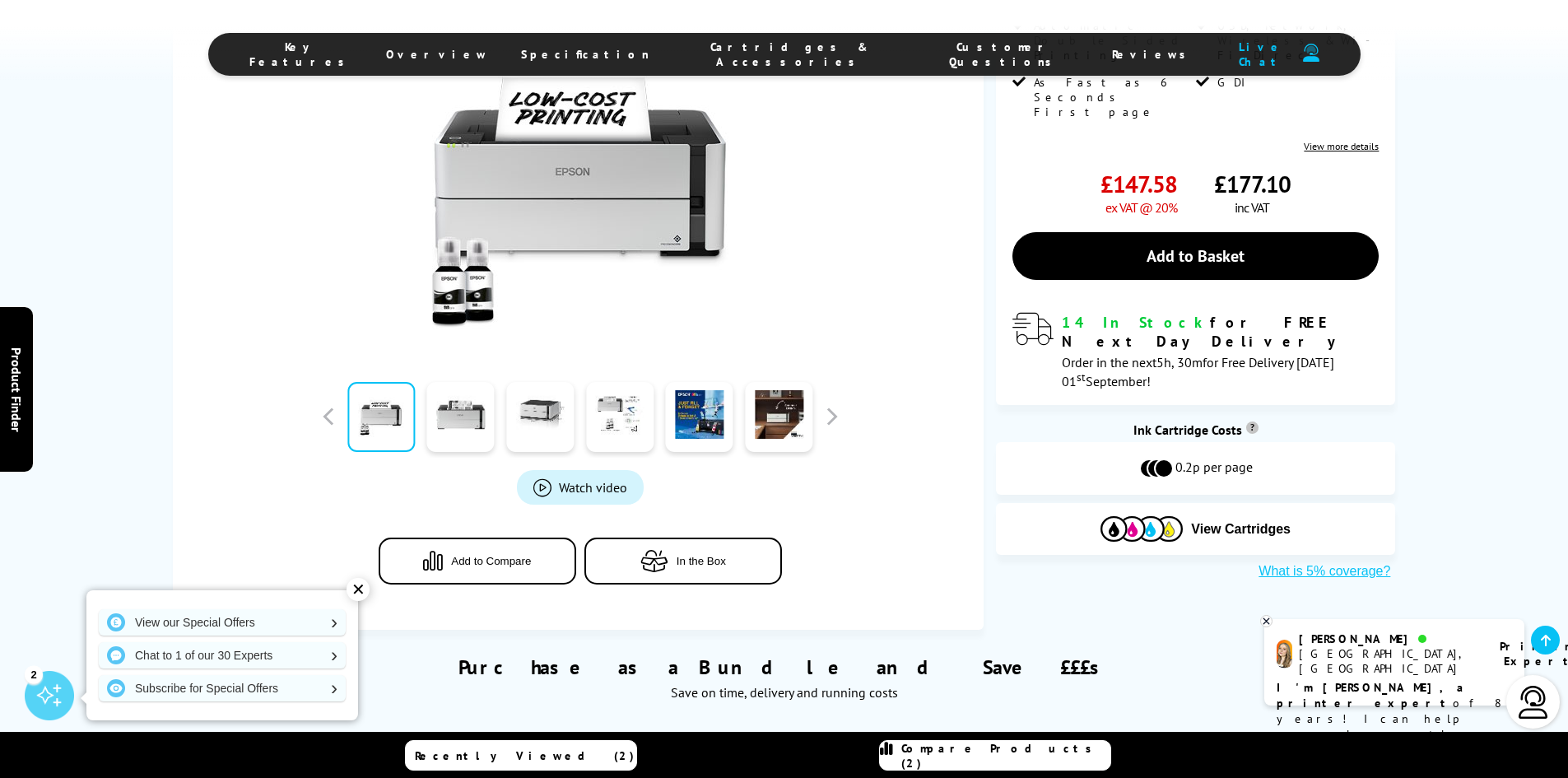
scroll to position [412, 0]
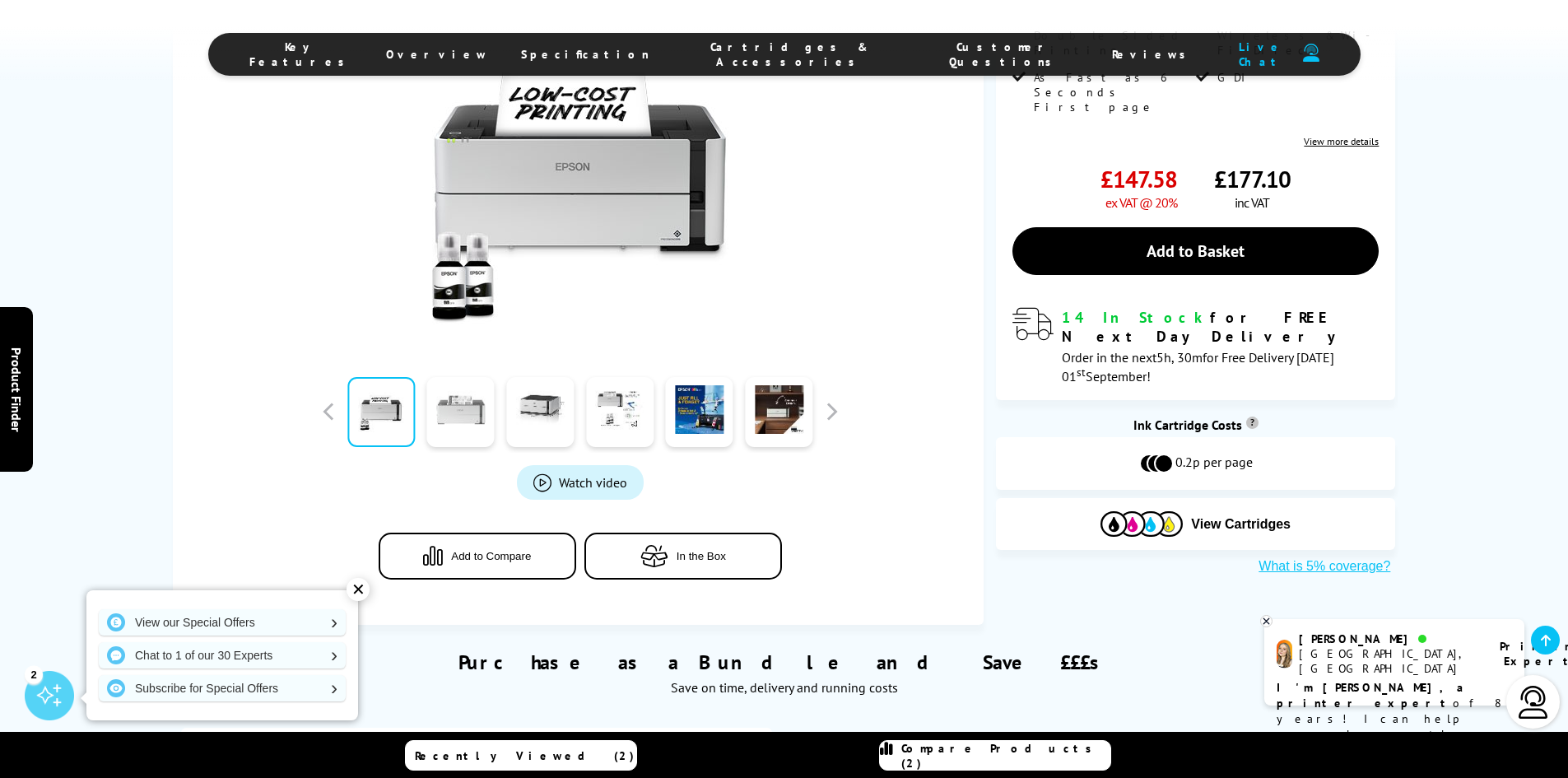
click at [465, 416] on link at bounding box center [462, 412] width 68 height 70
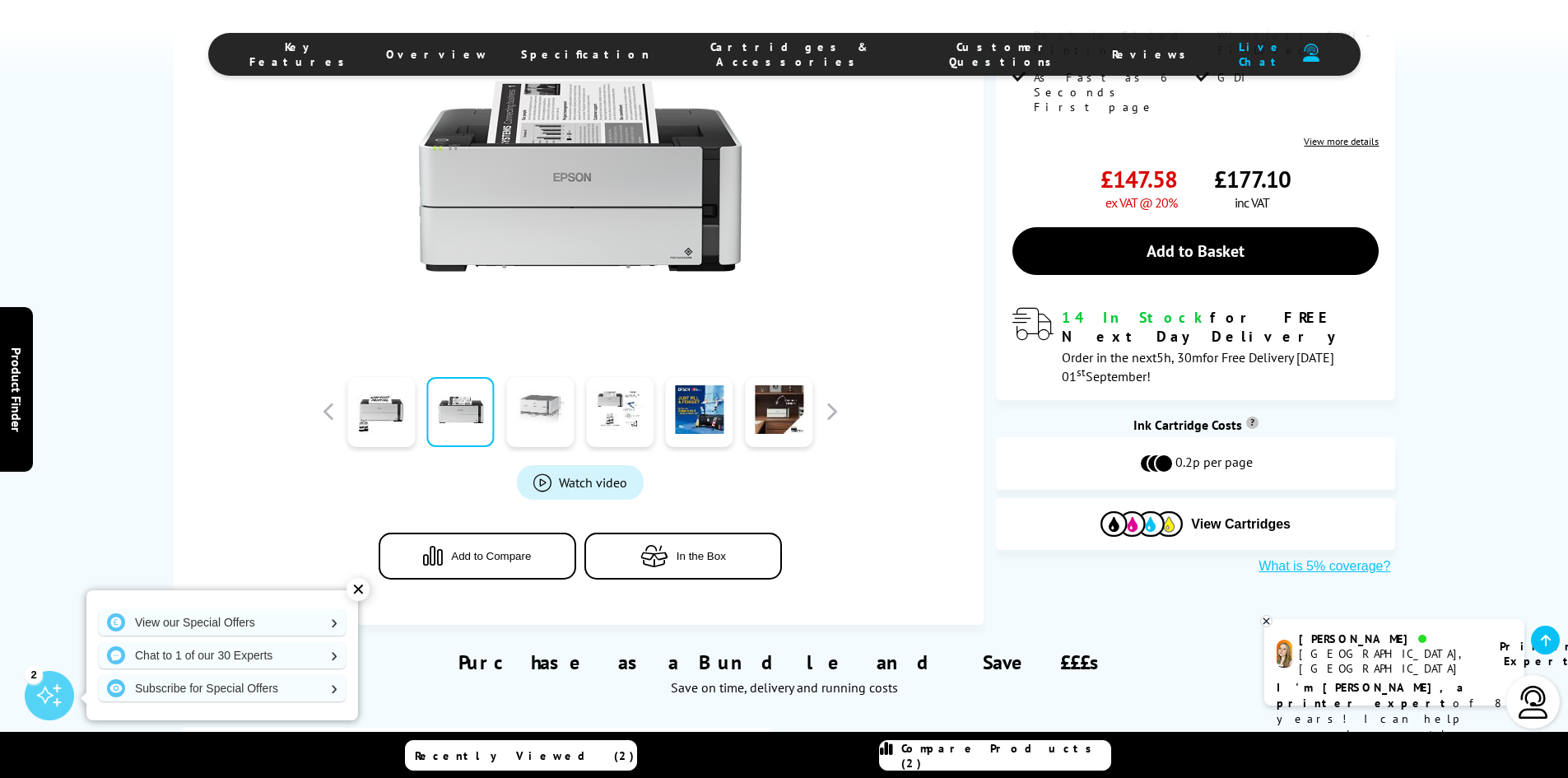
click at [543, 419] on link at bounding box center [540, 412] width 68 height 70
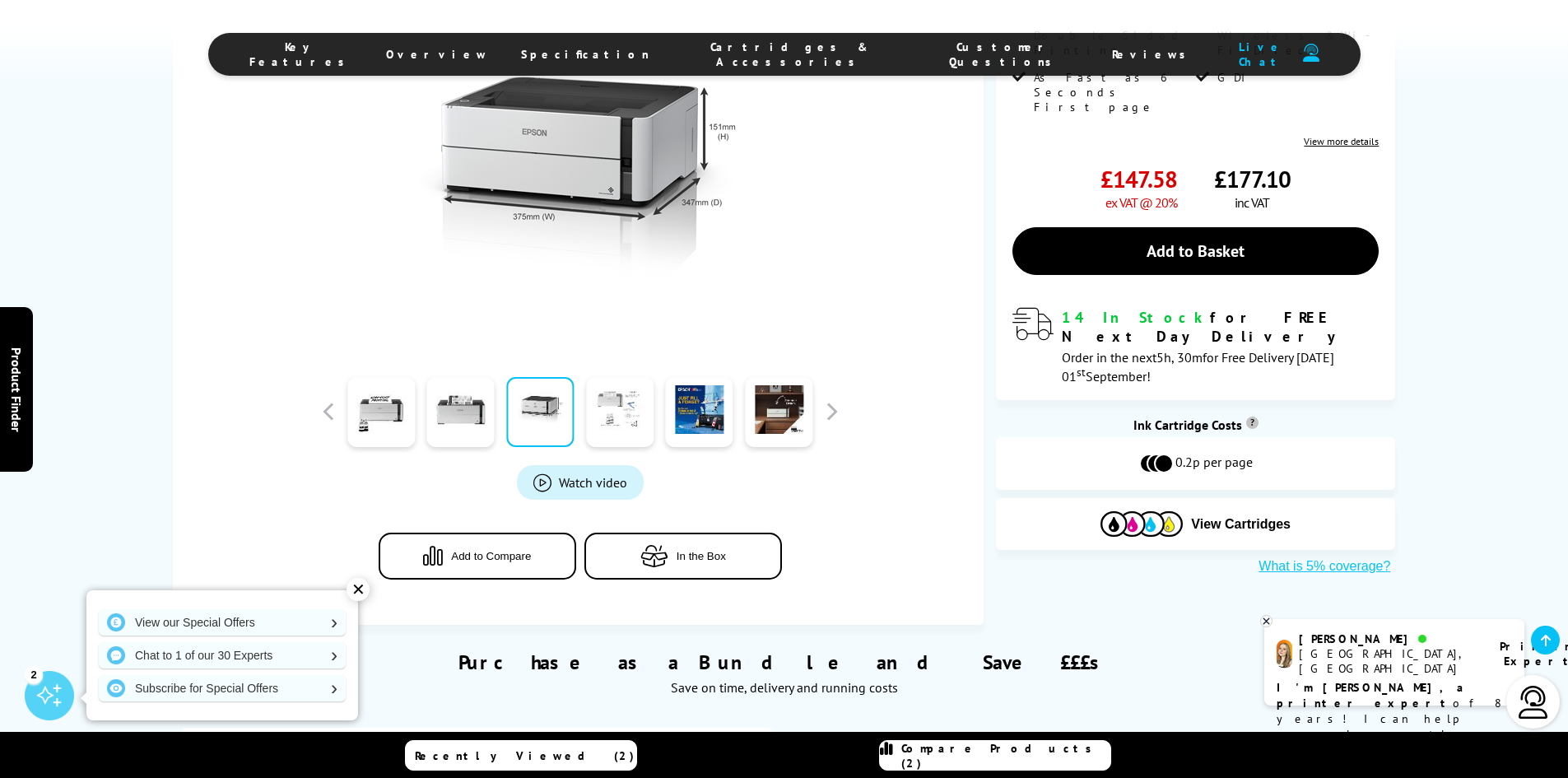
click at [614, 413] on link at bounding box center [620, 412] width 68 height 70
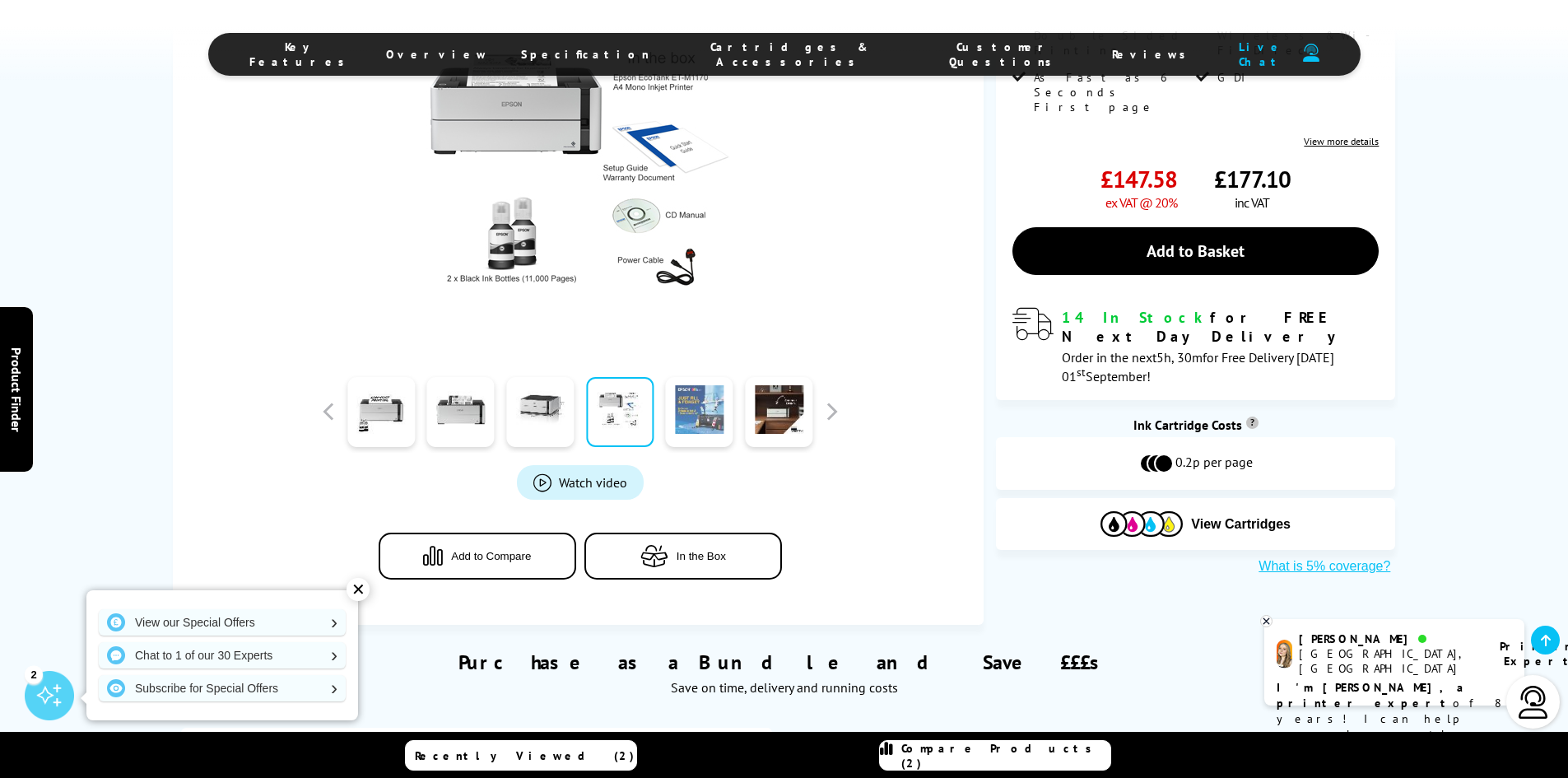
click at [712, 410] on link at bounding box center [700, 412] width 68 height 70
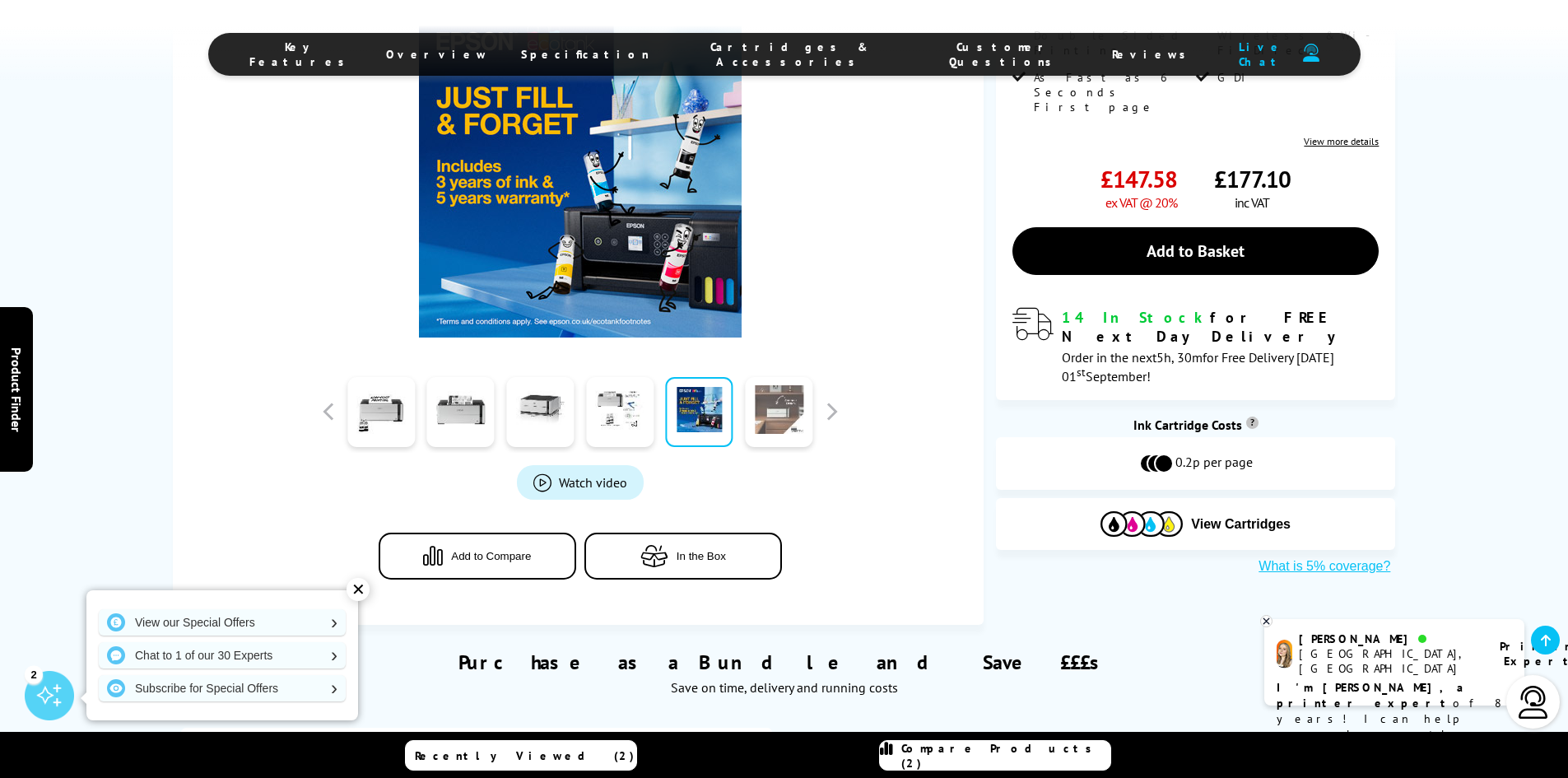
click at [761, 406] on link at bounding box center [779, 412] width 68 height 70
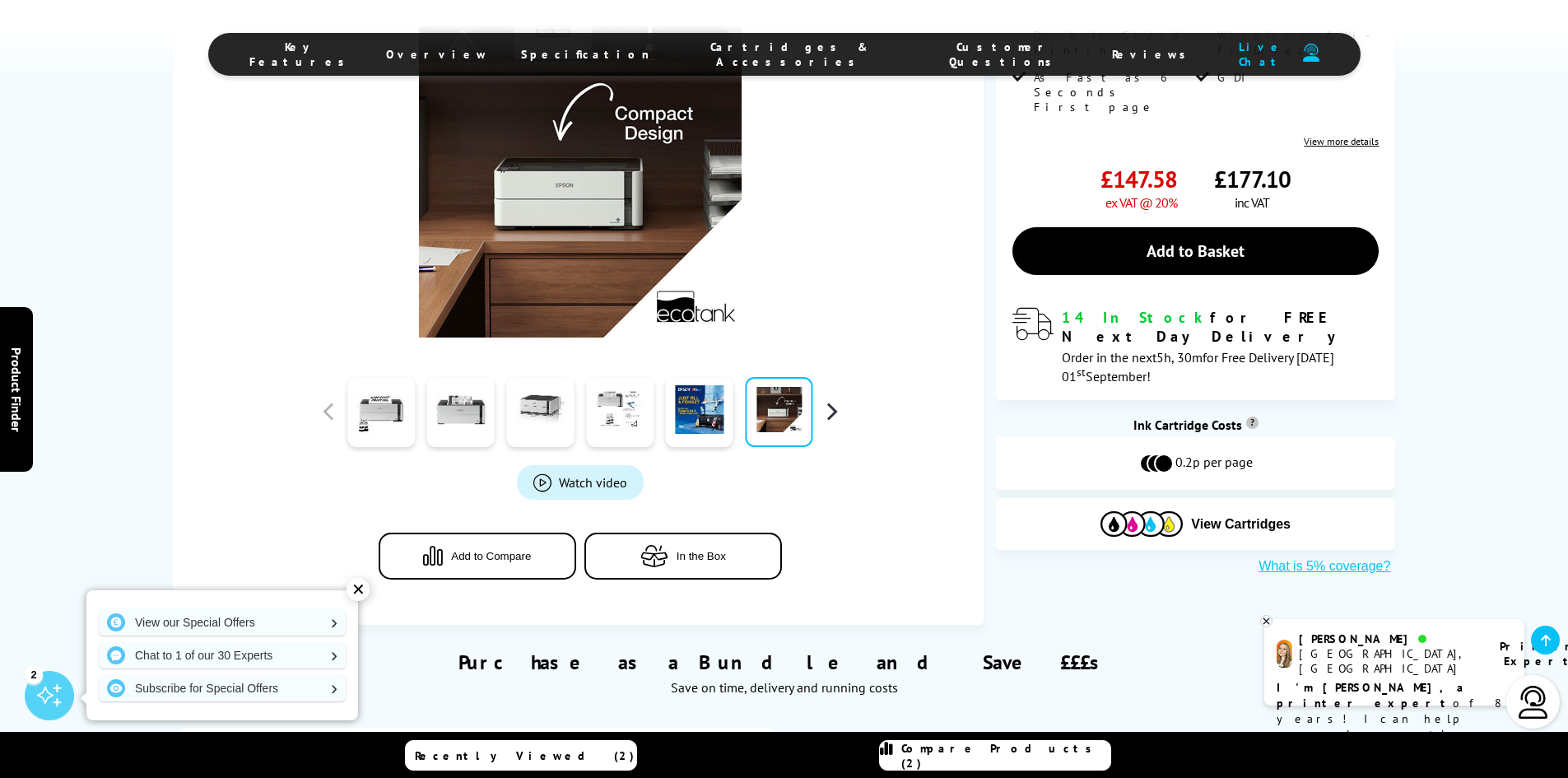
click at [834, 413] on button "button" at bounding box center [831, 411] width 25 height 25
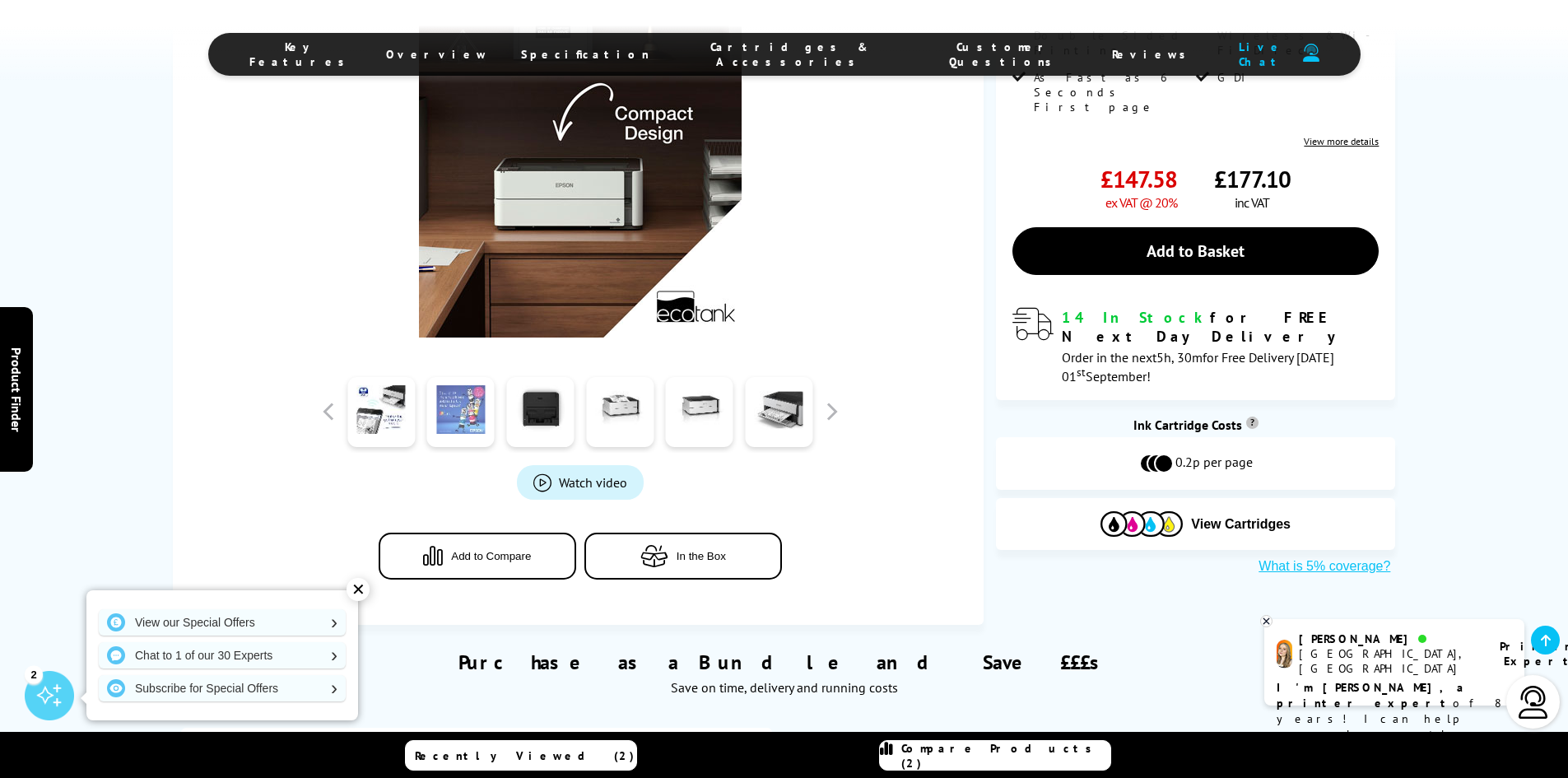
click at [465, 423] on link at bounding box center [462, 412] width 68 height 70
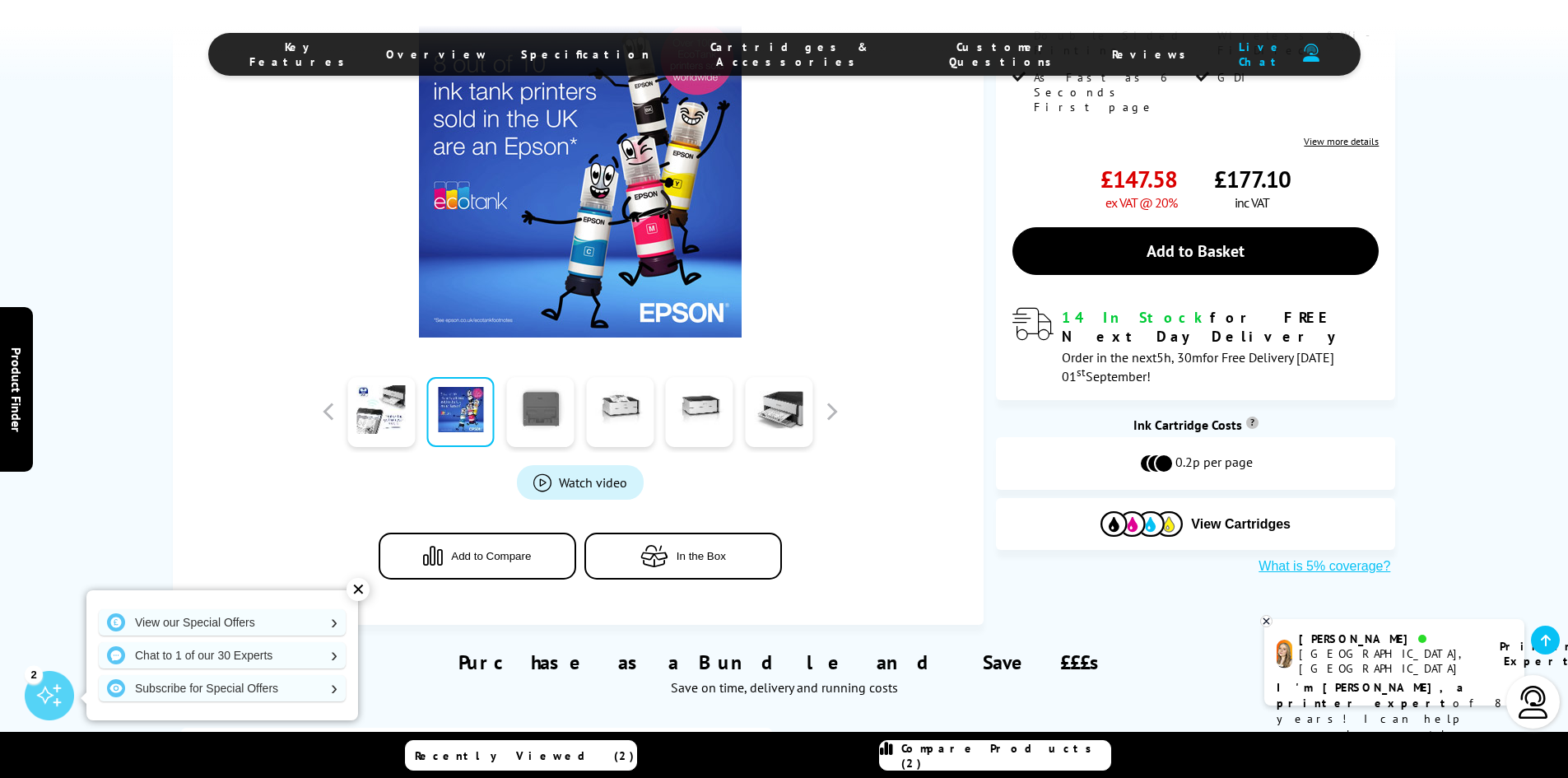
click at [545, 417] on link at bounding box center [540, 412] width 68 height 70
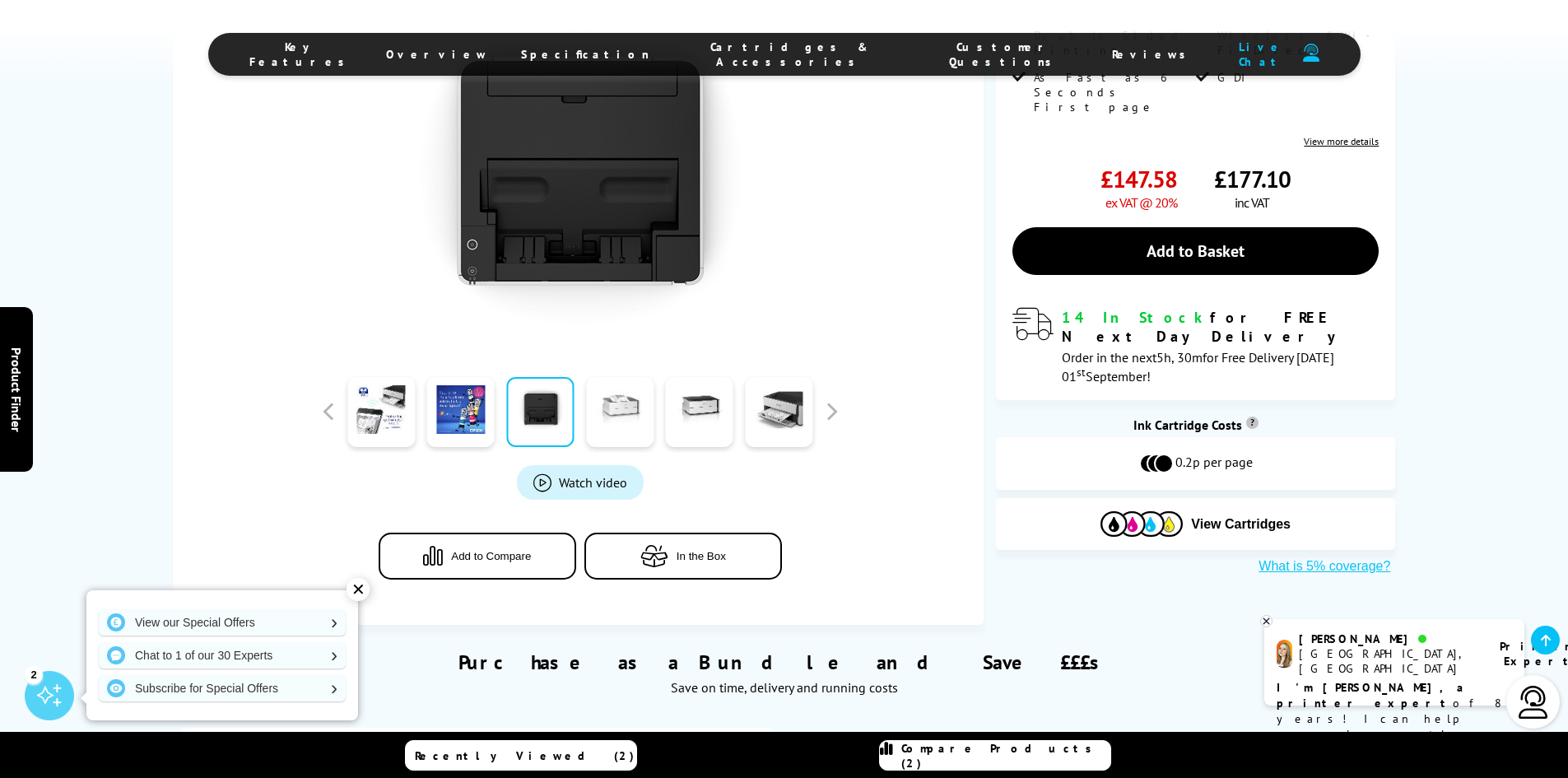
click at [627, 418] on link at bounding box center [620, 412] width 68 height 70
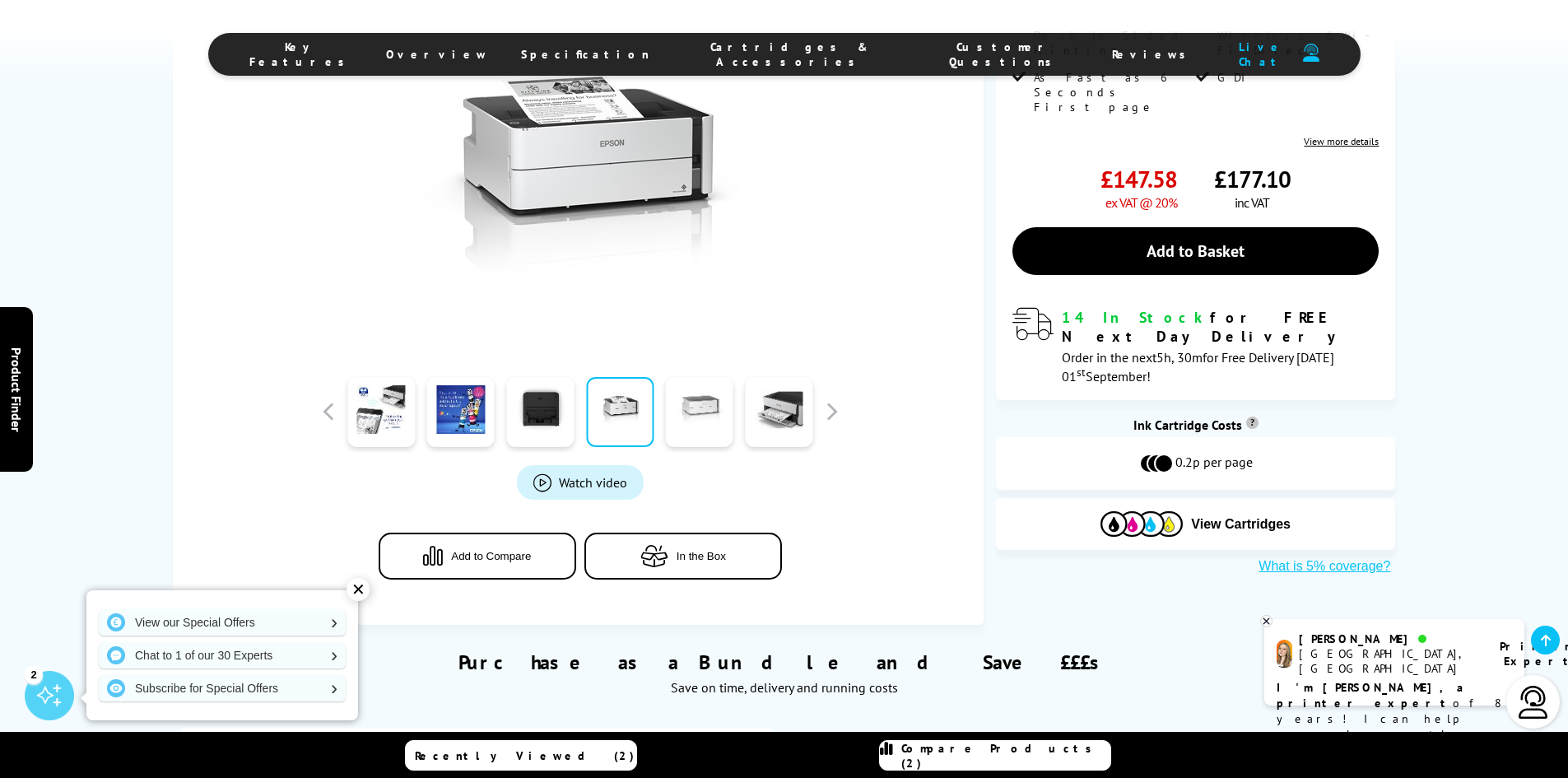
click at [689, 413] on link at bounding box center [700, 412] width 68 height 70
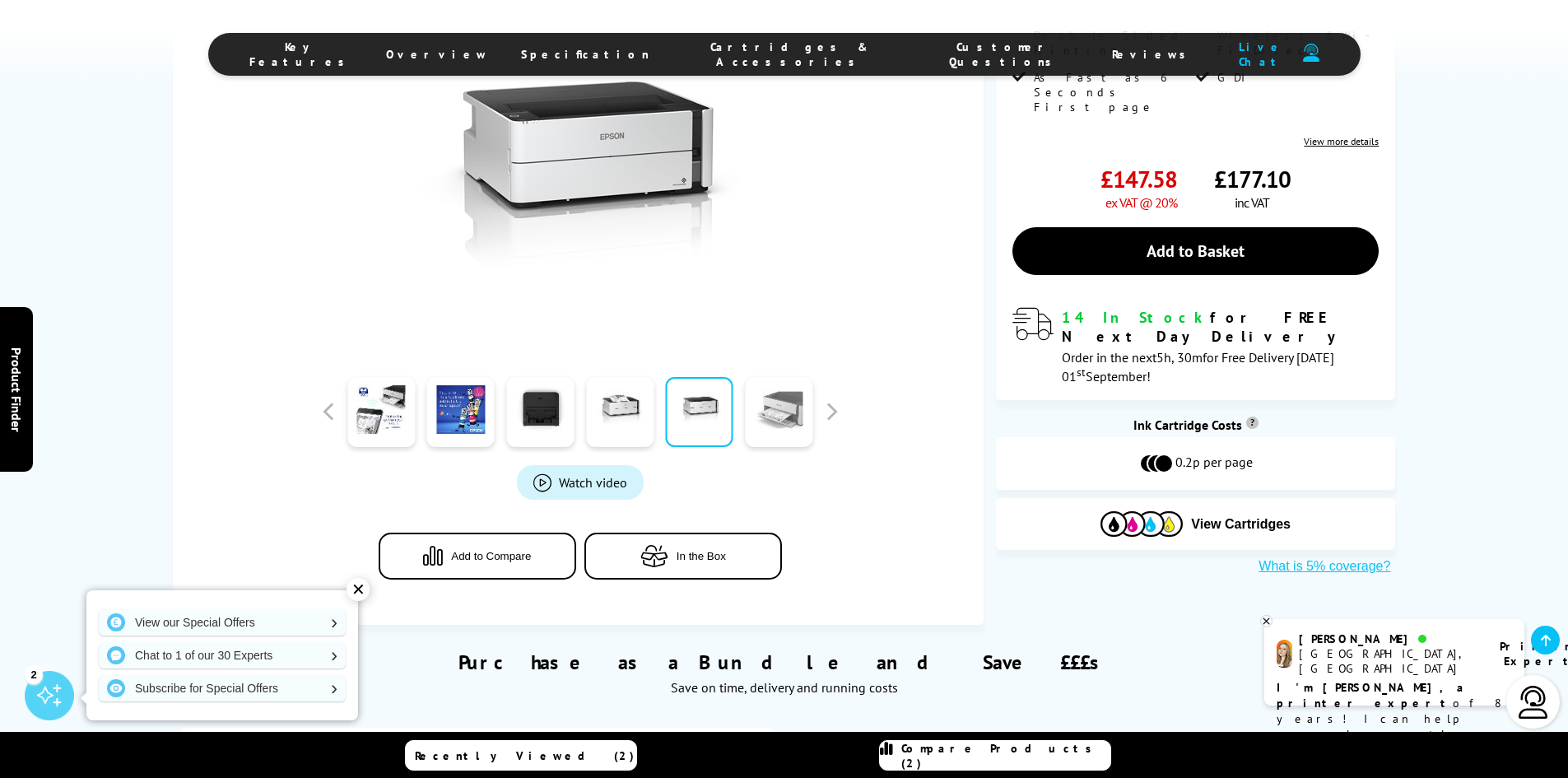
click at [775, 409] on link at bounding box center [779, 412] width 68 height 70
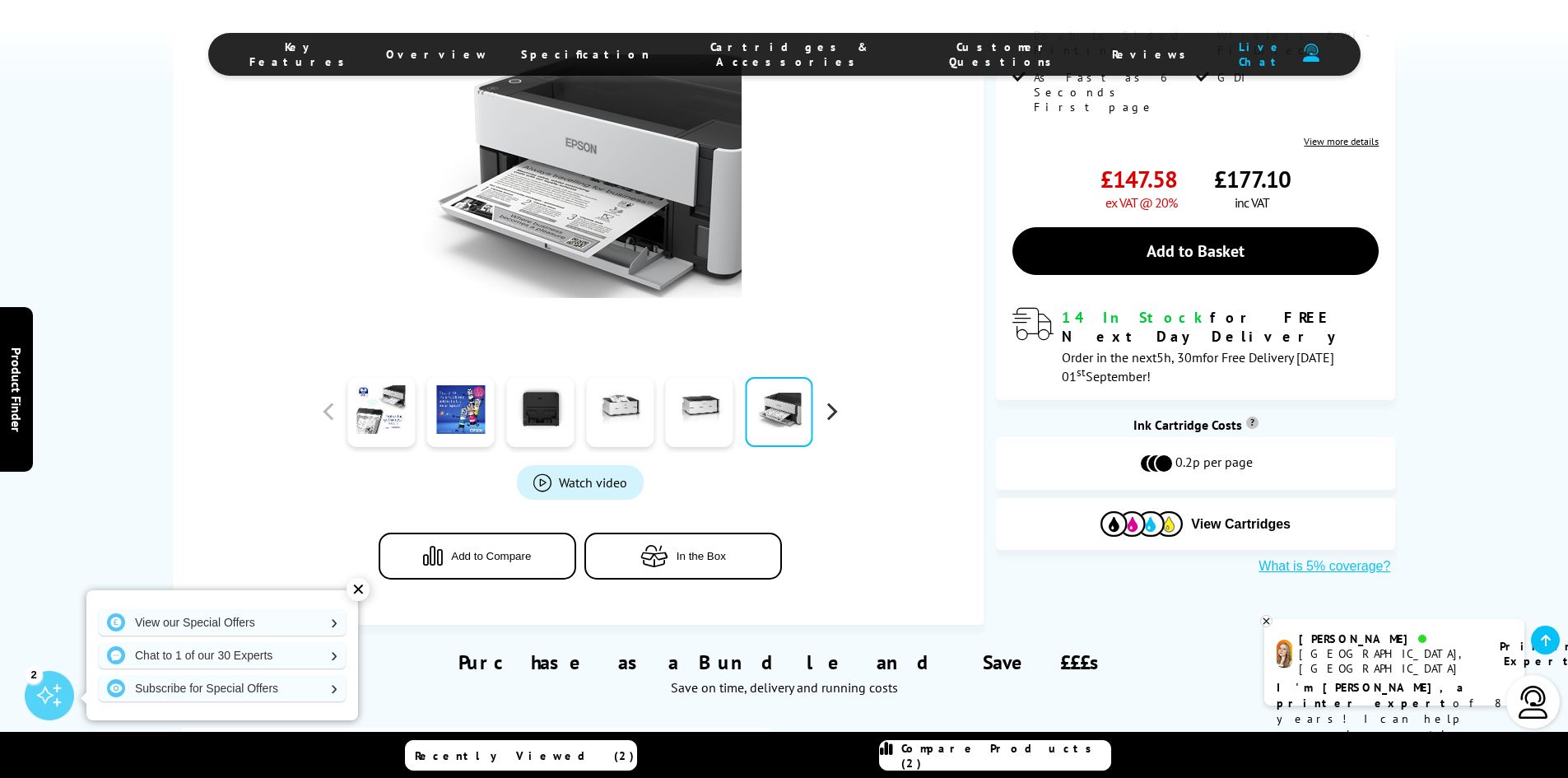
click at [831, 408] on button "button" at bounding box center [831, 411] width 25 height 25
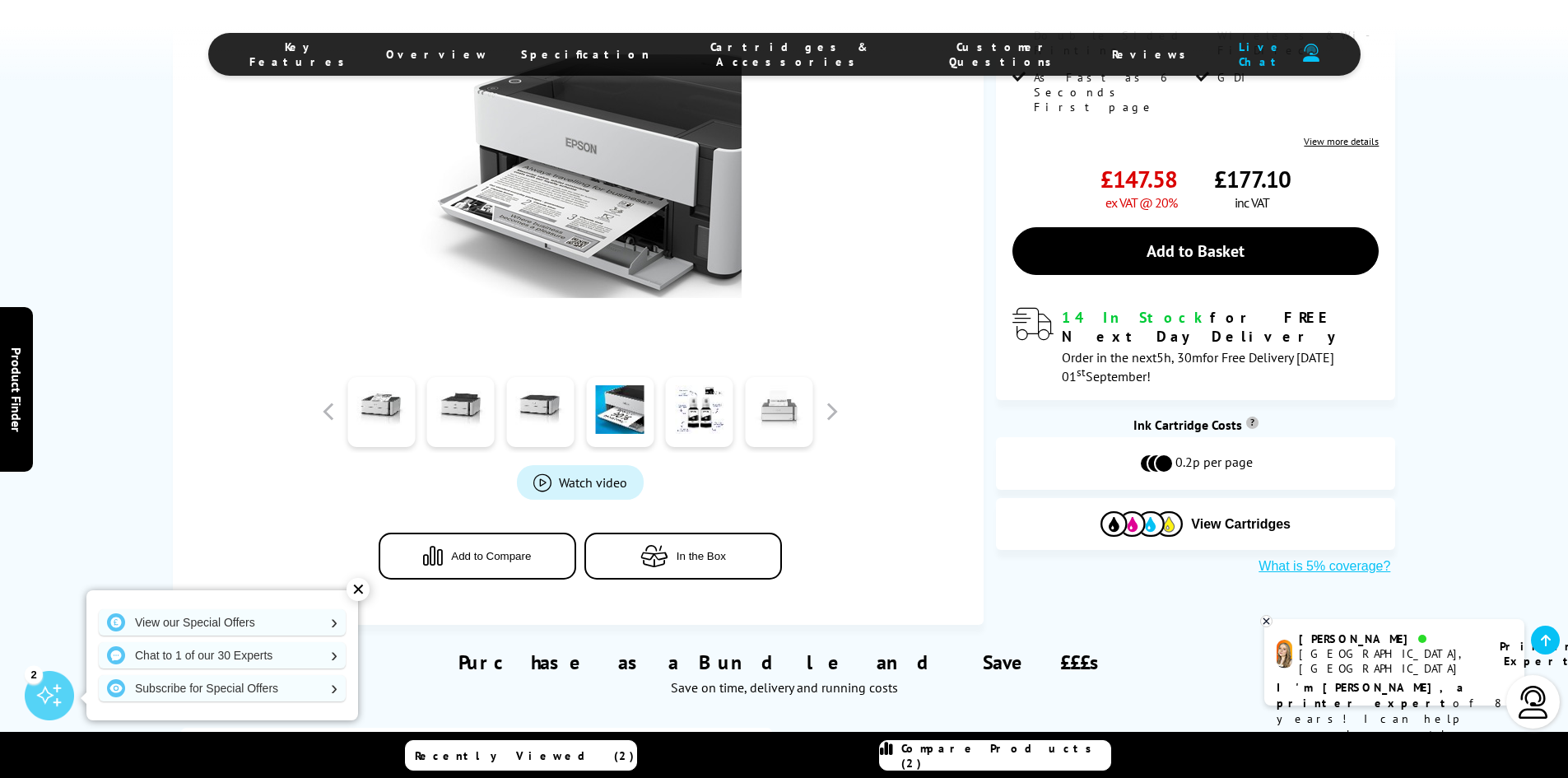
click at [784, 413] on link at bounding box center [779, 412] width 68 height 70
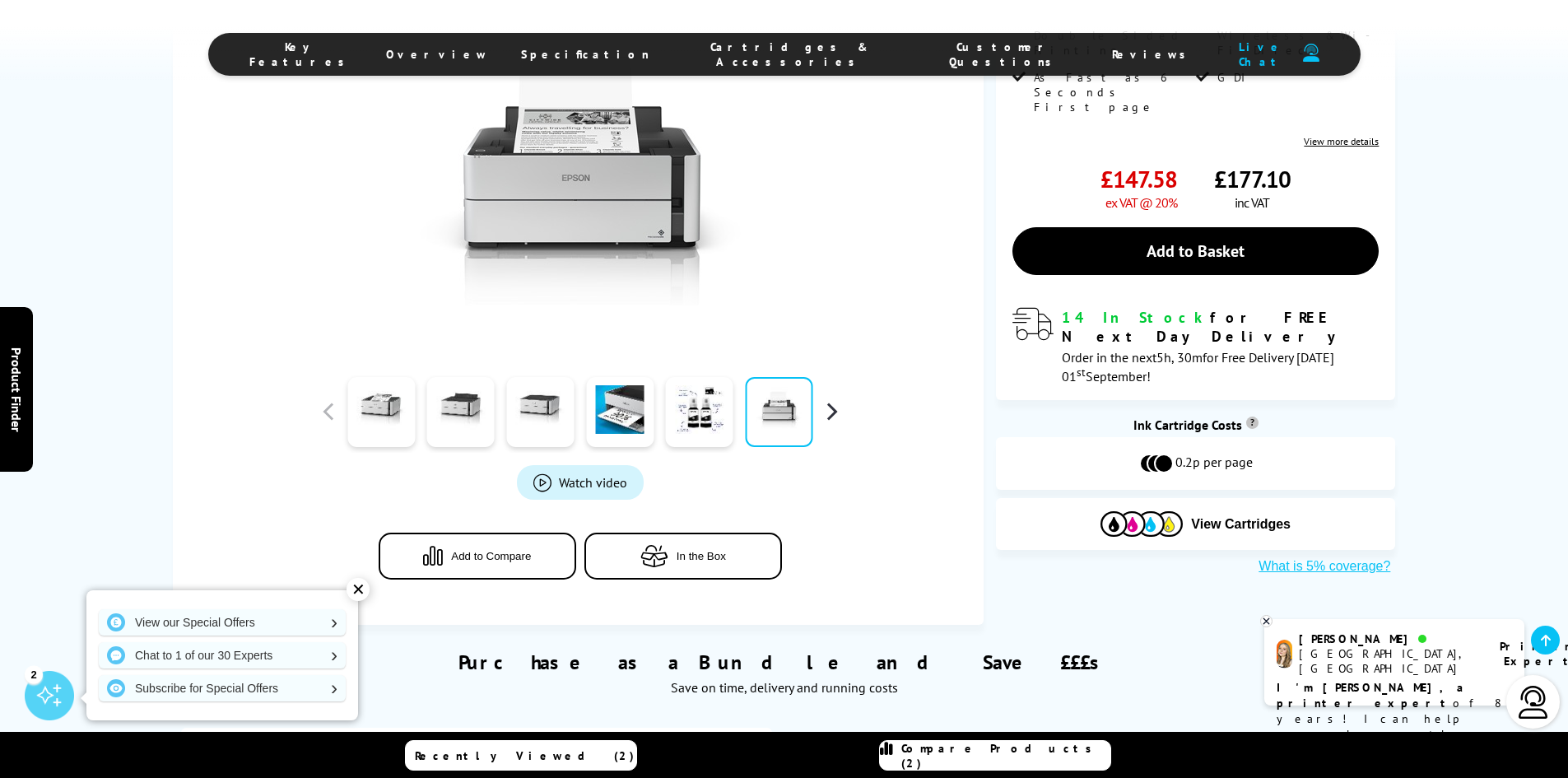
click at [828, 413] on button "button" at bounding box center [831, 411] width 25 height 25
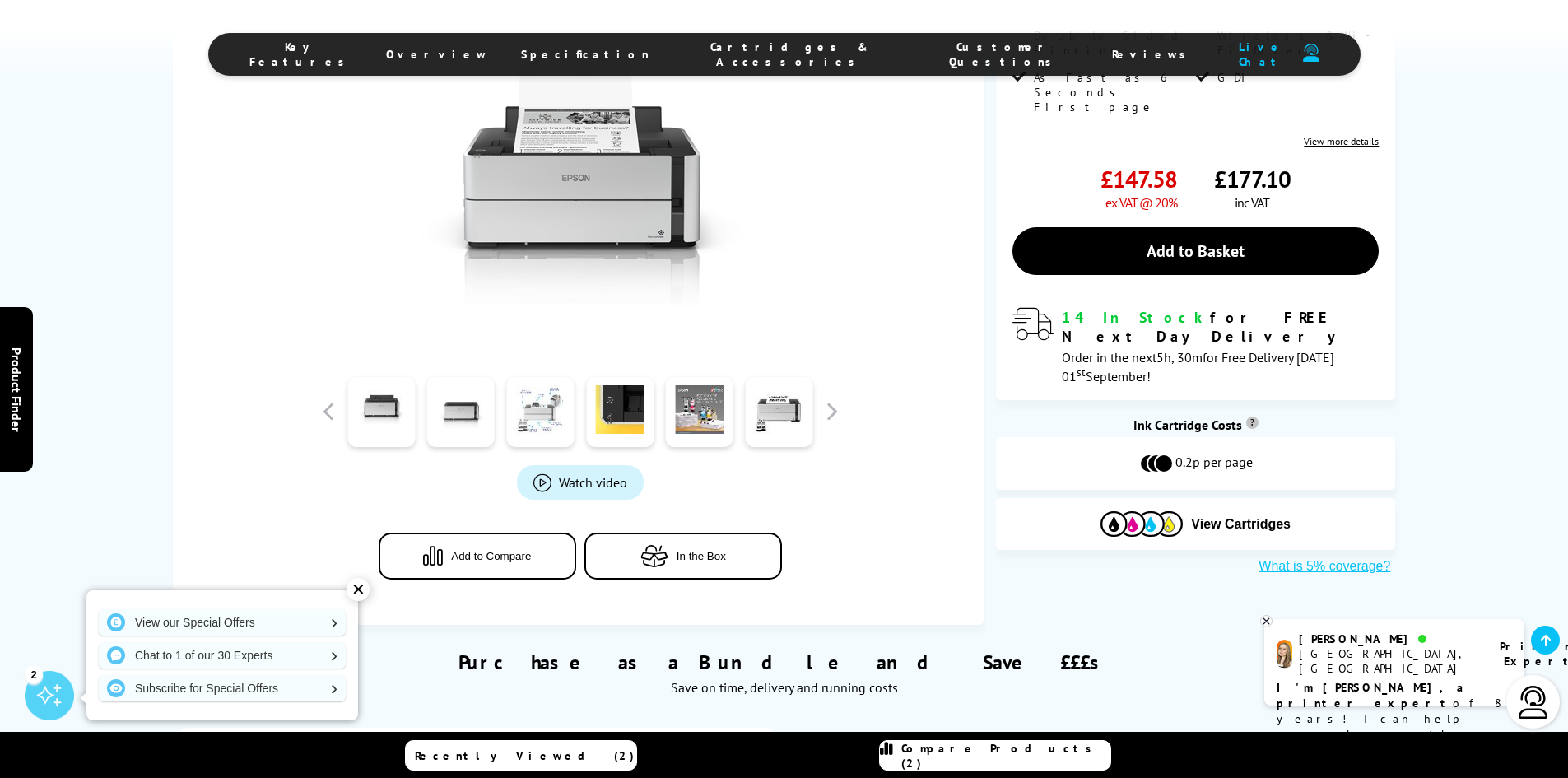
click at [543, 428] on link at bounding box center [540, 412] width 68 height 70
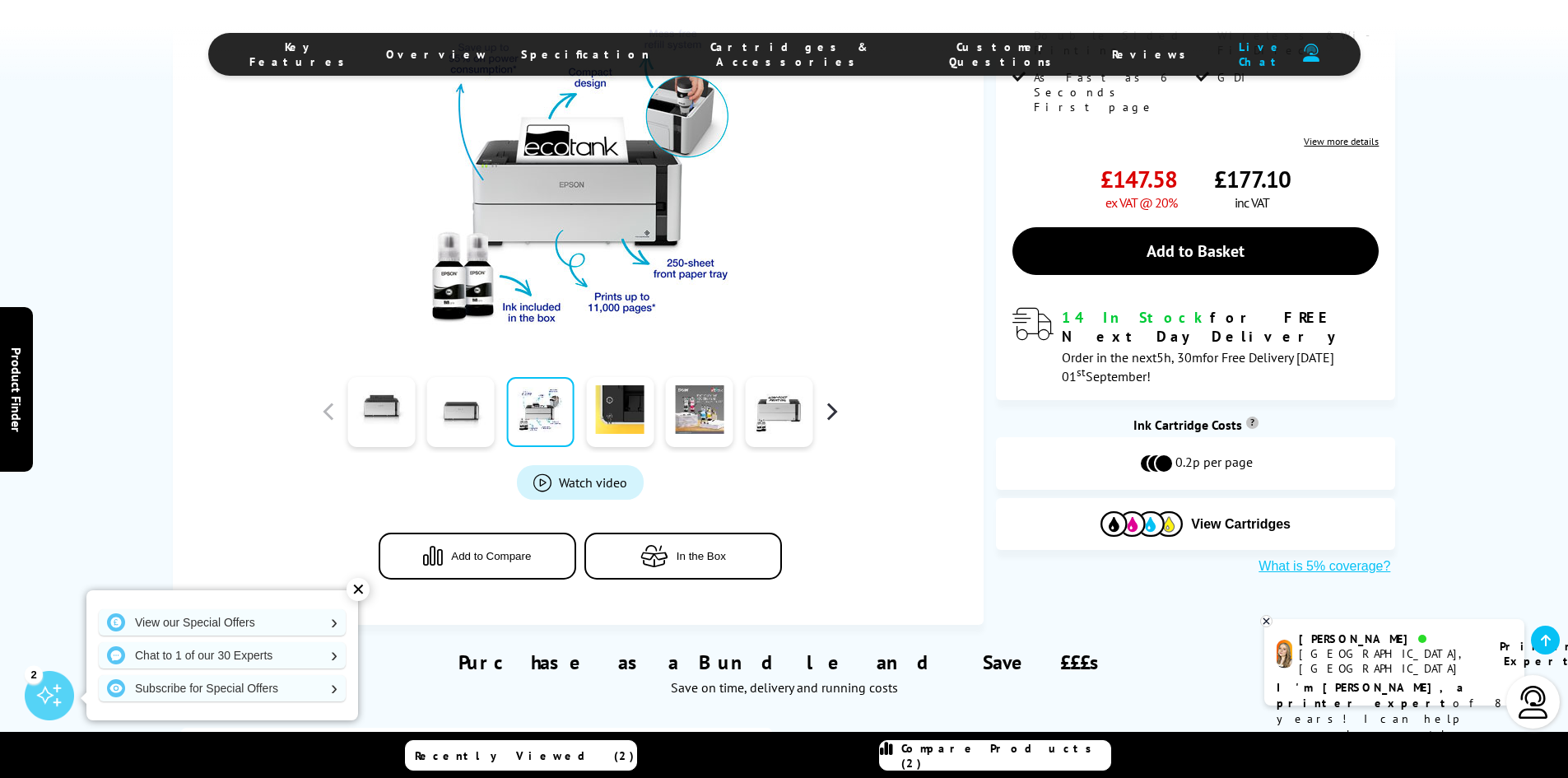
click at [835, 418] on button "button" at bounding box center [831, 411] width 25 height 25
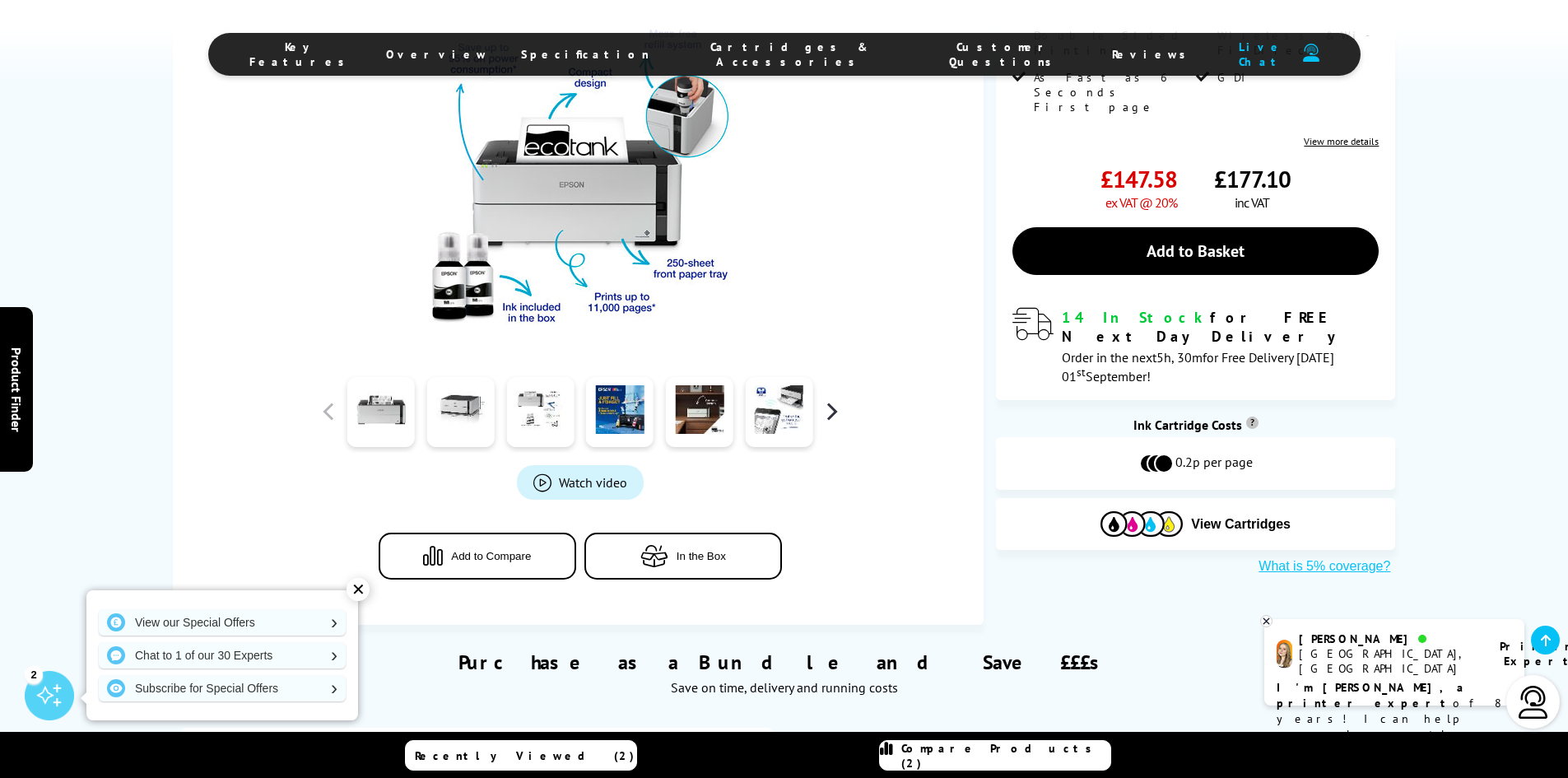
click at [835, 418] on button "button" at bounding box center [831, 411] width 25 height 25
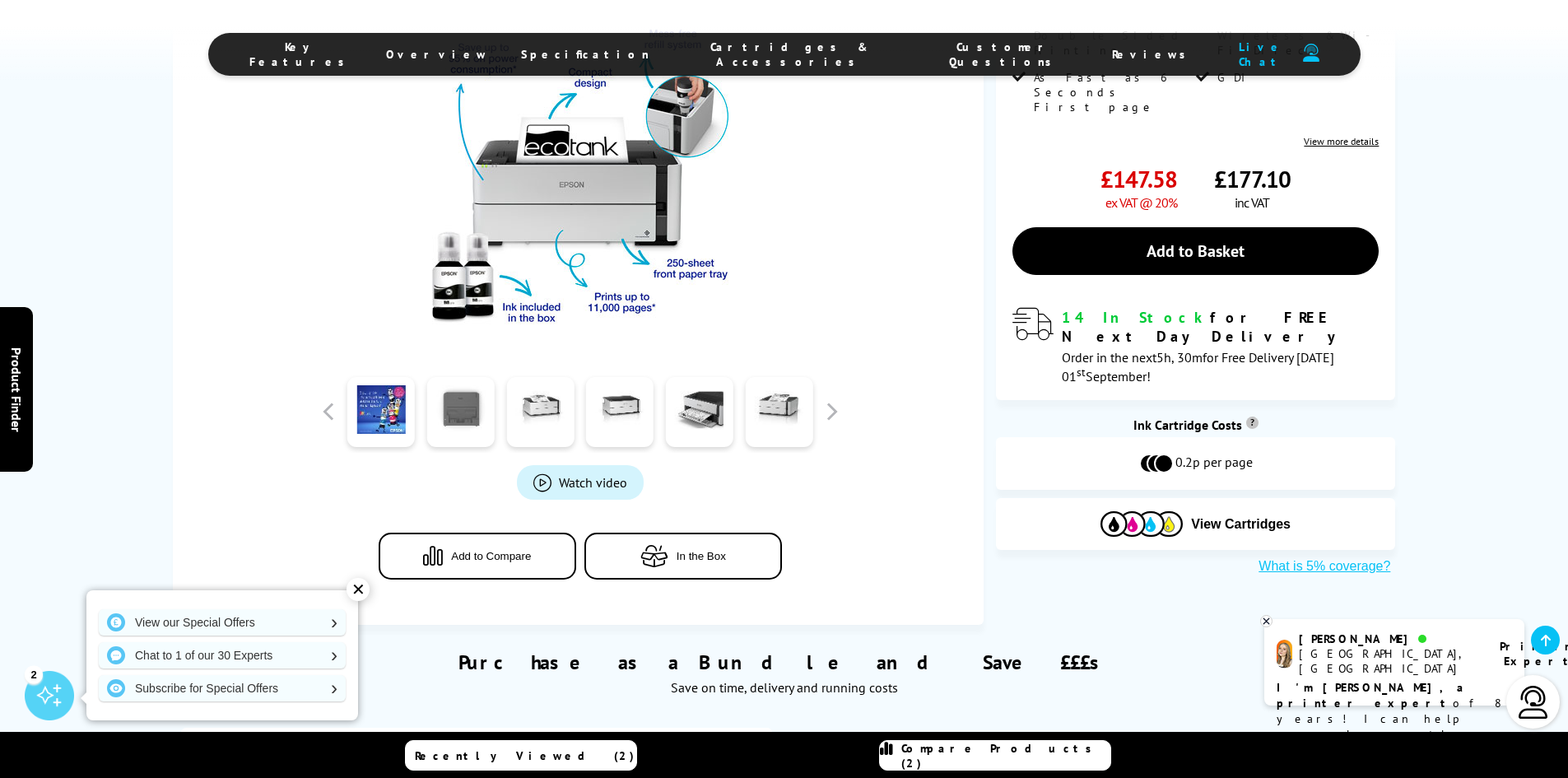
click at [452, 419] on link at bounding box center [462, 412] width 68 height 70
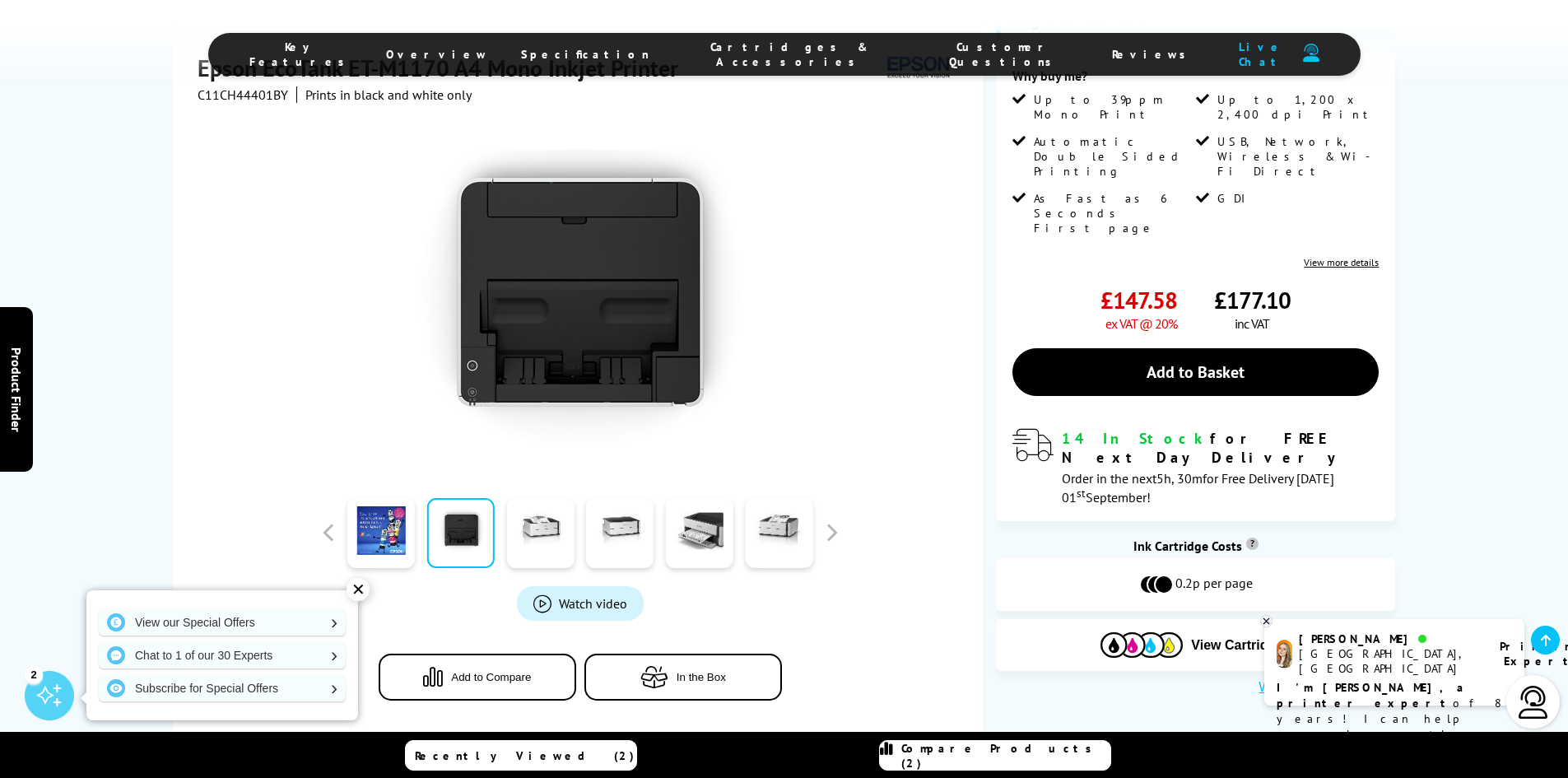
scroll to position [247, 0]
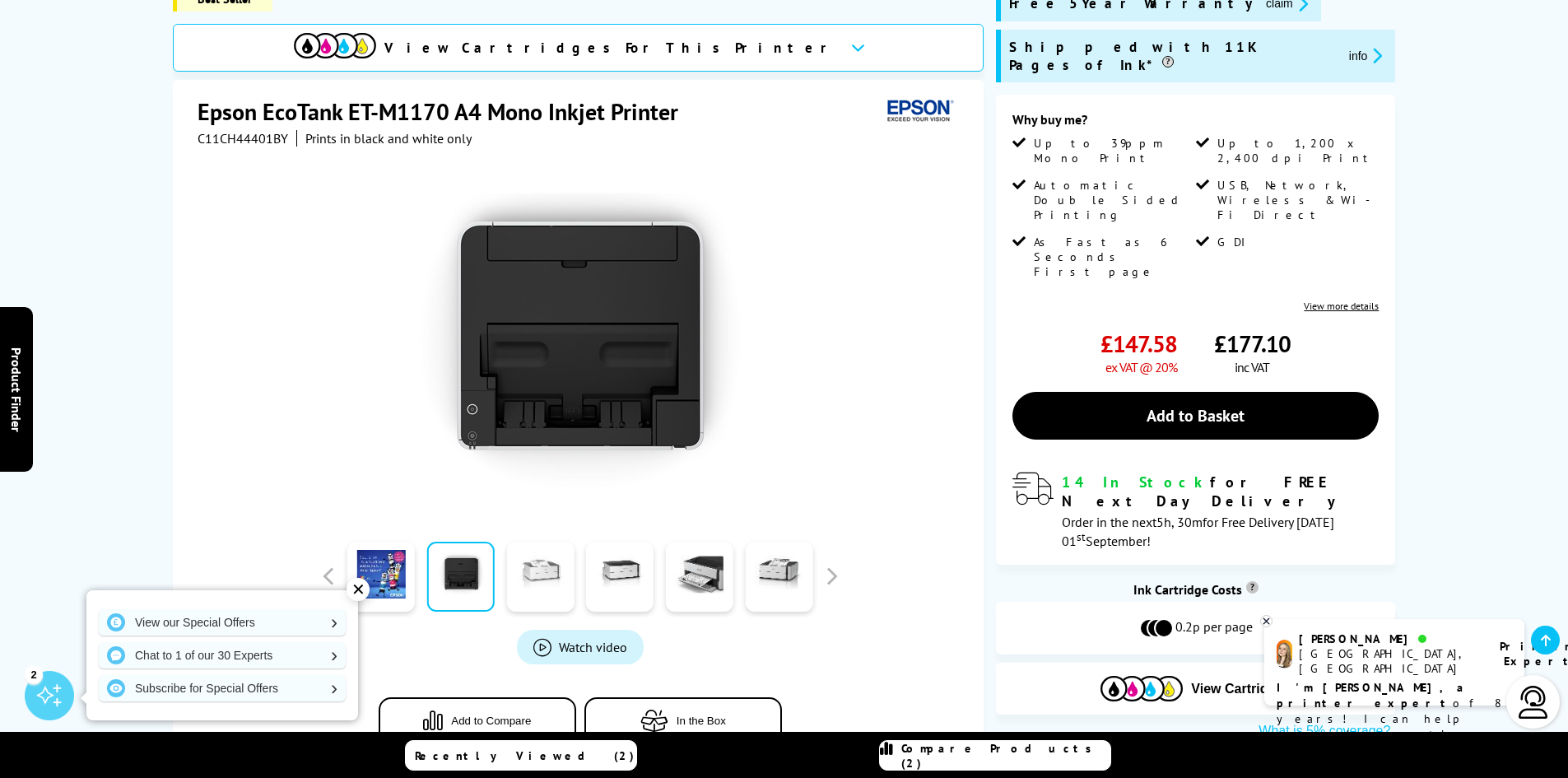
click at [538, 566] on link at bounding box center [540, 577] width 68 height 70
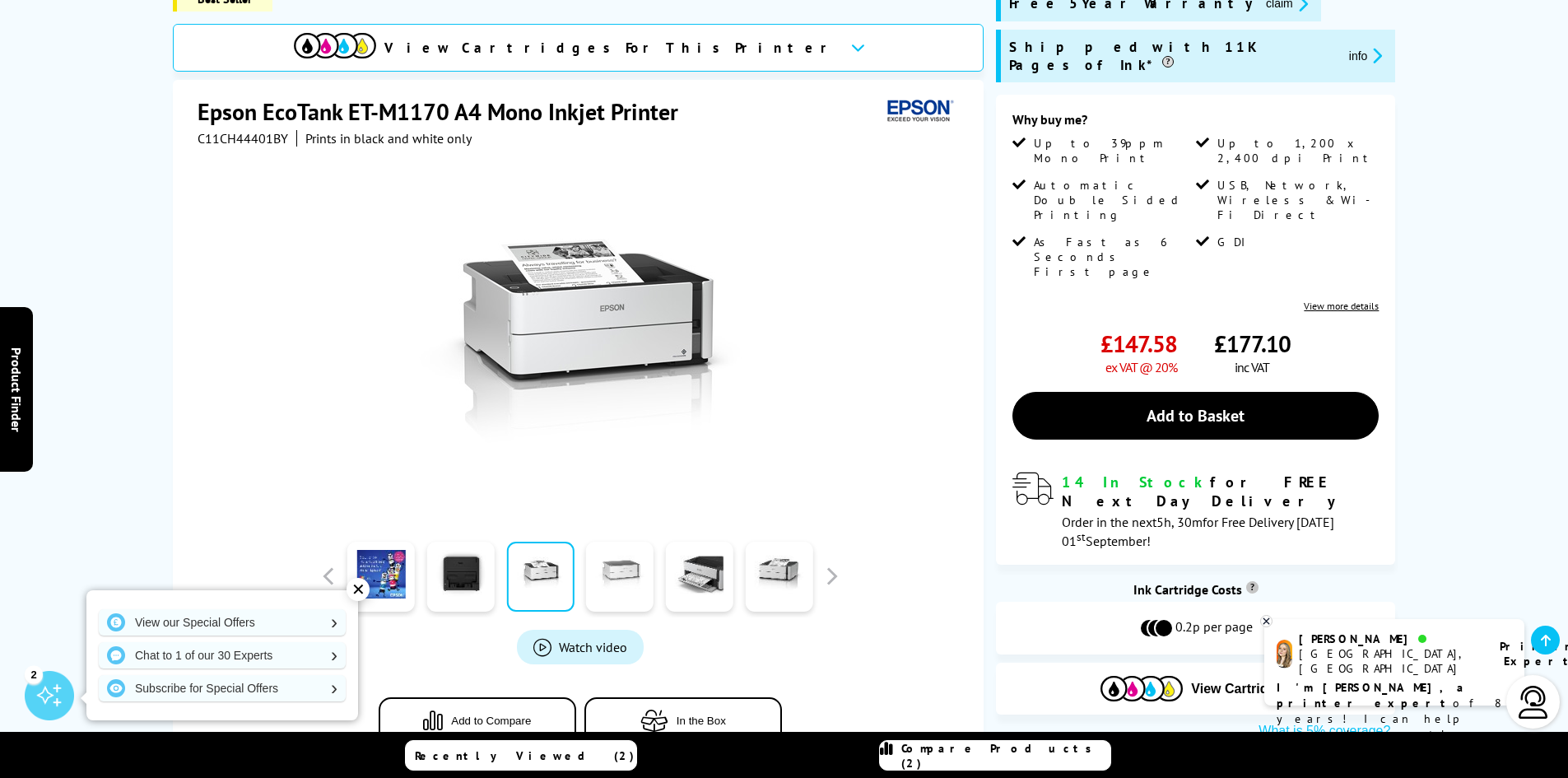
click at [610, 569] on link at bounding box center [620, 577] width 68 height 70
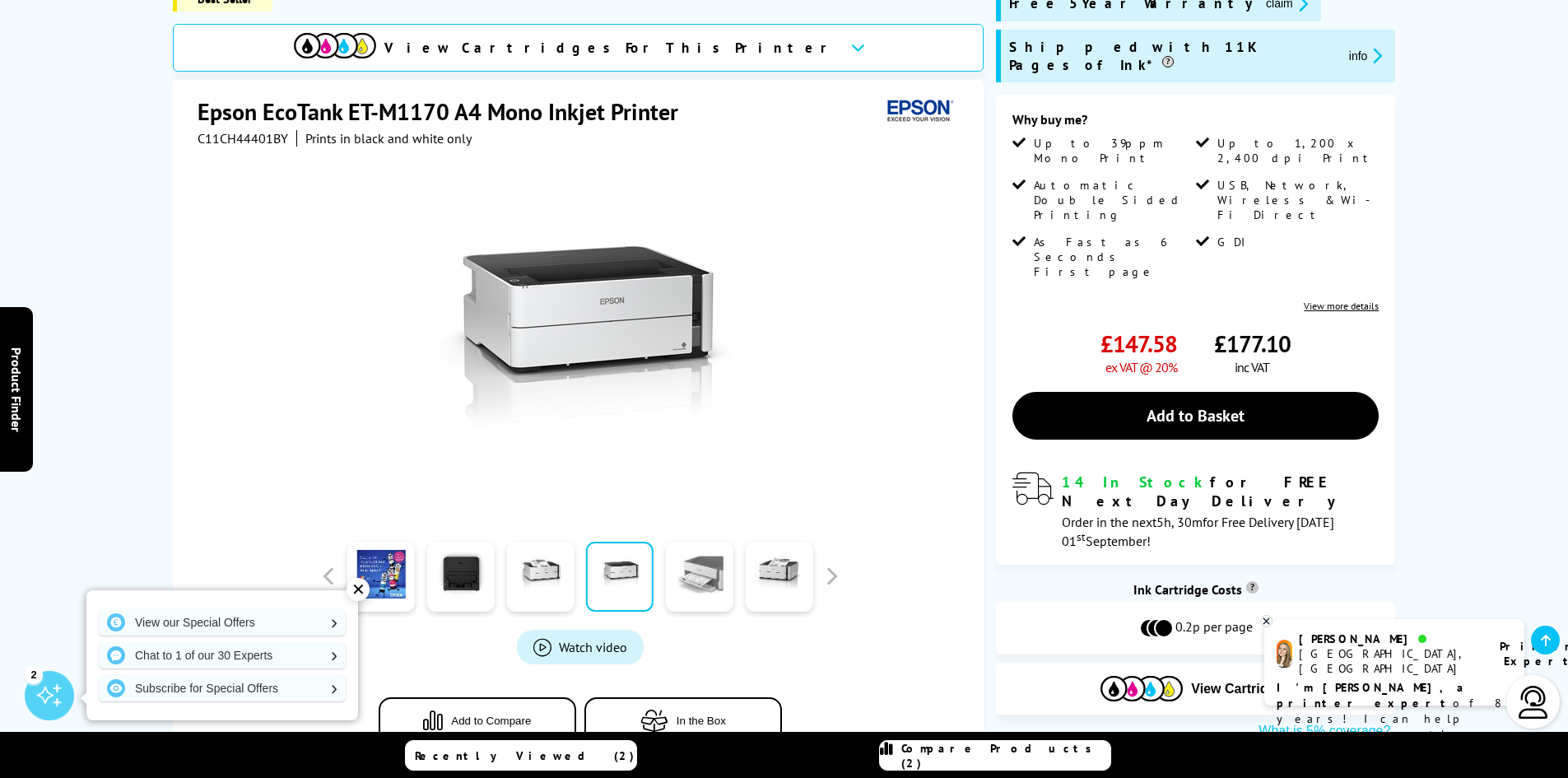
click at [683, 574] on link at bounding box center [700, 577] width 68 height 70
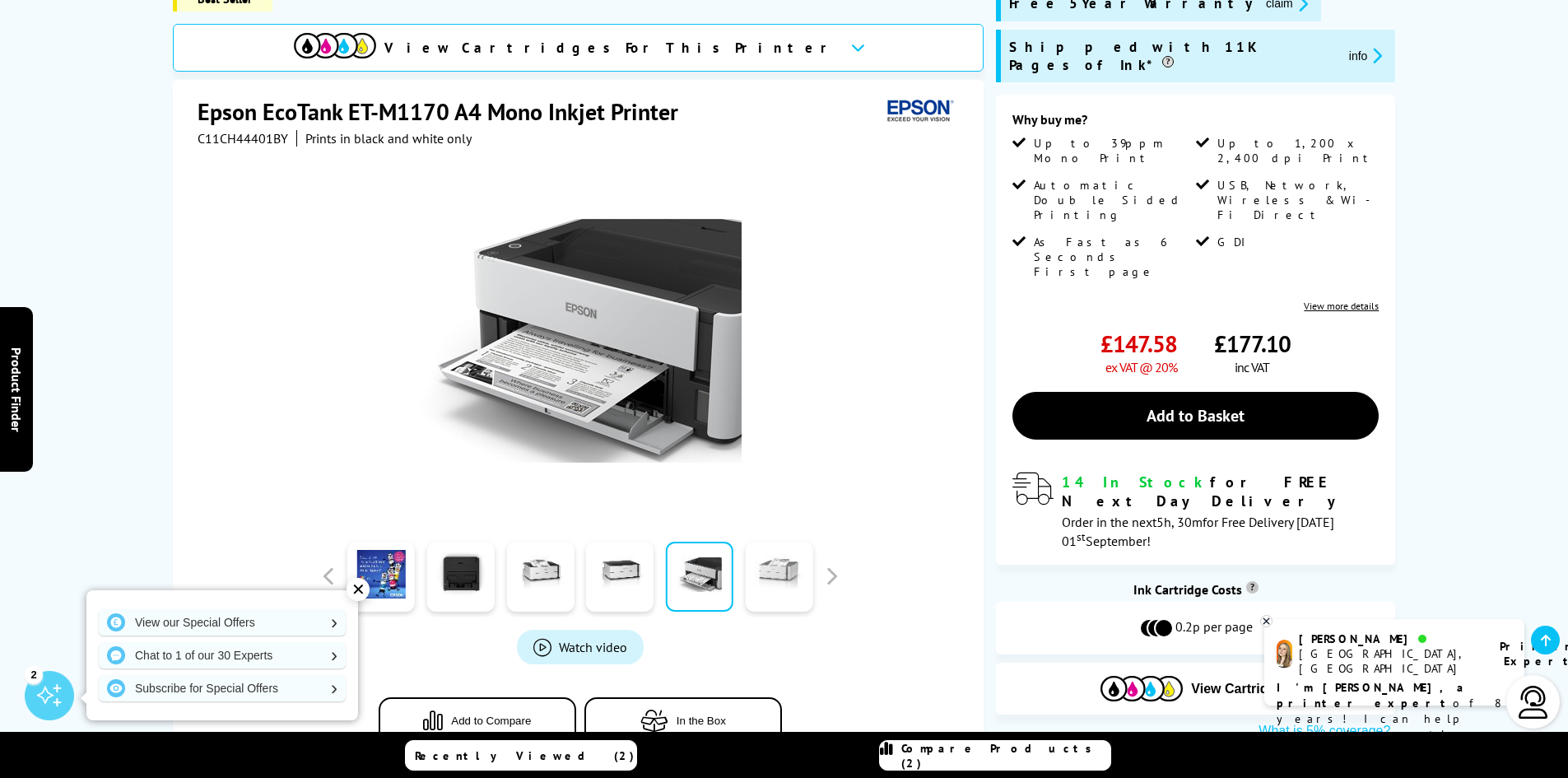
click at [771, 582] on link at bounding box center [779, 577] width 68 height 70
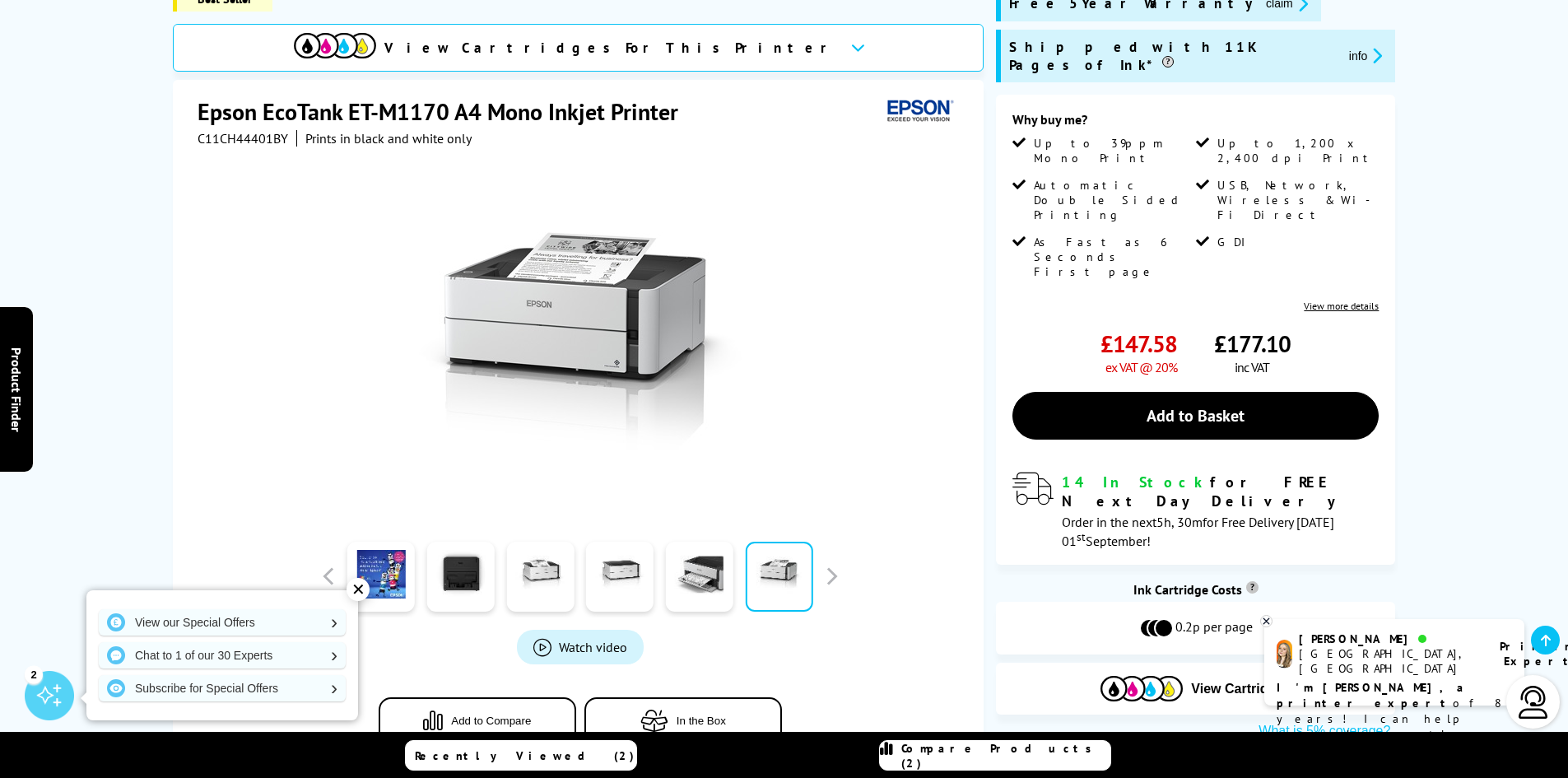
click at [770, 582] on link at bounding box center [779, 577] width 68 height 70
click at [829, 571] on button "button" at bounding box center [831, 577] width 25 height 25
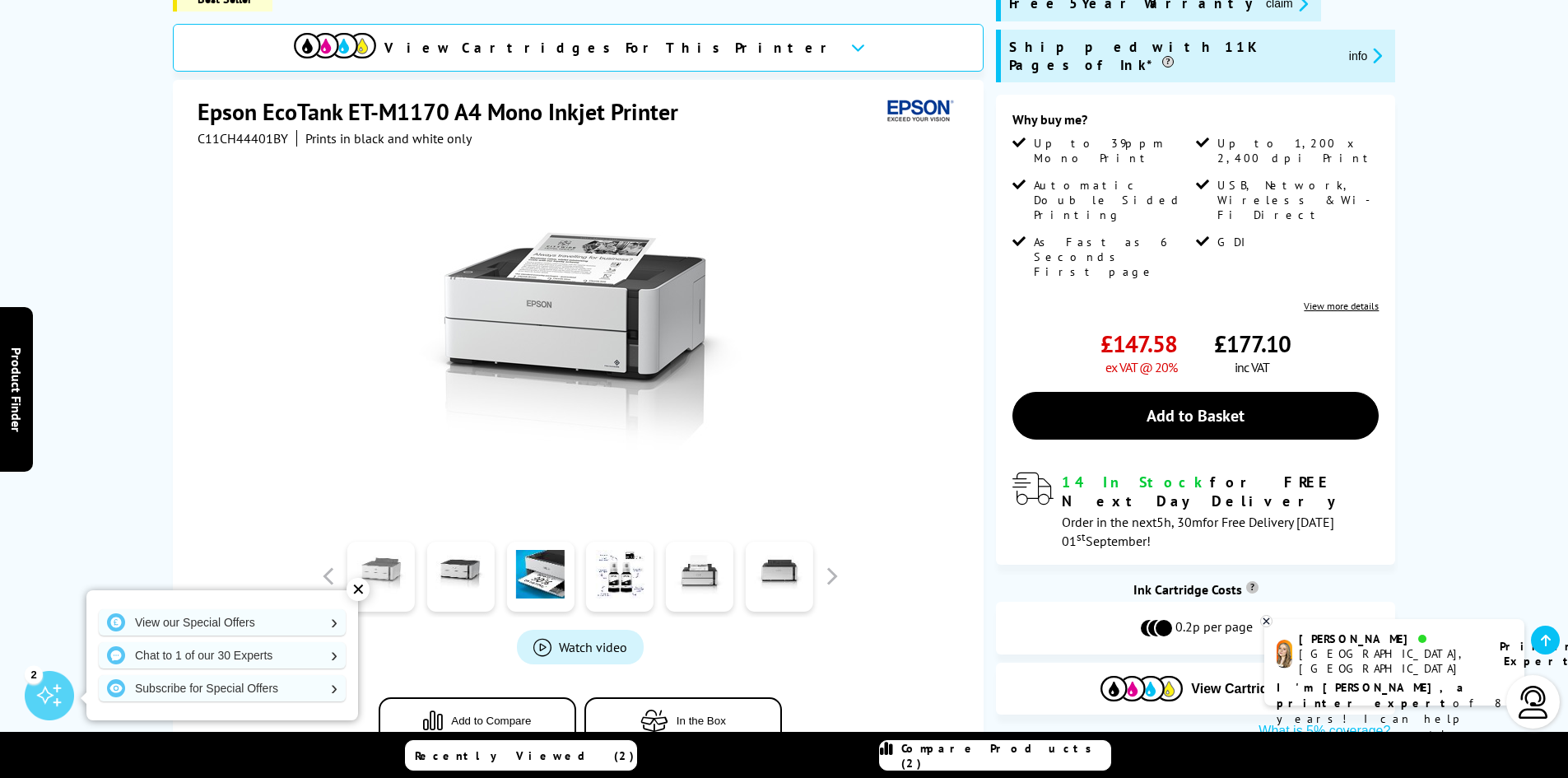
click at [390, 581] on link at bounding box center [381, 577] width 68 height 70
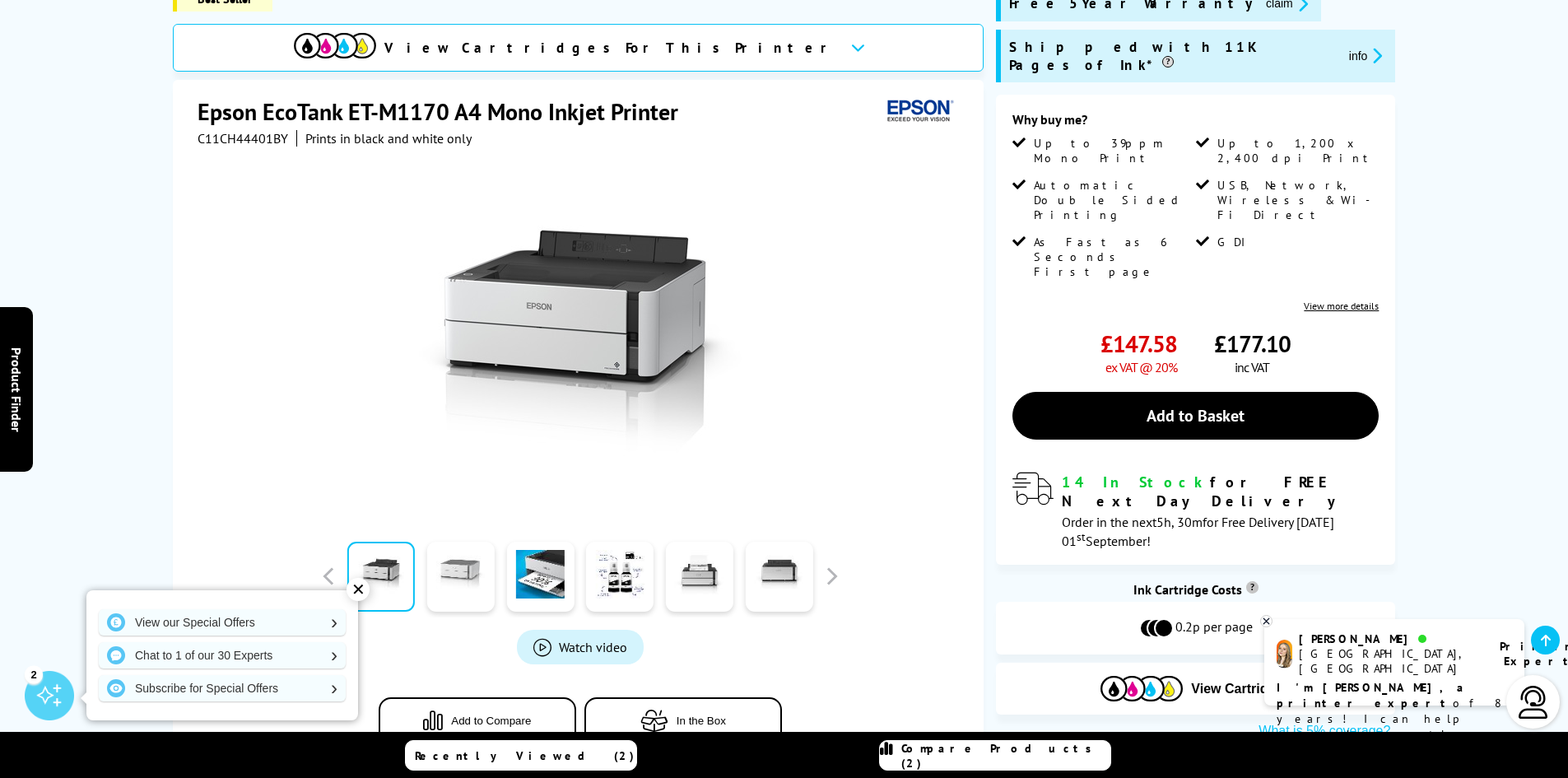
click at [476, 574] on link at bounding box center [462, 577] width 68 height 70
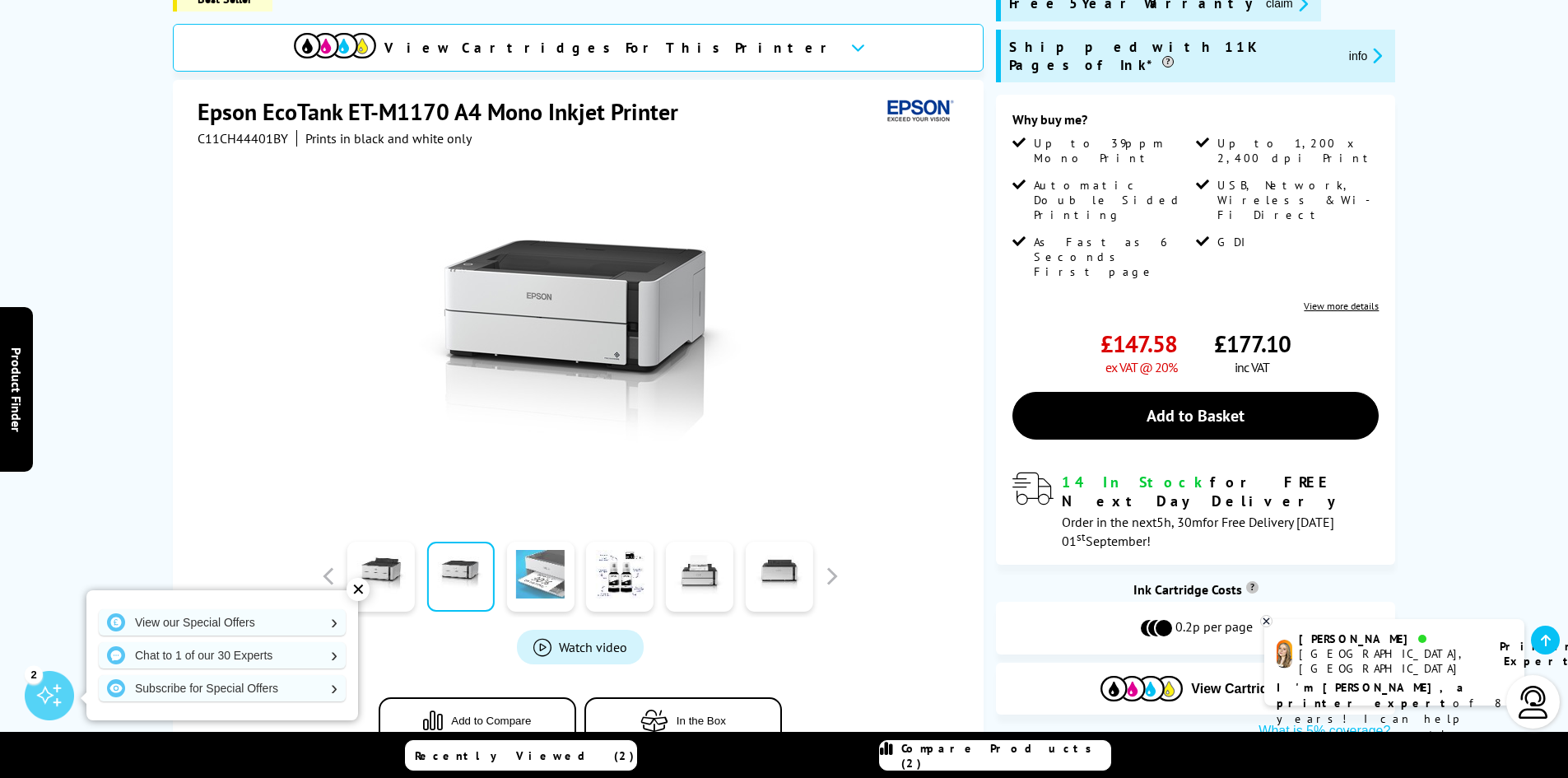
click at [540, 575] on link at bounding box center [540, 577] width 68 height 70
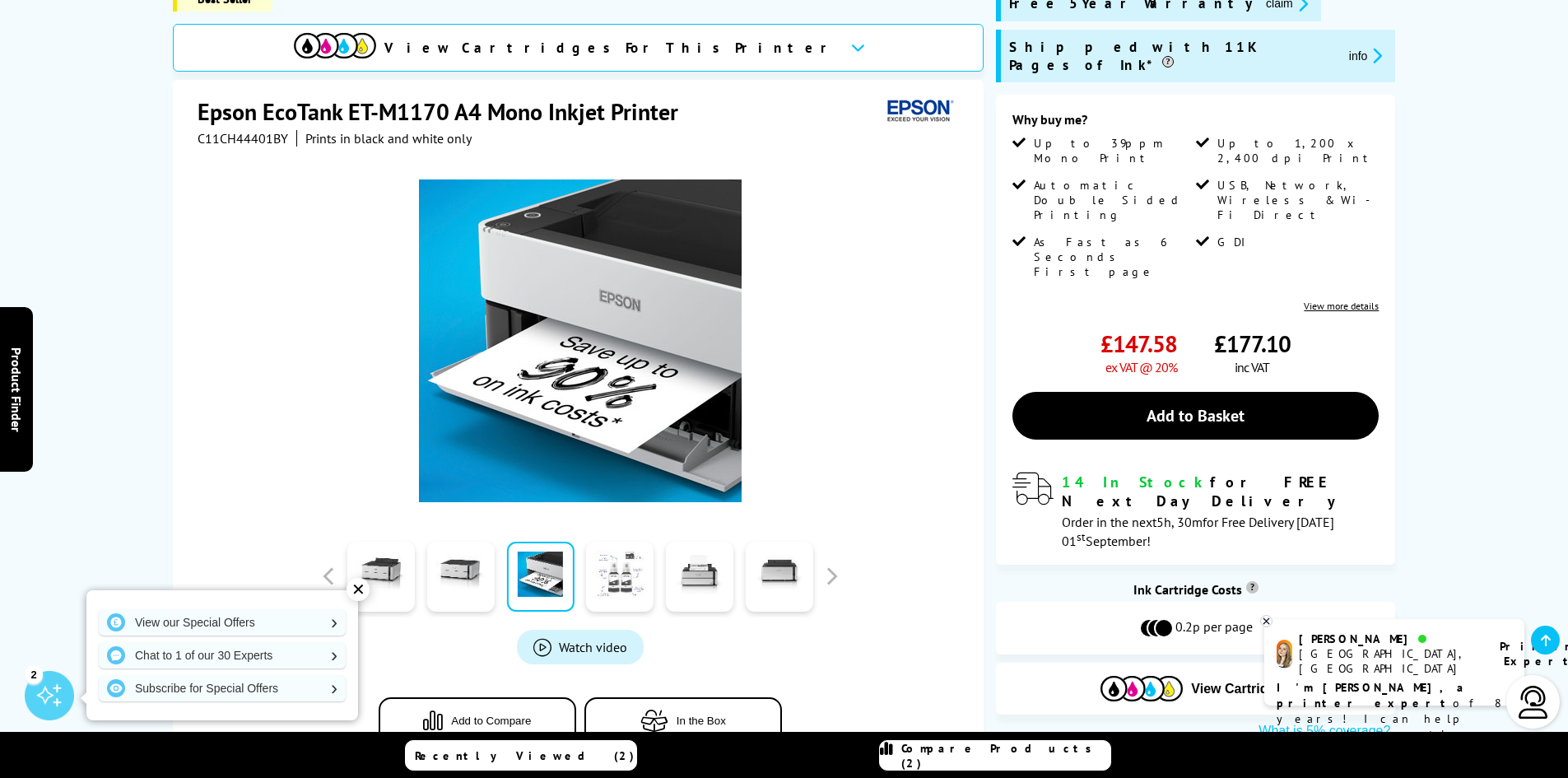
click at [630, 584] on link at bounding box center [620, 577] width 68 height 70
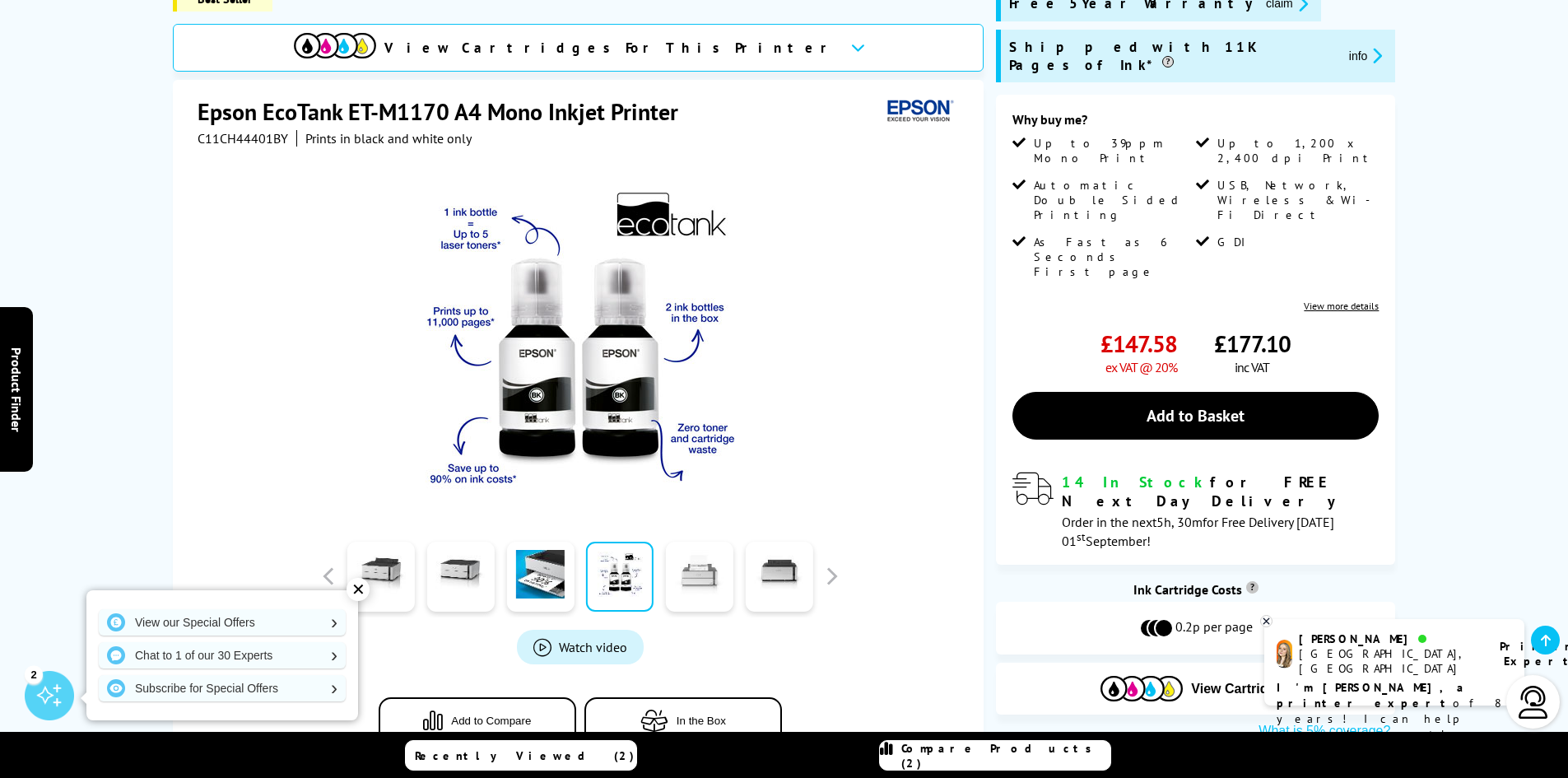
click at [697, 571] on link at bounding box center [700, 577] width 68 height 70
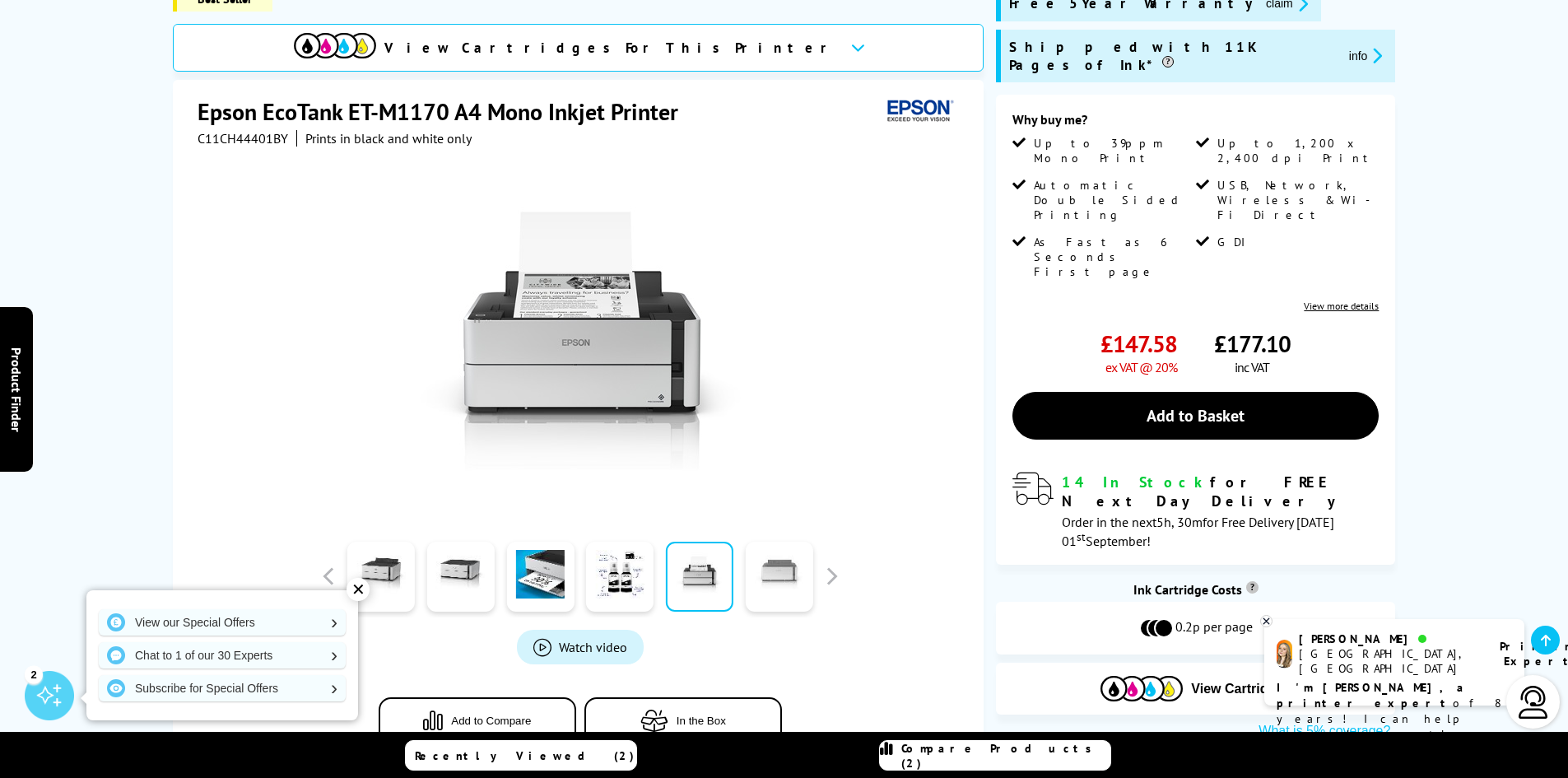
click at [776, 575] on link at bounding box center [779, 577] width 68 height 70
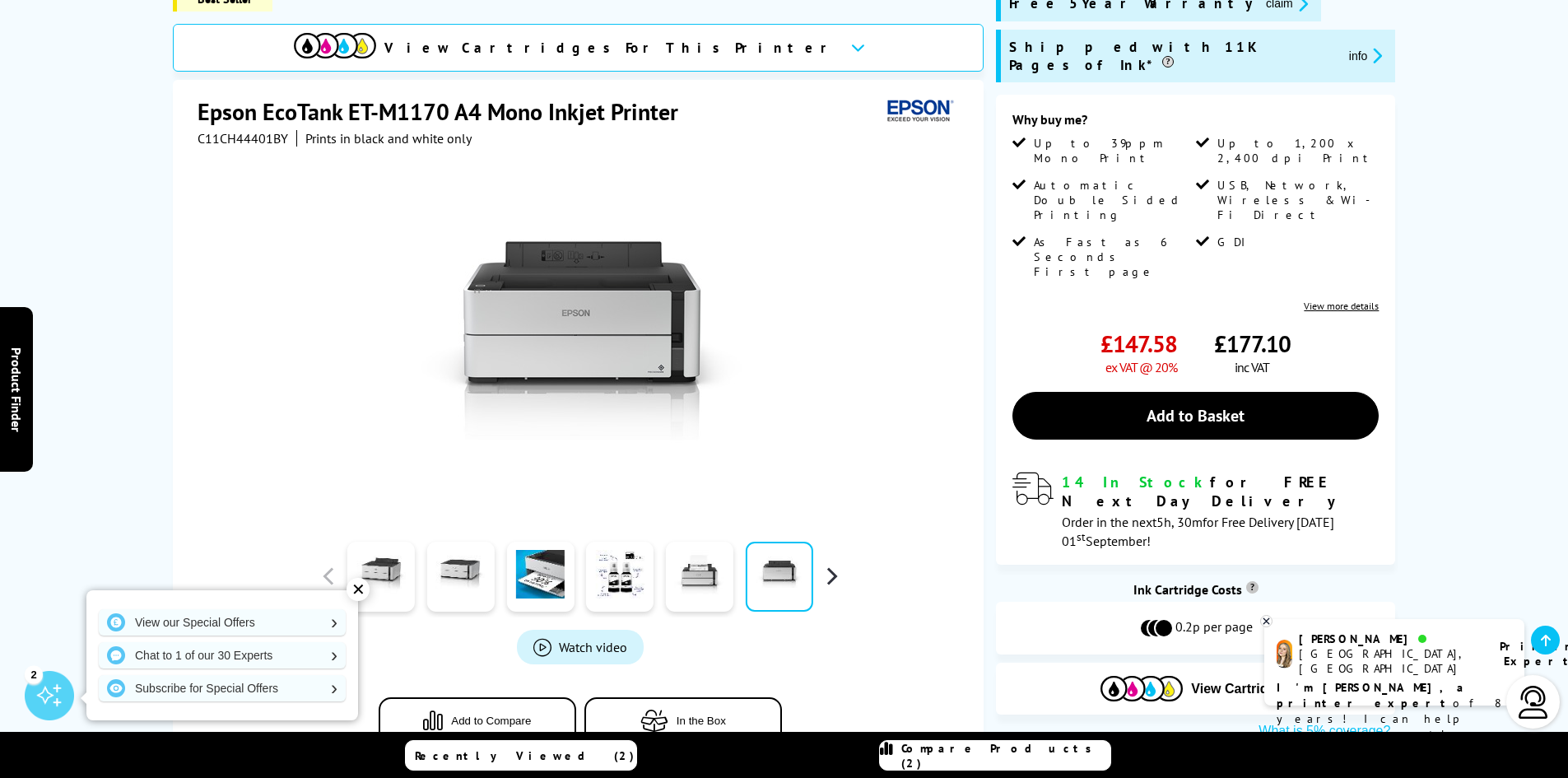
click at [832, 580] on button "button" at bounding box center [831, 577] width 25 height 25
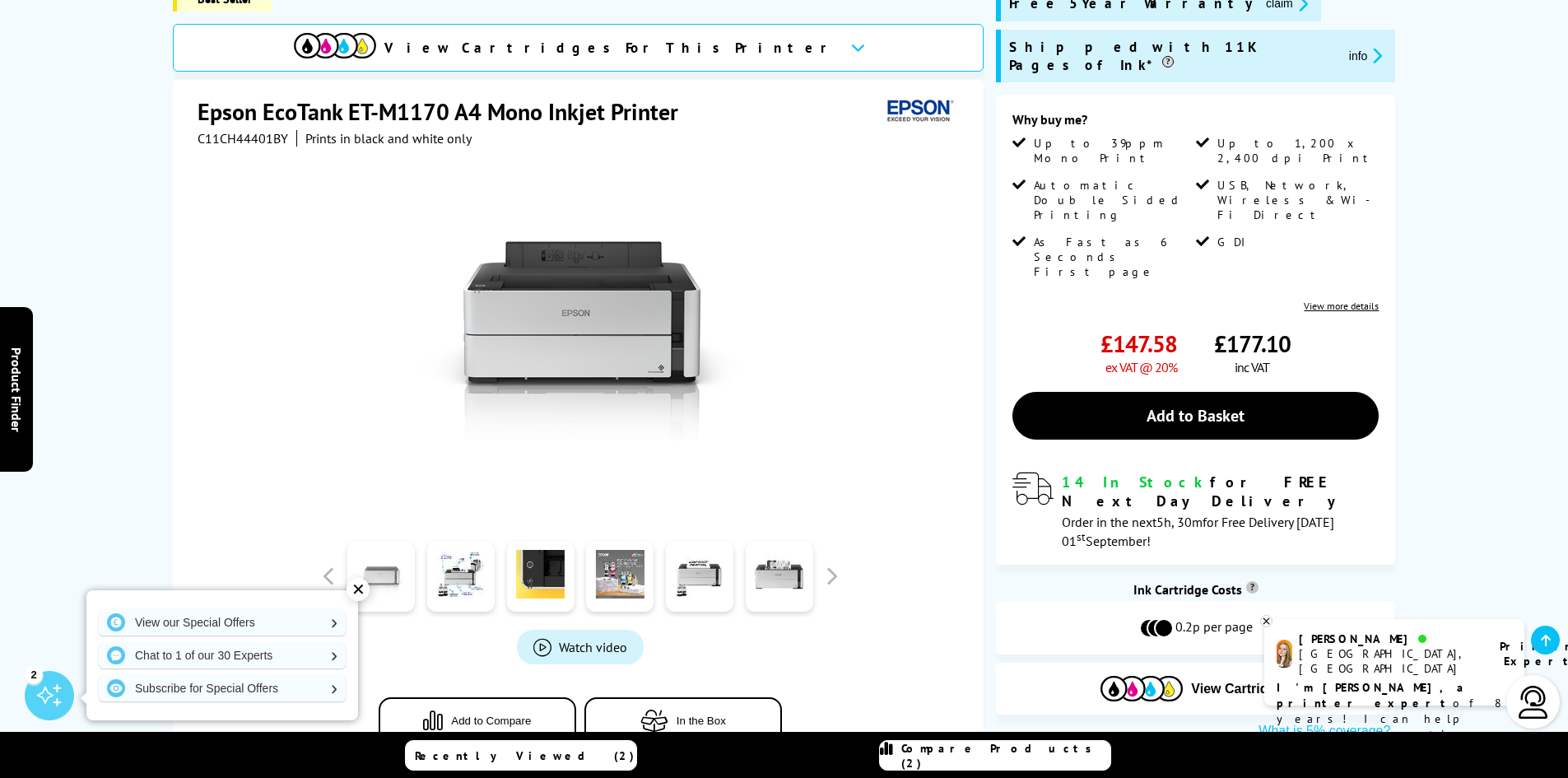
click at [374, 583] on link at bounding box center [381, 577] width 68 height 70
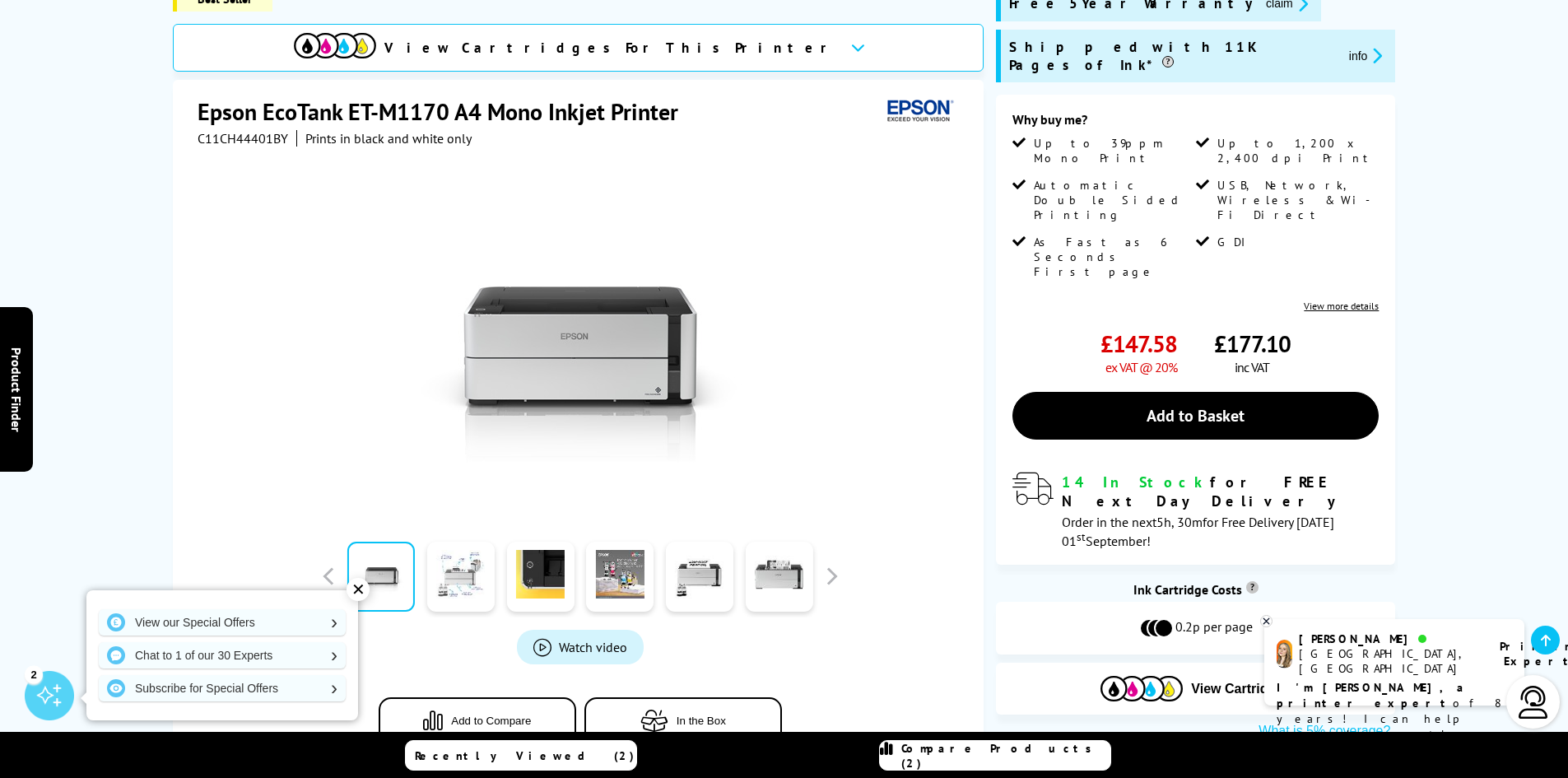
click at [468, 584] on link at bounding box center [462, 577] width 68 height 70
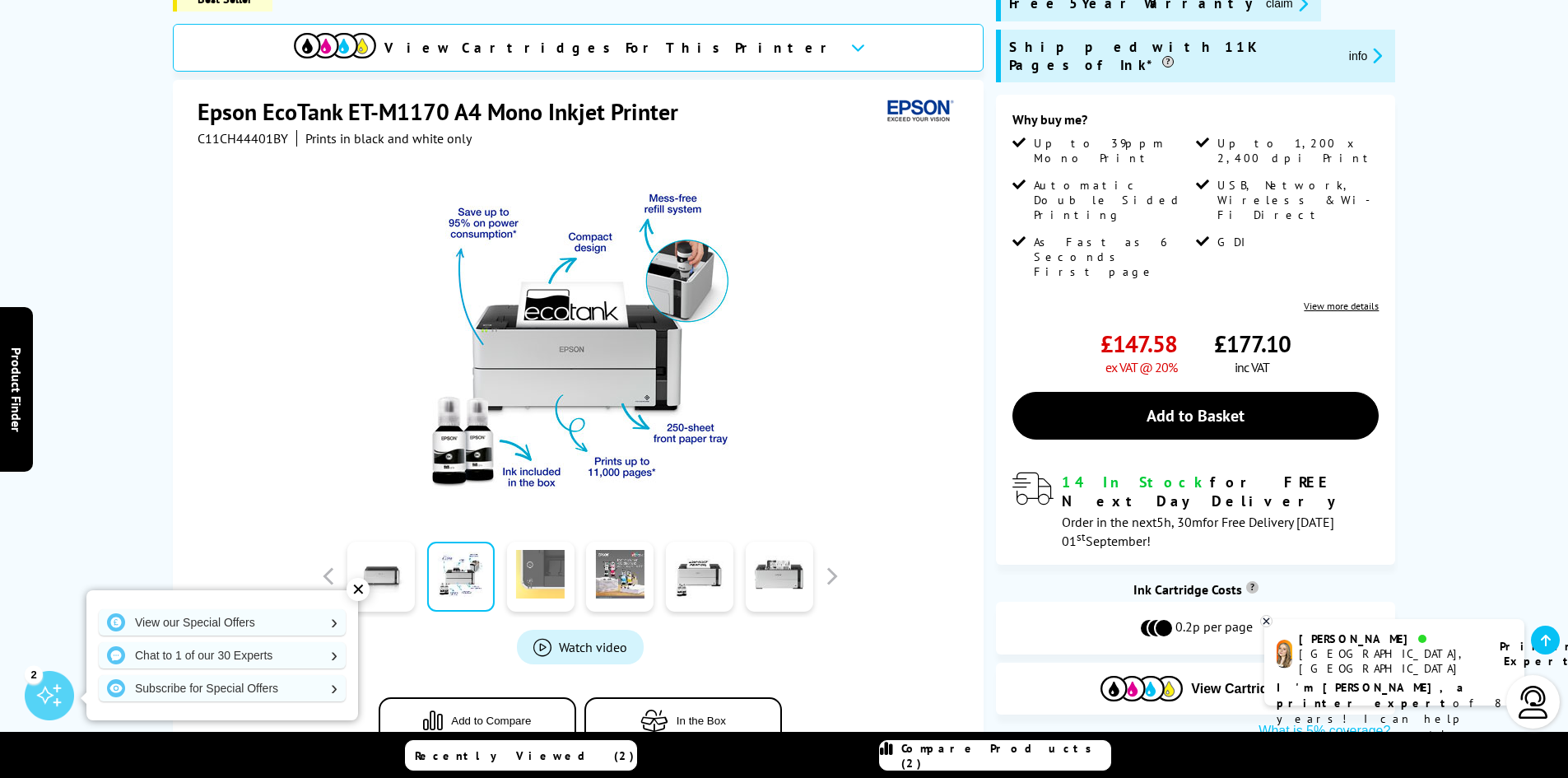
click at [536, 579] on link at bounding box center [540, 577] width 68 height 70
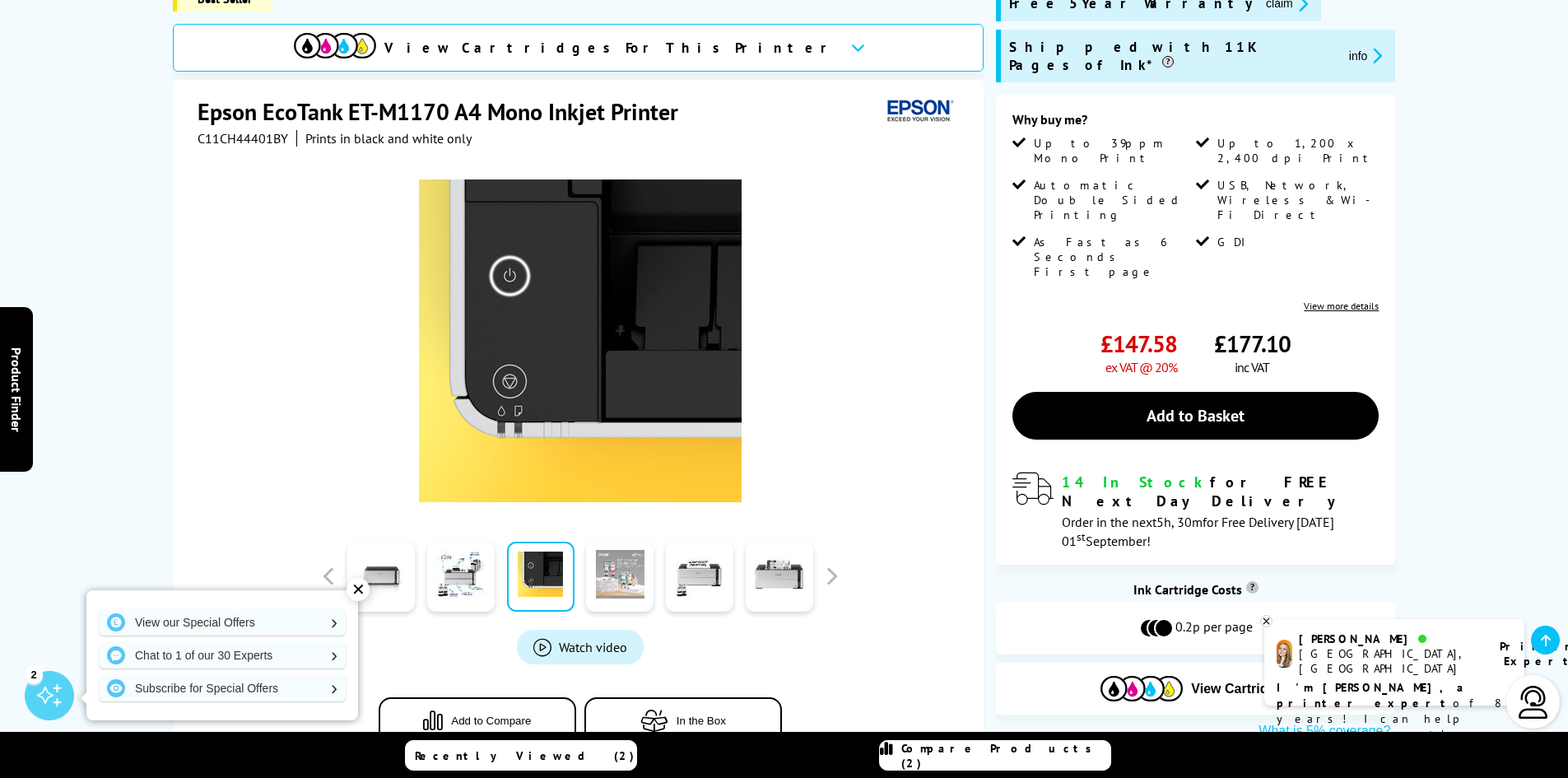
click at [614, 574] on link at bounding box center [620, 577] width 68 height 70
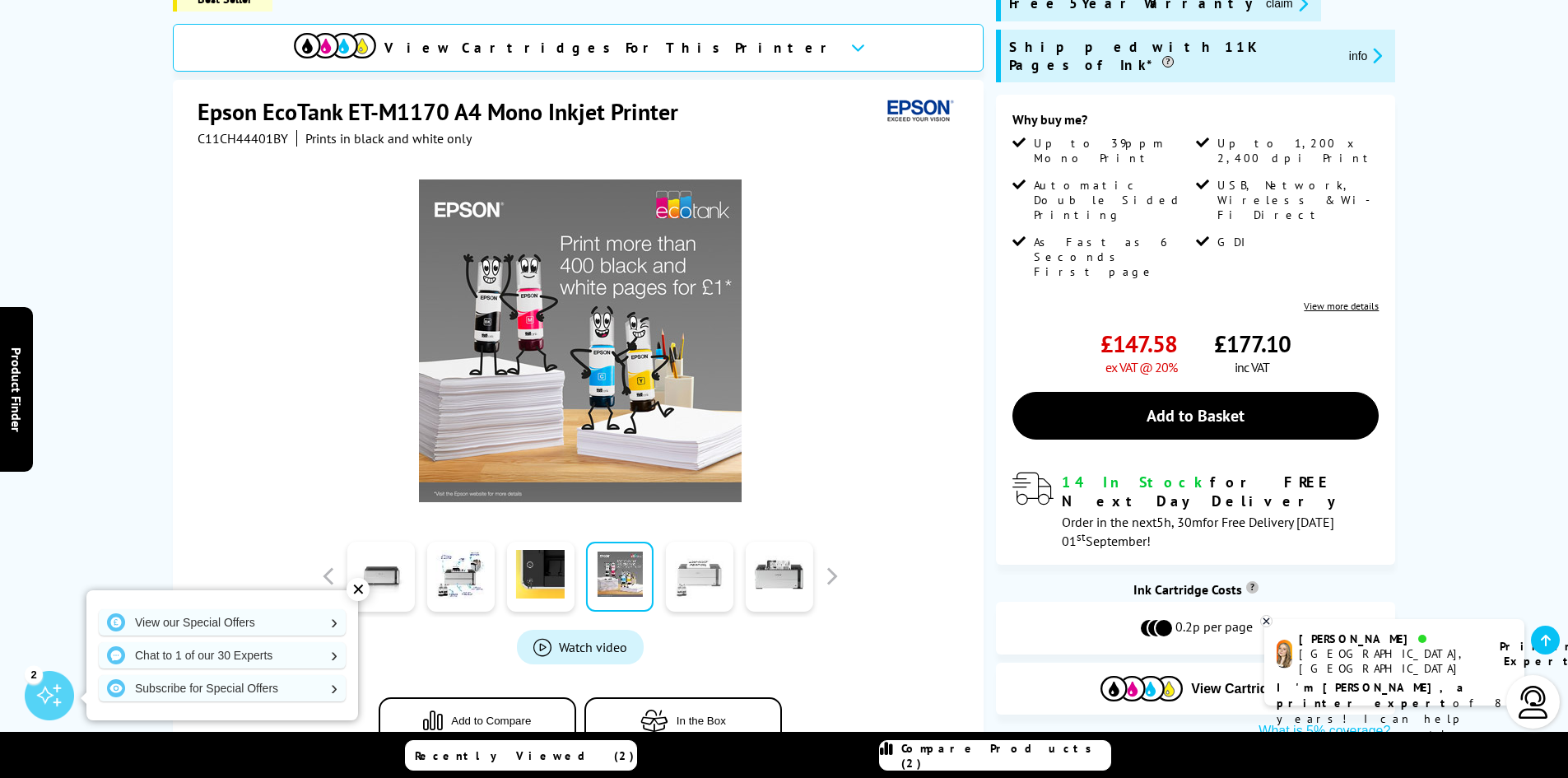
click at [692, 573] on link at bounding box center [700, 577] width 68 height 70
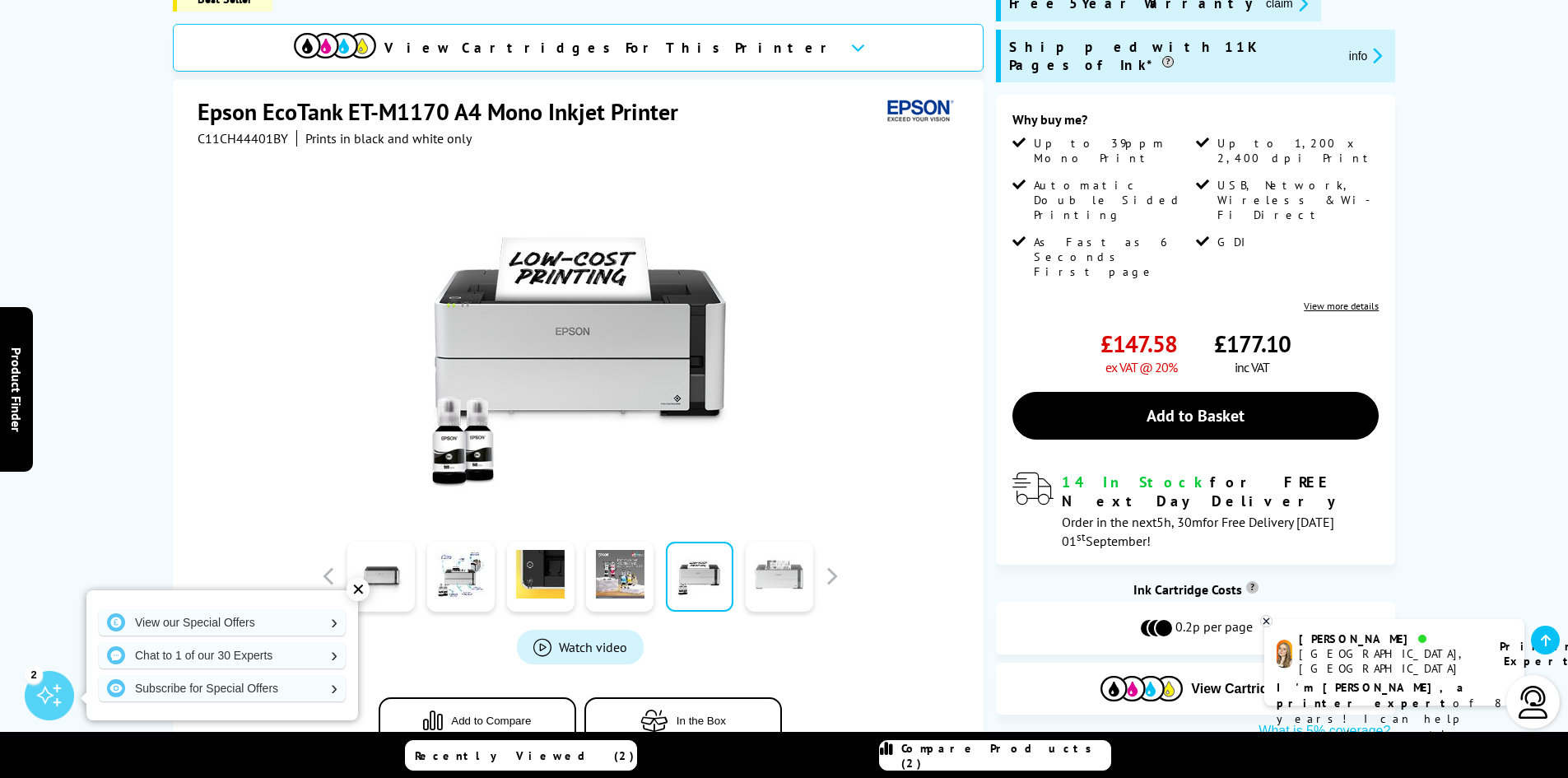
click at [791, 577] on link at bounding box center [779, 577] width 68 height 70
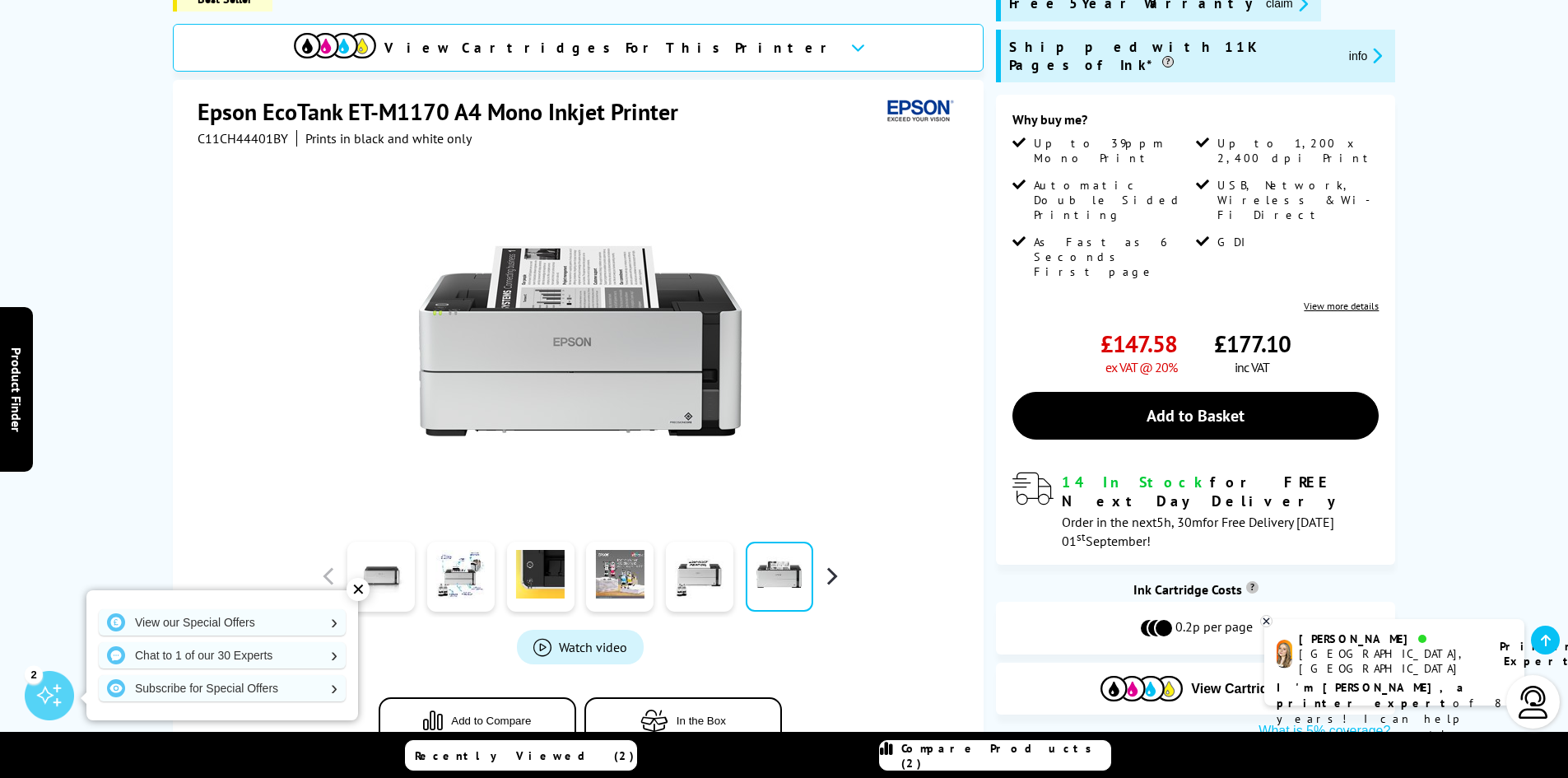
click at [828, 577] on button "button" at bounding box center [831, 577] width 25 height 25
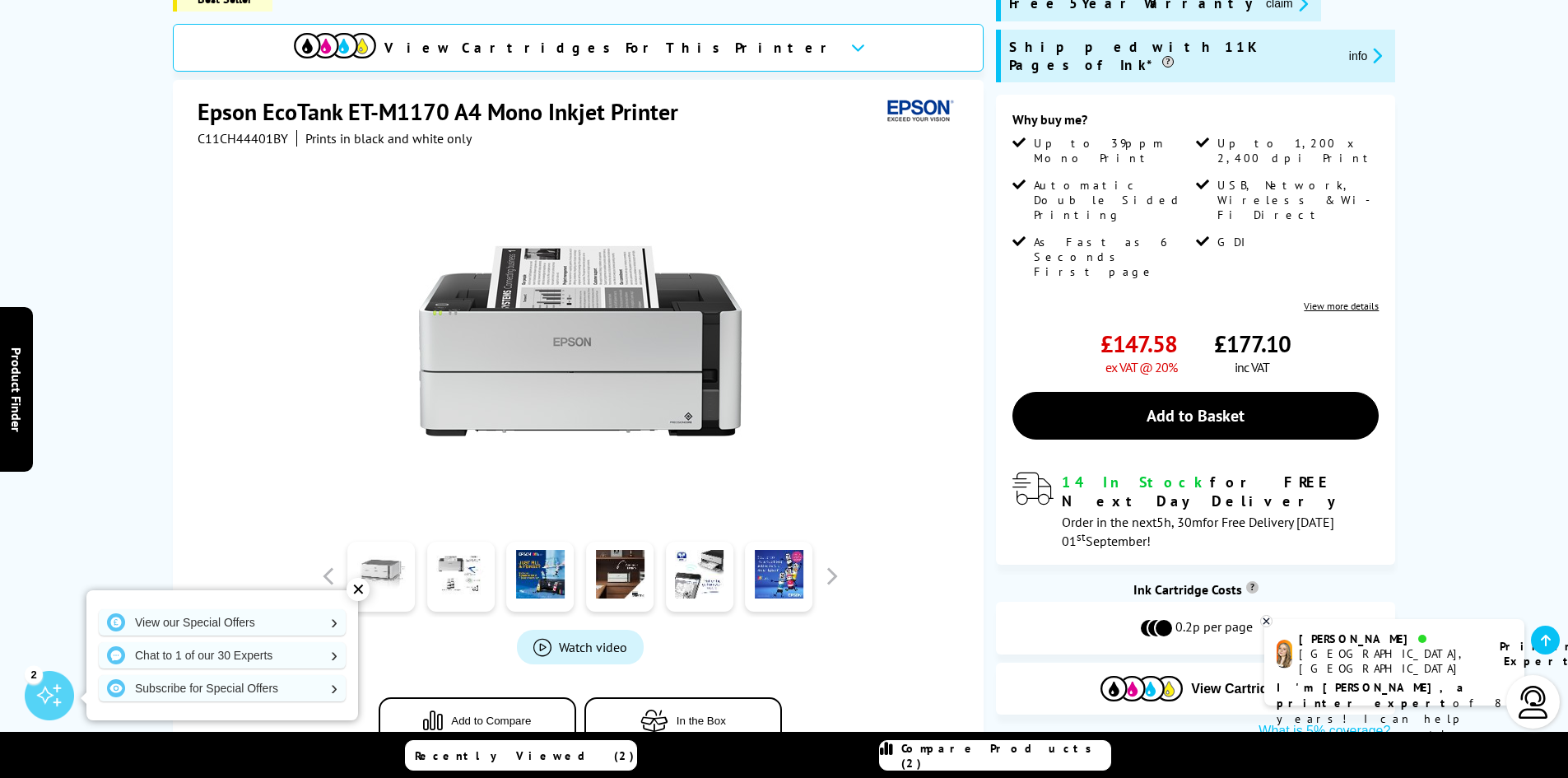
click at [386, 583] on link at bounding box center [381, 577] width 68 height 70
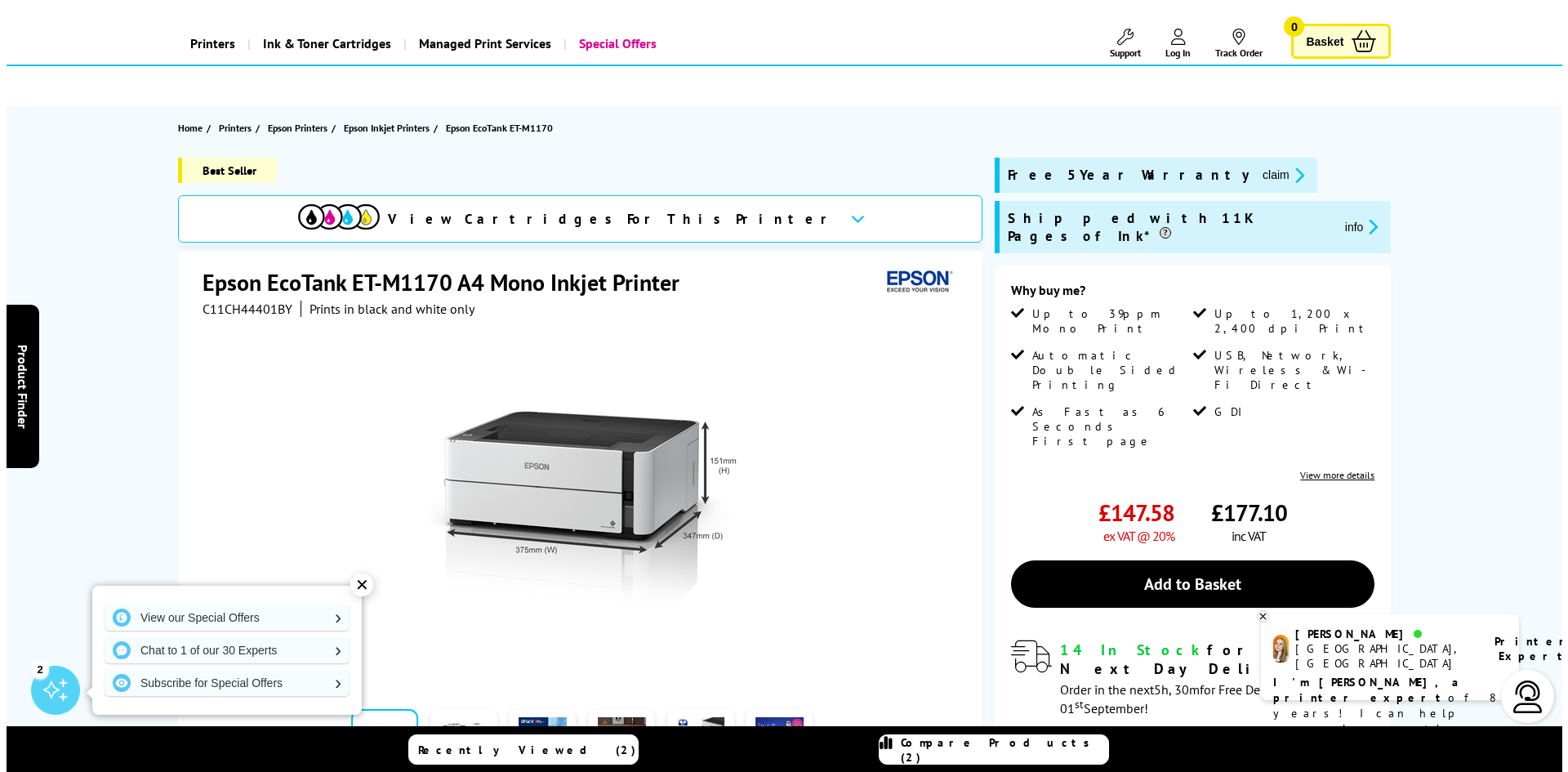
scroll to position [0, 0]
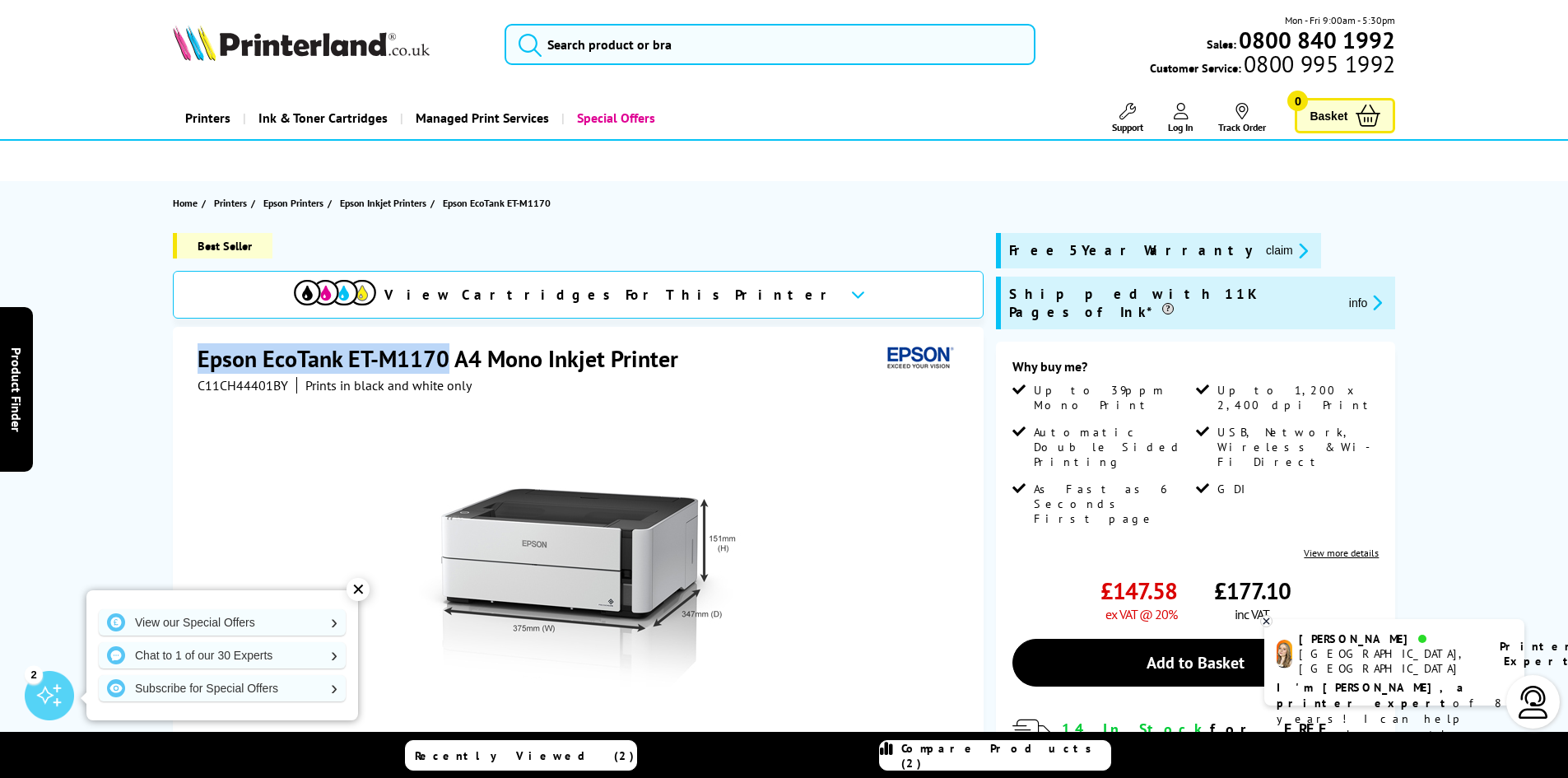
drag, startPoint x: 198, startPoint y: 355, endPoint x: 449, endPoint y: 363, distance: 251.1
click at [449, 363] on h1 "Epson EcoTank ET-M1170 A4 Mono Inkjet Printer" at bounding box center [446, 358] width 497 height 31
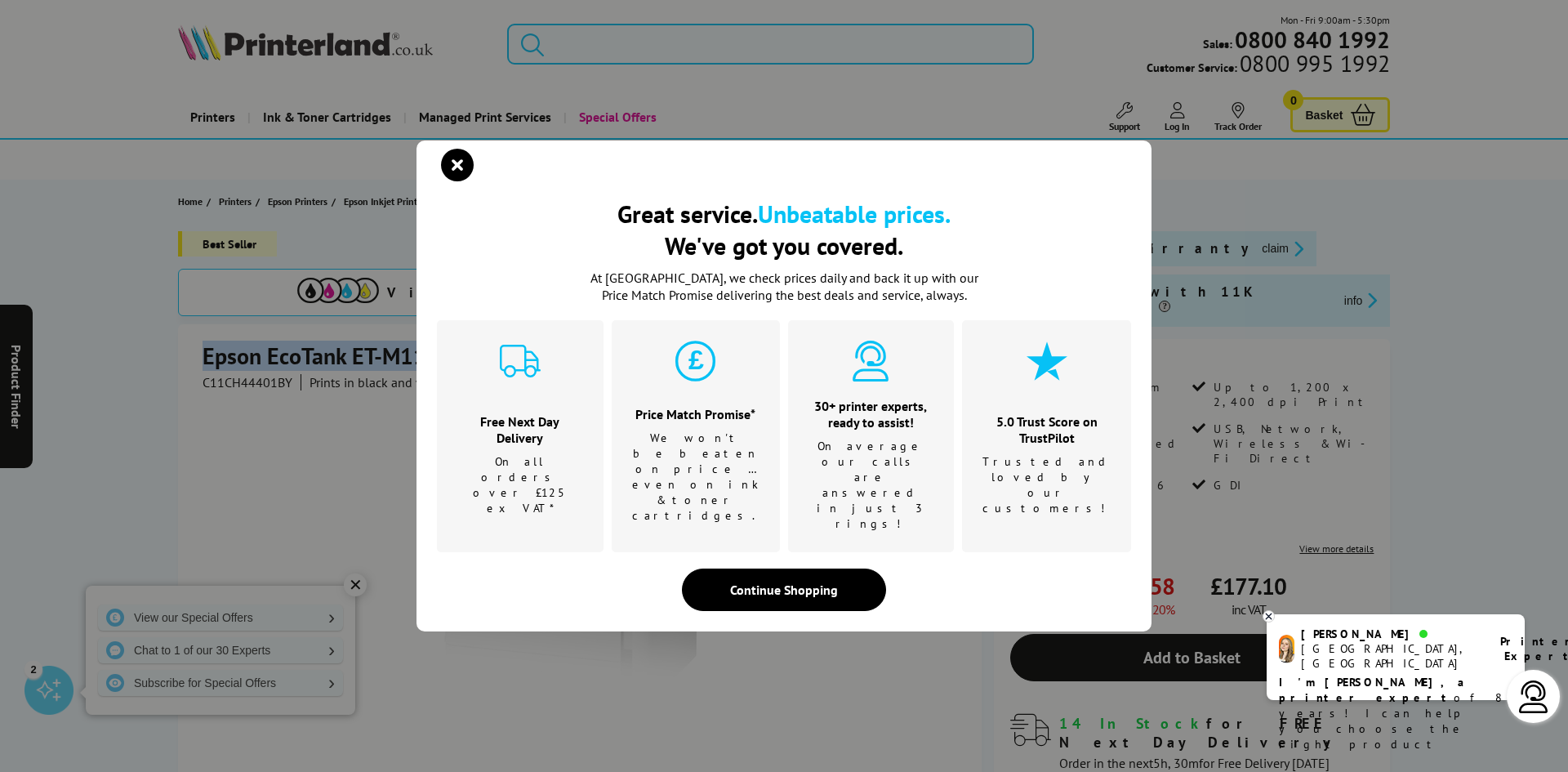
copy h1 "Epson EcoTank ET-M1170"
